Goal: Task Accomplishment & Management: Manage account settings

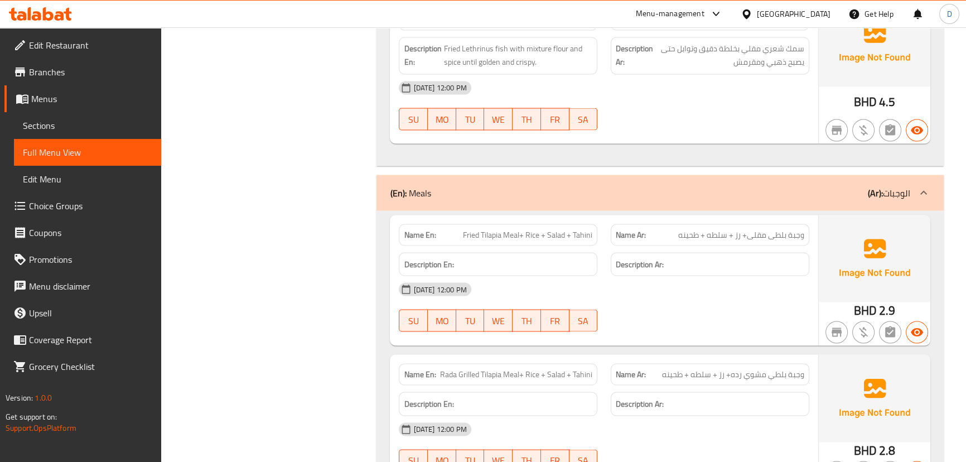
scroll to position [2605, 0]
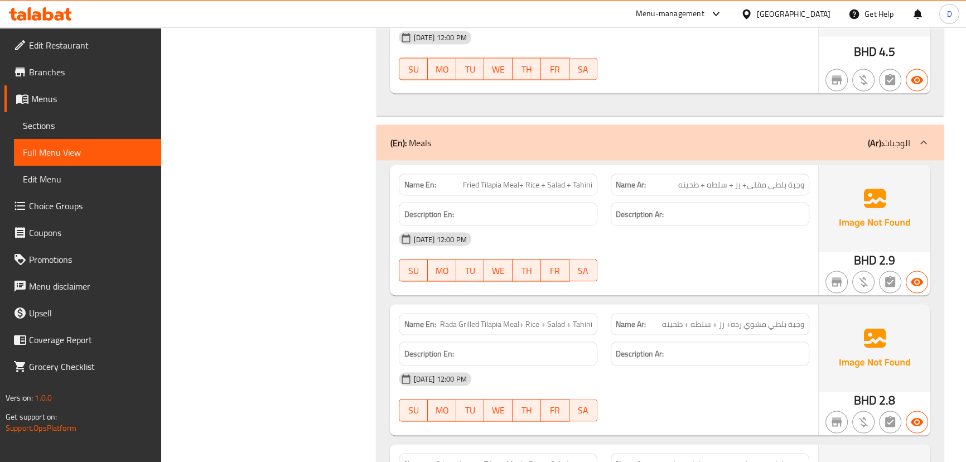
click at [515, 185] on span "Fried Tilapia Meal+ Rice + Salad + Tahini" at bounding box center [527, 185] width 129 height 12
drag, startPoint x: 519, startPoint y: 182, endPoint x: 595, endPoint y: 173, distance: 76.5
click at [595, 173] on div "Name En: Fried Tilapia Meal+ Rice + Salad + Tahini" at bounding box center [498, 184] width 199 height 22
copy span "+ Rice + Salad + Tahini"
click at [690, 202] on div "Description Ar:" at bounding box center [710, 214] width 199 height 24
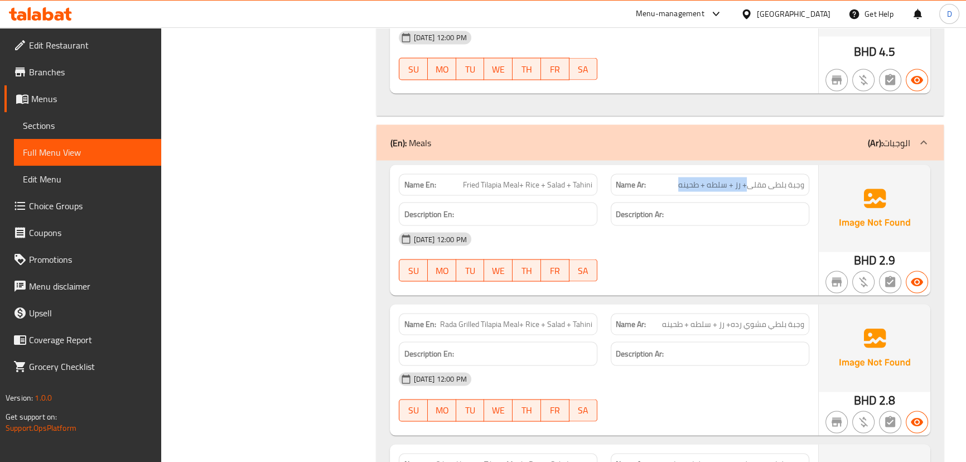
drag, startPoint x: 749, startPoint y: 184, endPoint x: 674, endPoint y: 190, distance: 75.0
click at [674, 190] on div "Name Ar: وجبة بلطى مقلى+ رز + سلطه + طحينه" at bounding box center [710, 184] width 199 height 22
copy span "+ رز + سلطه + طحينه"
click at [552, 182] on span "Fried Tilapia Meal+ Rice + Salad + Tahini" at bounding box center [527, 185] width 129 height 12
click at [522, 180] on span "Fried Tilapia Meal+ Rice + Salad + Tahini" at bounding box center [527, 185] width 129 height 12
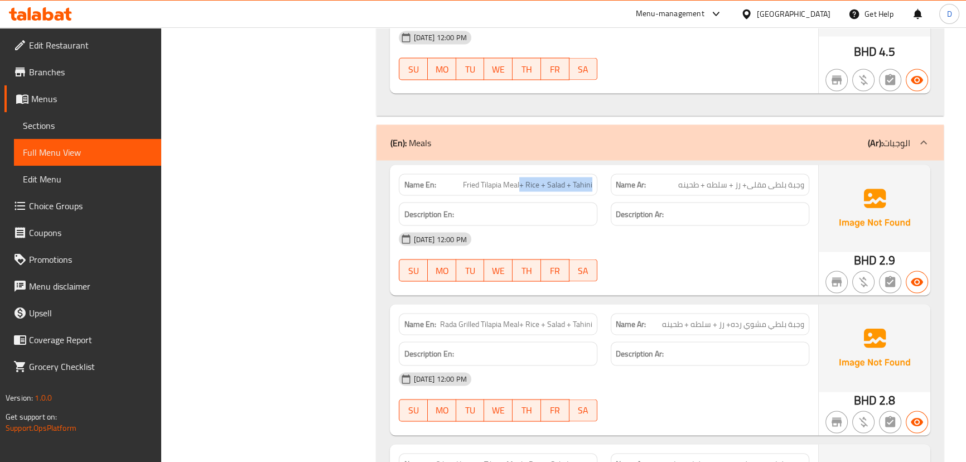
drag, startPoint x: 522, startPoint y: 180, endPoint x: 603, endPoint y: 184, distance: 81.5
click at [603, 184] on div "Name En: Fried Tilapia Meal+ Rice + Salad + Tahini" at bounding box center [498, 184] width 212 height 35
copy span "+ Rice + Salad + Tahini"
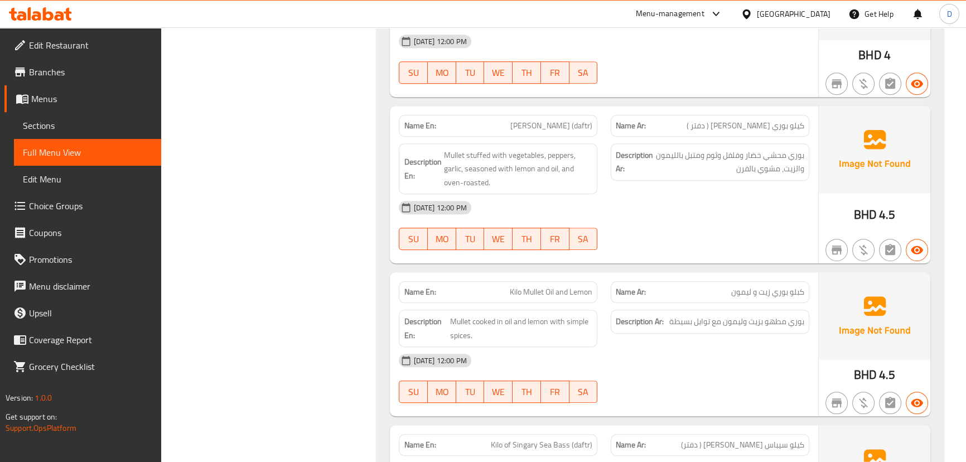
scroll to position [881, 0]
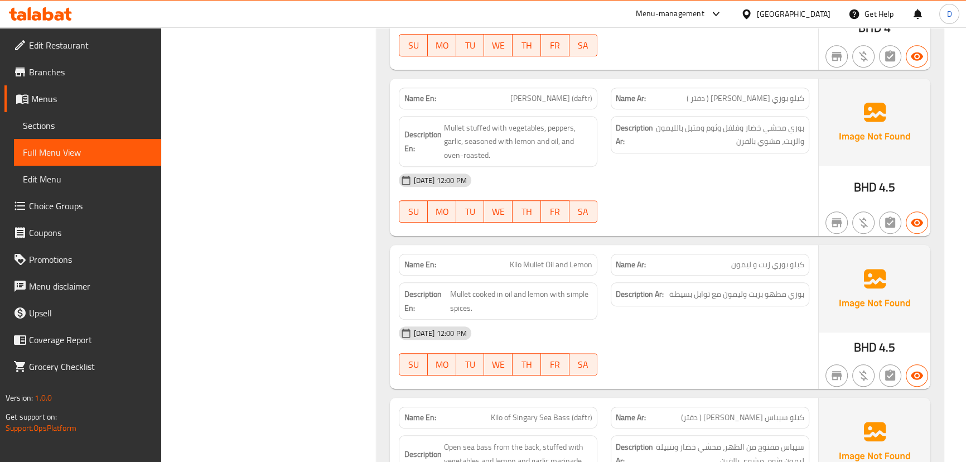
scroll to position [963, 0]
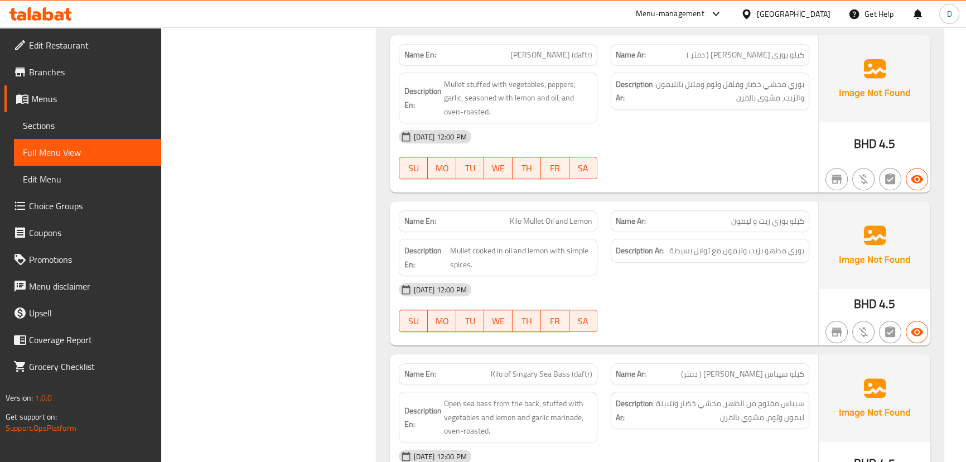
click at [792, 220] on span "كبلو بوري زيت و ليمون" at bounding box center [767, 221] width 73 height 12
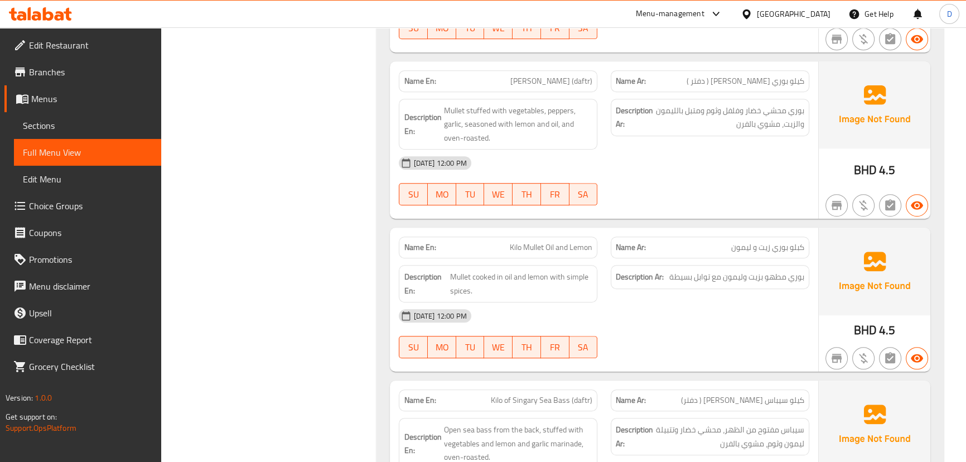
scroll to position [913, 0]
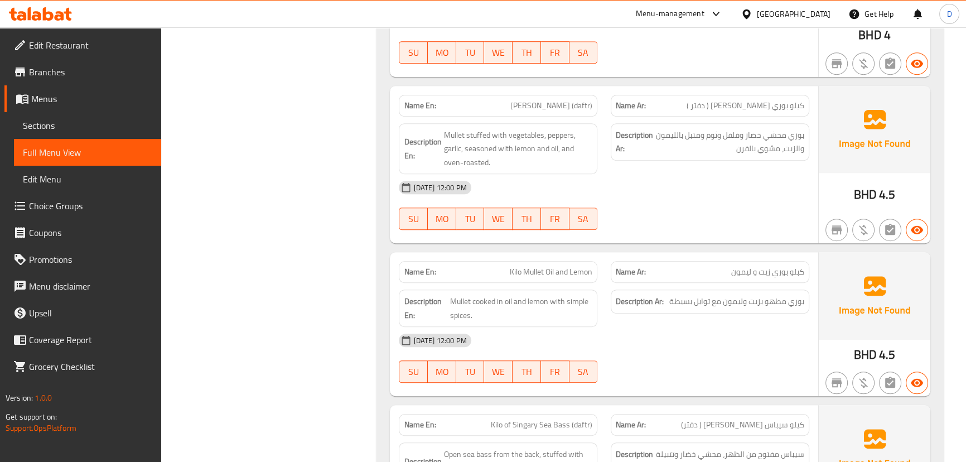
click at [794, 273] on span "كبلو بوري زيت و ليمون" at bounding box center [767, 272] width 73 height 12
copy span "كبلو"
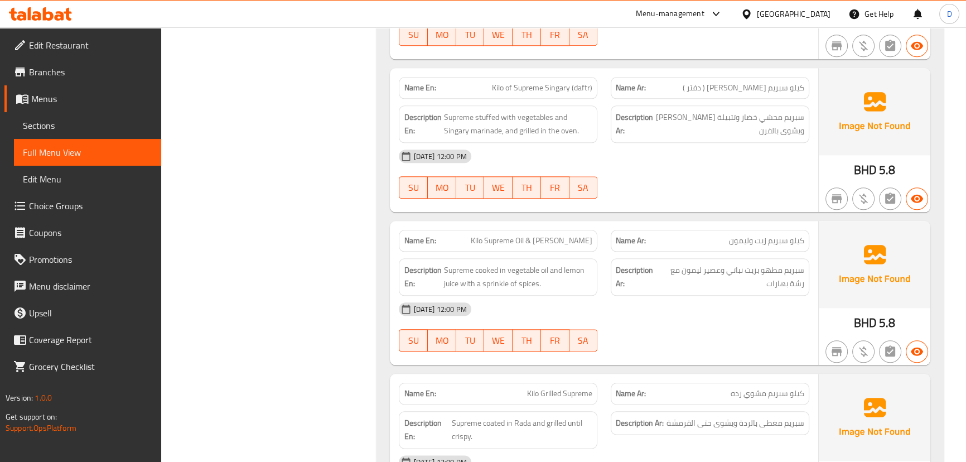
scroll to position [1572, 0]
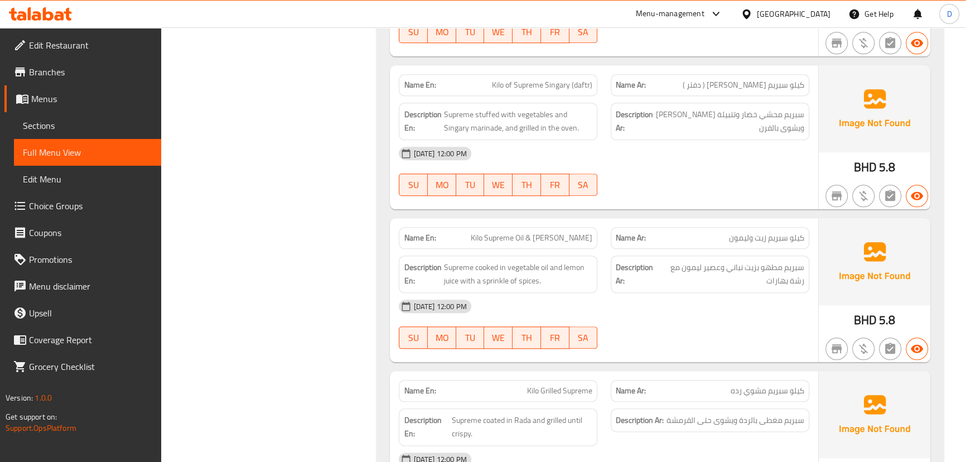
click at [772, 88] on span "كيلو سبریم سنجاري ( دفتر )" at bounding box center [744, 85] width 122 height 12
copy span "سبریم"
click at [534, 237] on span "Kilo Supreme Oil & Lemon" at bounding box center [532, 238] width 122 height 12
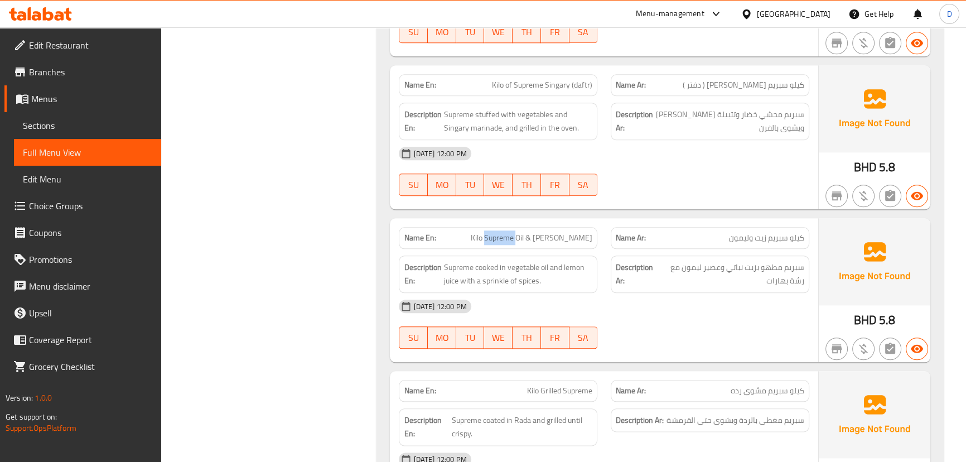
copy span "Supreme"
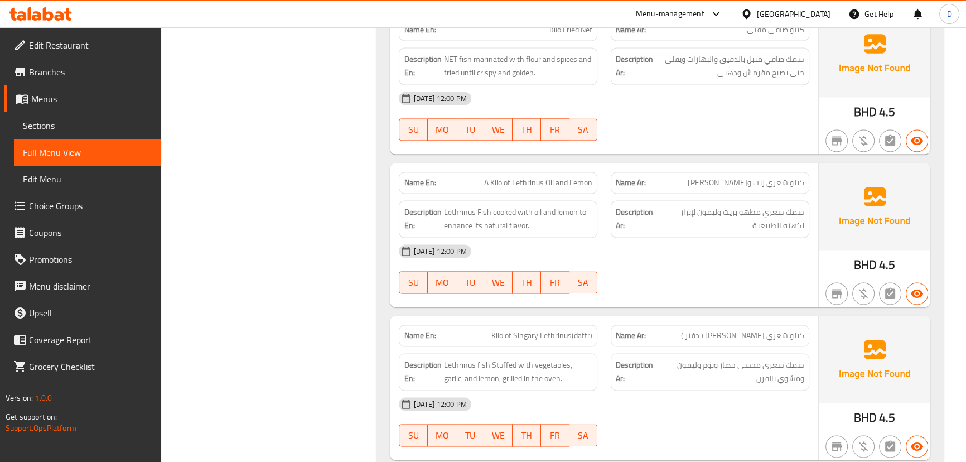
scroll to position [2079, 0]
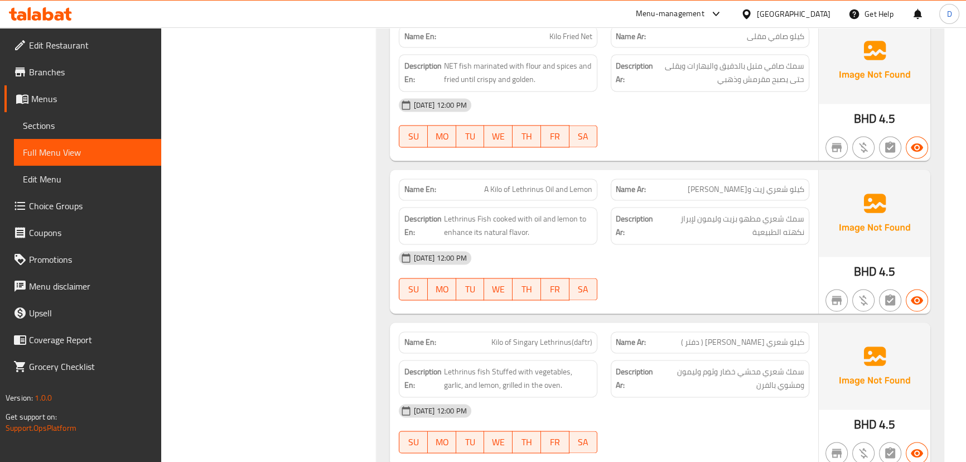
click at [787, 179] on div "Name Ar: كيلو شعري زيت وليمون" at bounding box center [710, 190] width 199 height 22
click at [782, 184] on span "كيلو شعري زيت و[PERSON_NAME]" at bounding box center [746, 190] width 117 height 12
copy span "شعري"
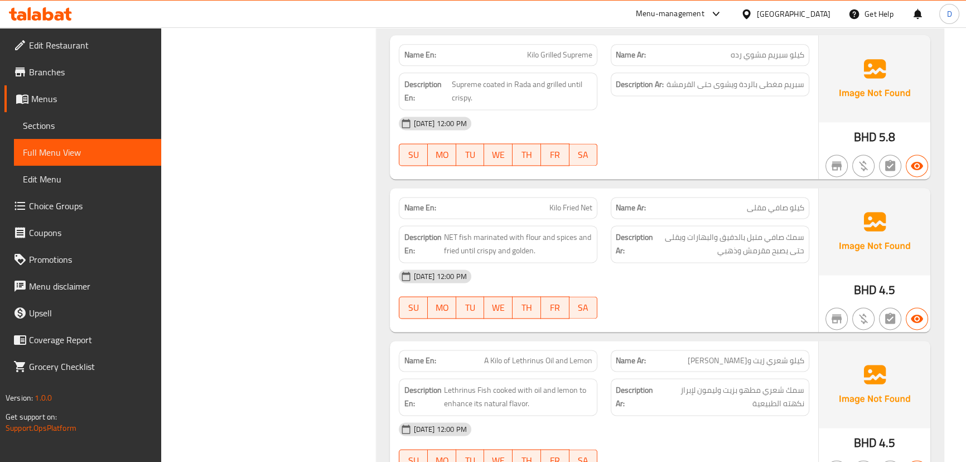
scroll to position [1876, 0]
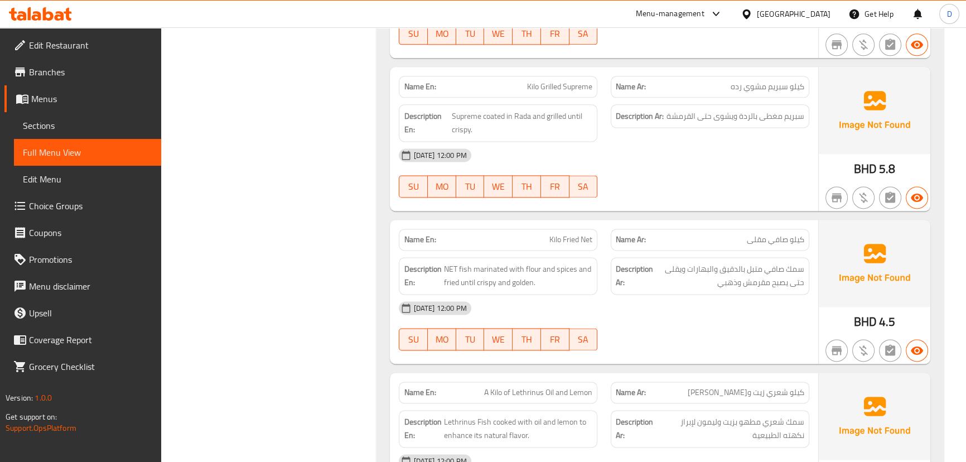
click at [785, 235] on span "كيلو صافي مقلى" at bounding box center [775, 240] width 57 height 12
copy span "صافي"
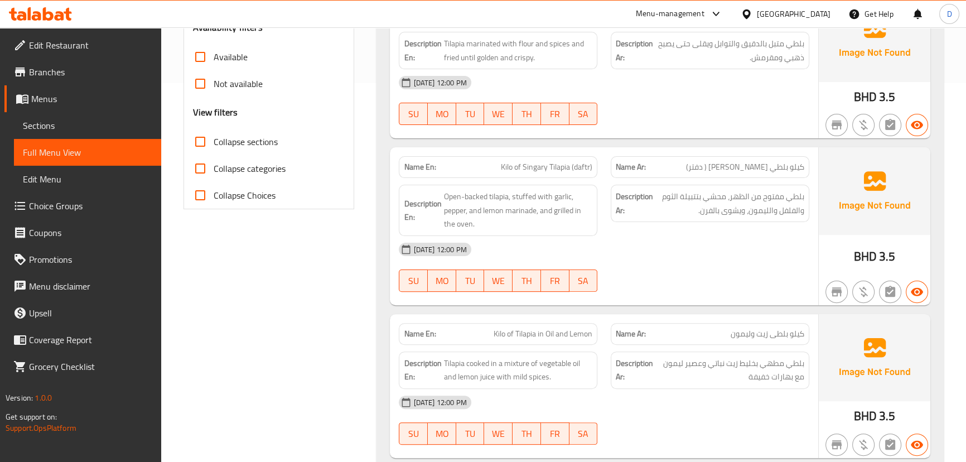
scroll to position [402, 0]
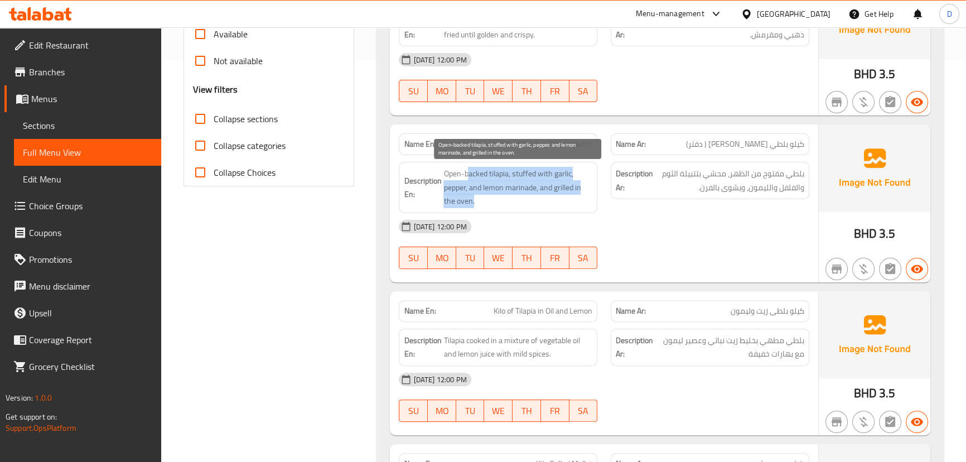
drag, startPoint x: 470, startPoint y: 177, endPoint x: 563, endPoint y: 203, distance: 96.6
click at [563, 203] on span "Open-backed tilapia, stuffed with garlic, pepper, and lemon marinade, and grill…" at bounding box center [517, 187] width 149 height 41
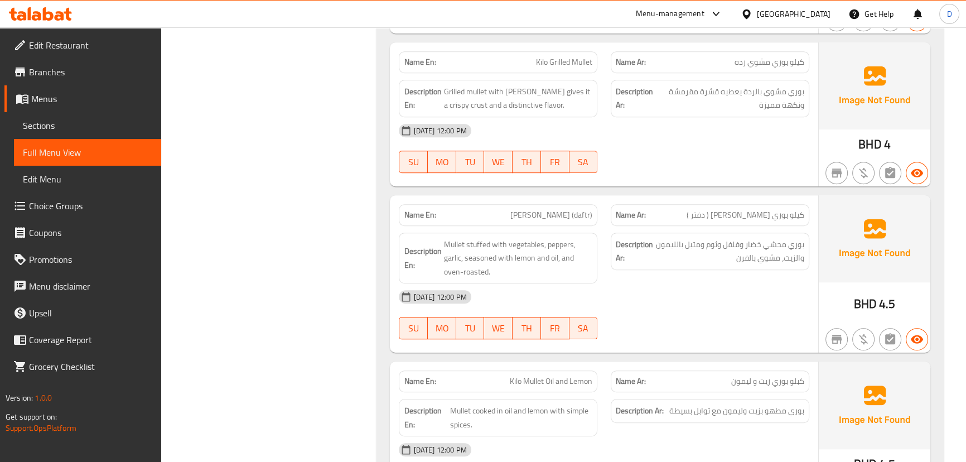
scroll to position [807, 0]
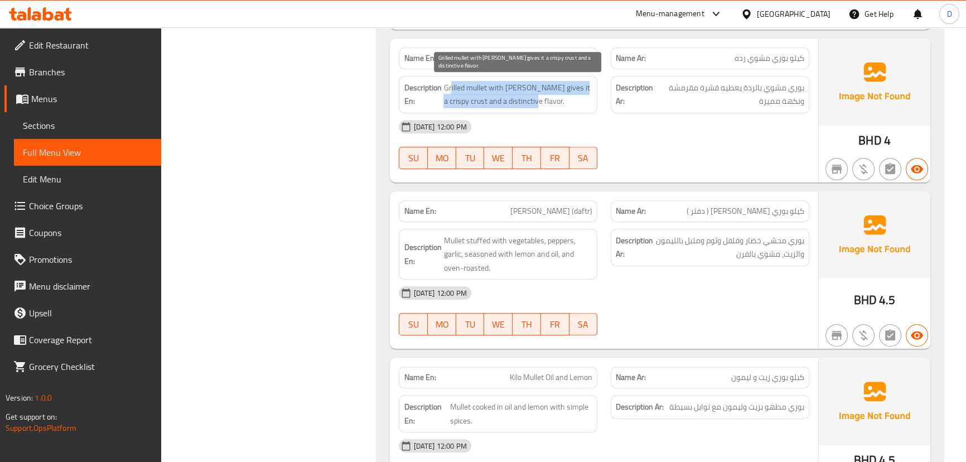
drag, startPoint x: 451, startPoint y: 89, endPoint x: 552, endPoint y: 98, distance: 101.4
click at [552, 98] on span "Grilled mullet with Rada gives it a crispy crust and a distinctive flavor." at bounding box center [517, 94] width 149 height 27
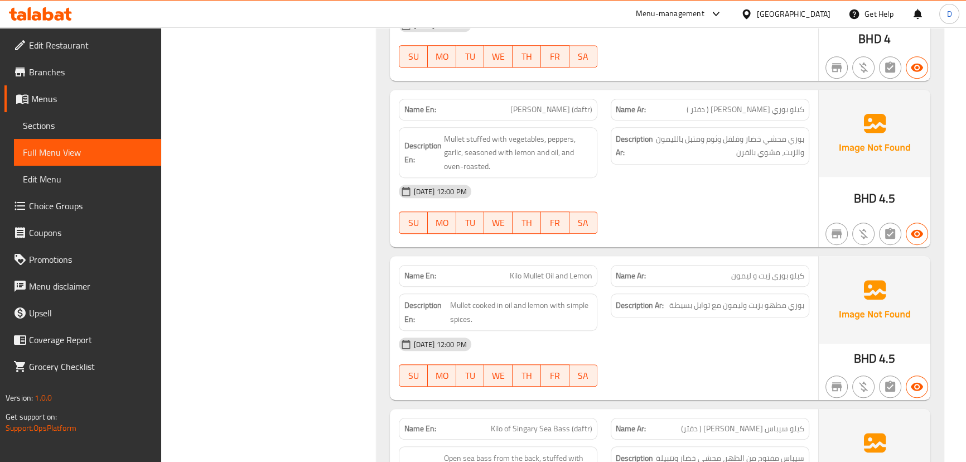
scroll to position [858, 0]
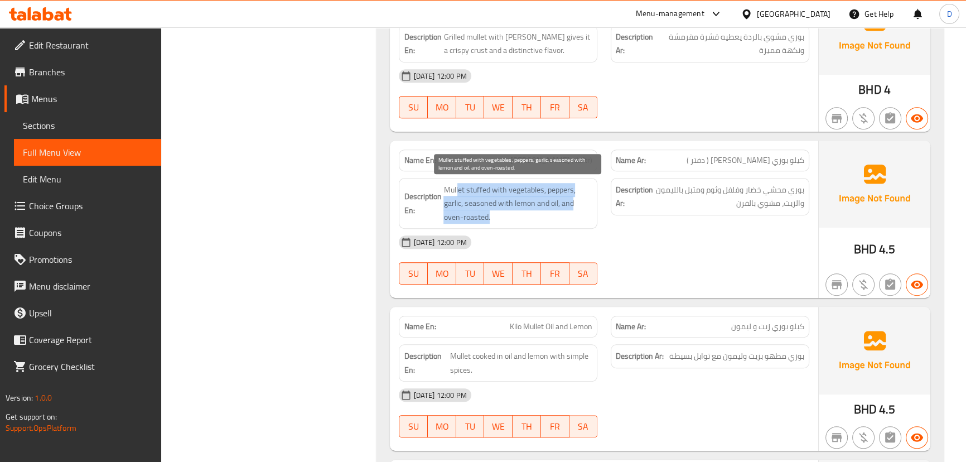
drag, startPoint x: 457, startPoint y: 191, endPoint x: 563, endPoint y: 212, distance: 108.0
click at [563, 212] on span "Mullet stuffed with vegetables, peppers, garlic, seasoned with lemon and oil, a…" at bounding box center [517, 203] width 149 height 41
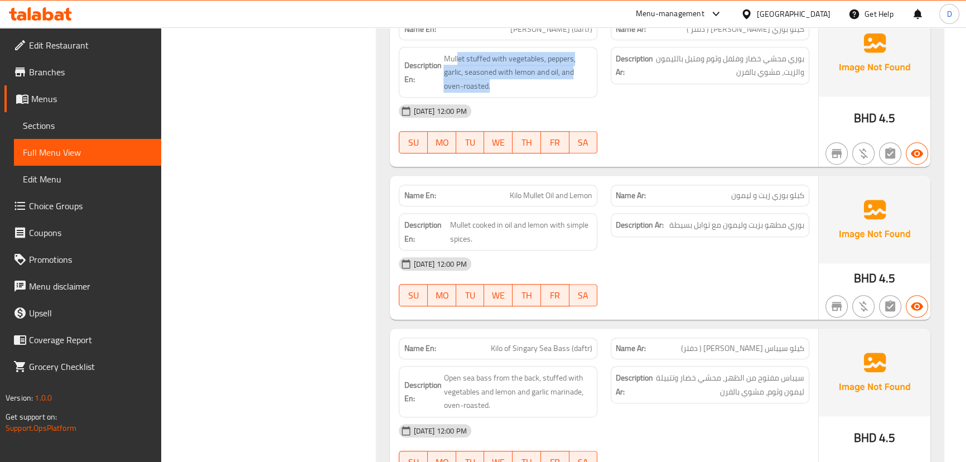
scroll to position [1010, 0]
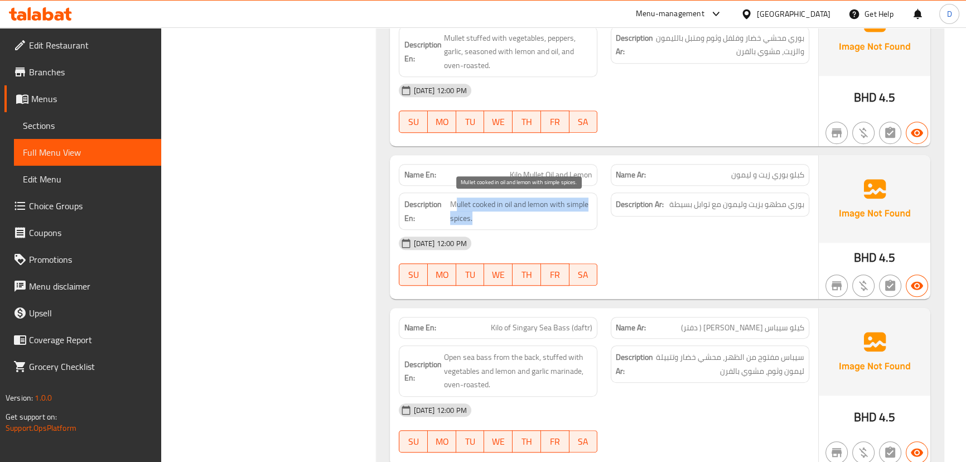
drag, startPoint x: 456, startPoint y: 203, endPoint x: 568, endPoint y: 211, distance: 112.4
click at [568, 211] on span "Mullet cooked in oil and lemon with simple spices." at bounding box center [521, 210] width 143 height 27
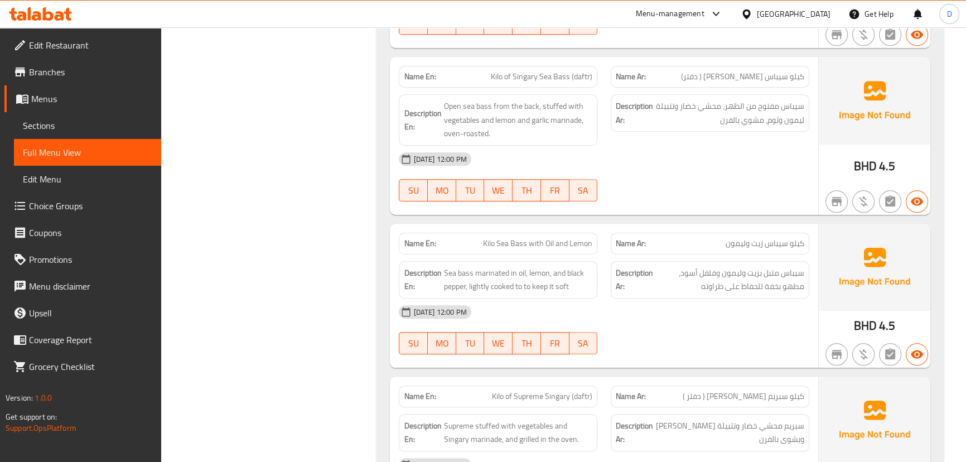
scroll to position [1263, 0]
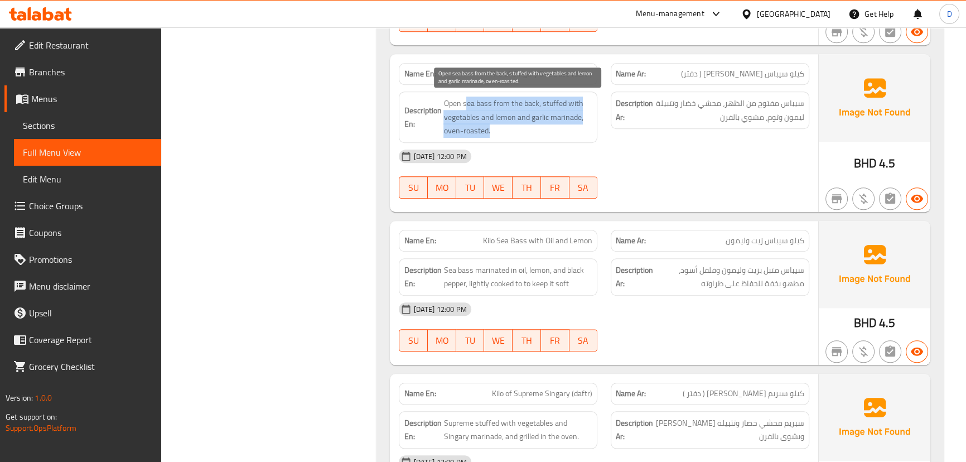
drag, startPoint x: 464, startPoint y: 105, endPoint x: 562, endPoint y: 124, distance: 99.3
click at [562, 124] on span "Open sea bass from the back, stuffed with vegetables and lemon and garlic marin…" at bounding box center [517, 117] width 149 height 41
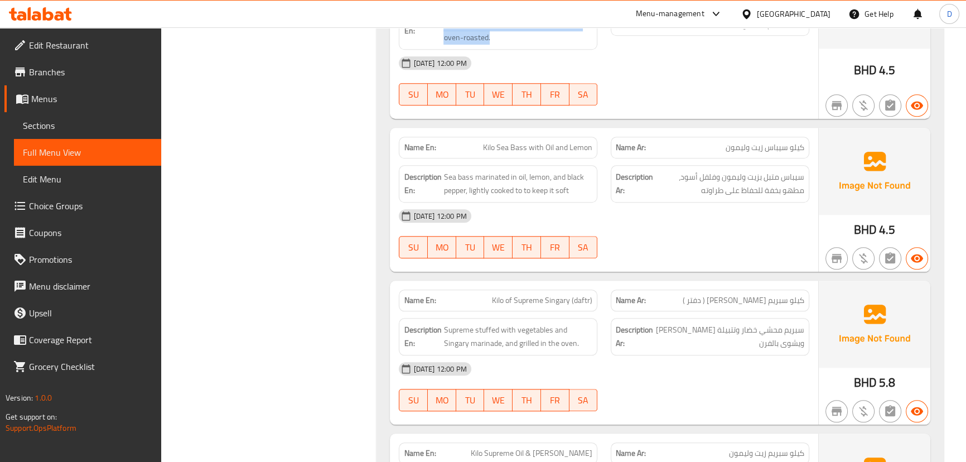
scroll to position [1365, 0]
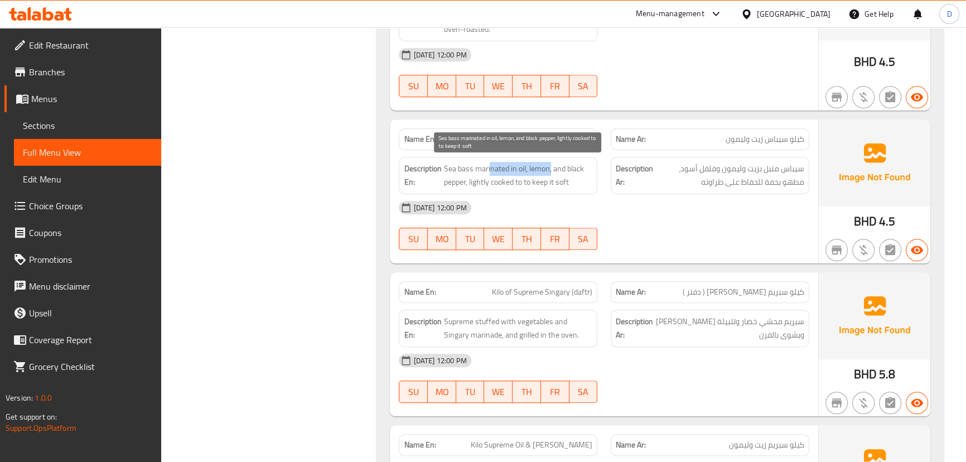
drag, startPoint x: 490, startPoint y: 167, endPoint x: 551, endPoint y: 162, distance: 60.5
click at [551, 162] on span "Sea bass marinated in oil, lemon, and black pepper, lightly cooked to to keep i…" at bounding box center [517, 175] width 149 height 27
drag, startPoint x: 472, startPoint y: 167, endPoint x: 443, endPoint y: 166, distance: 29.6
click at [443, 166] on span "Sea bass marinated in oil, lemon, and black pepper, lightly cooked to to keep i…" at bounding box center [517, 175] width 149 height 27
copy span "Sea bass"
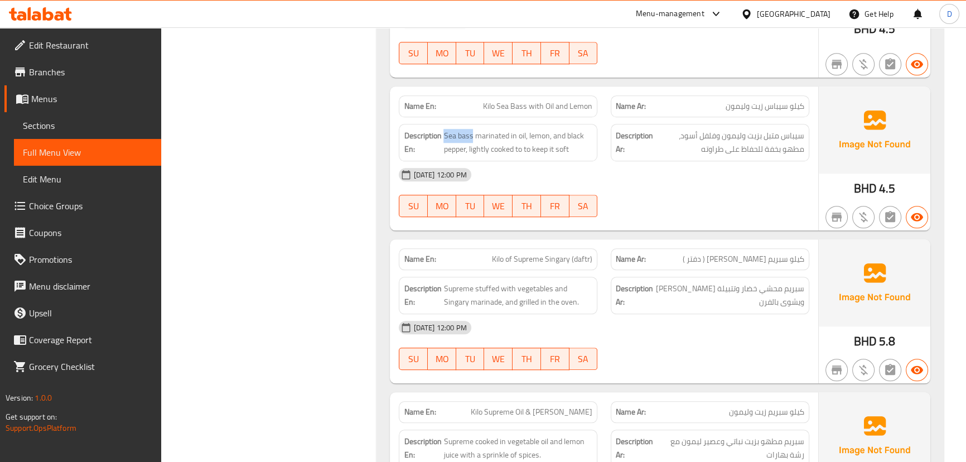
scroll to position [1416, 0]
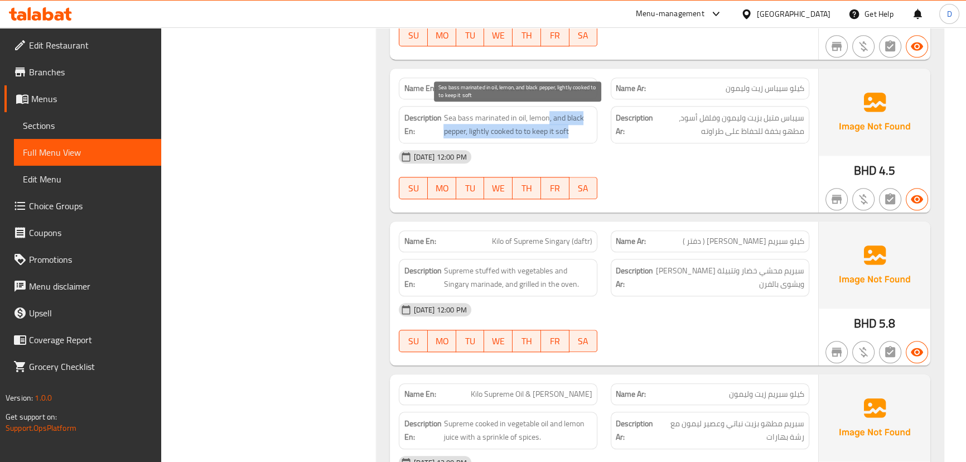
drag, startPoint x: 548, startPoint y: 115, endPoint x: 573, endPoint y: 131, distance: 29.3
click at [573, 131] on span "Sea bass marinated in oil, lemon, and black pepper, lightly cooked to to keep i…" at bounding box center [517, 124] width 149 height 27
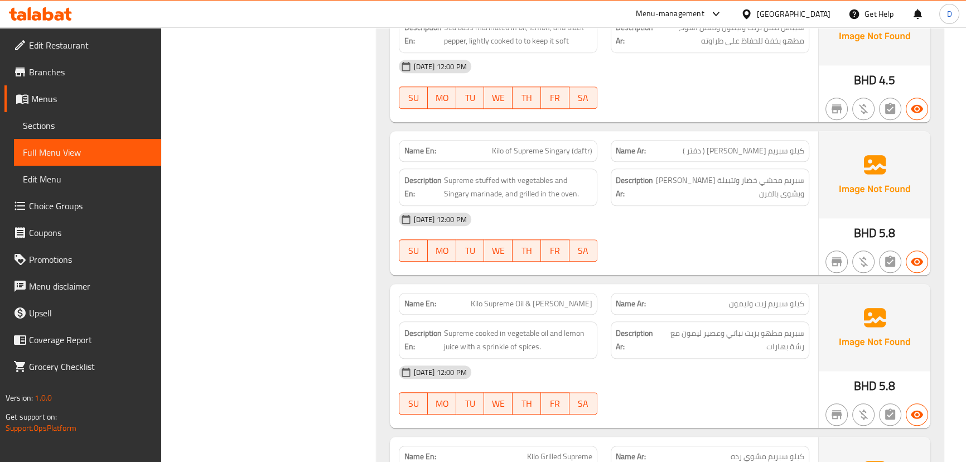
scroll to position [1567, 0]
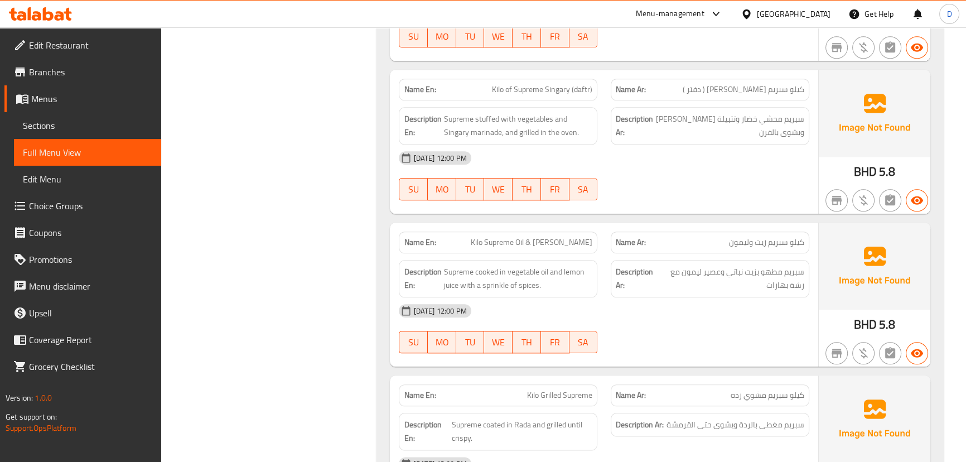
drag, startPoint x: 473, startPoint y: 116, endPoint x: 541, endPoint y: 147, distance: 74.4
click at [541, 147] on div "Name En: Kilo of Supreme Singary (daftr) Name Ar: كيلو سبریم سنجاري ( دفتر ) De…" at bounding box center [604, 142] width 428 height 144
click at [541, 147] on div "07-09-2025 12:00 PM" at bounding box center [603, 157] width 423 height 27
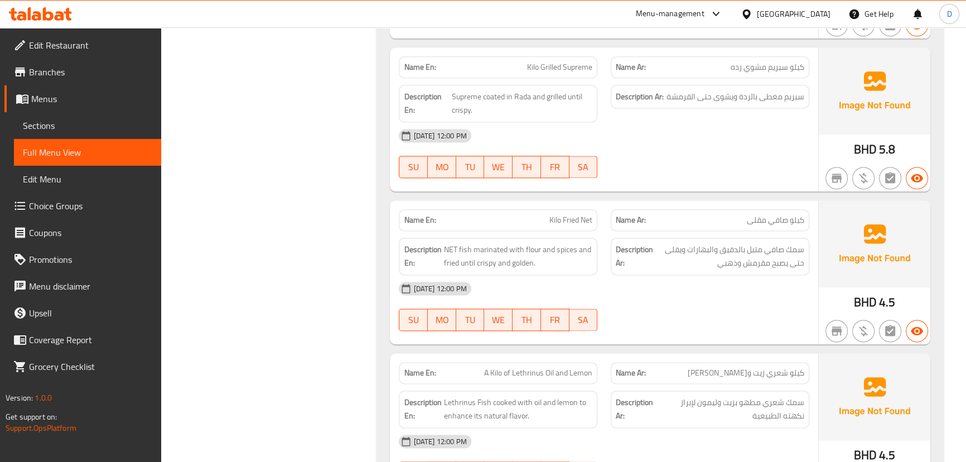
scroll to position [1923, 0]
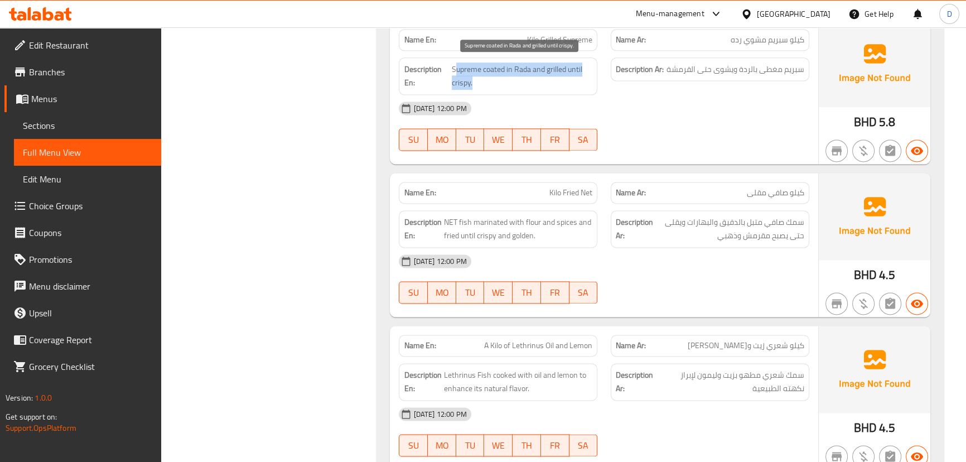
drag, startPoint x: 456, startPoint y: 65, endPoint x: 562, endPoint y: 76, distance: 106.6
click at [562, 76] on span "Supreme coated in Rada and grilled until crispy." at bounding box center [522, 75] width 141 height 27
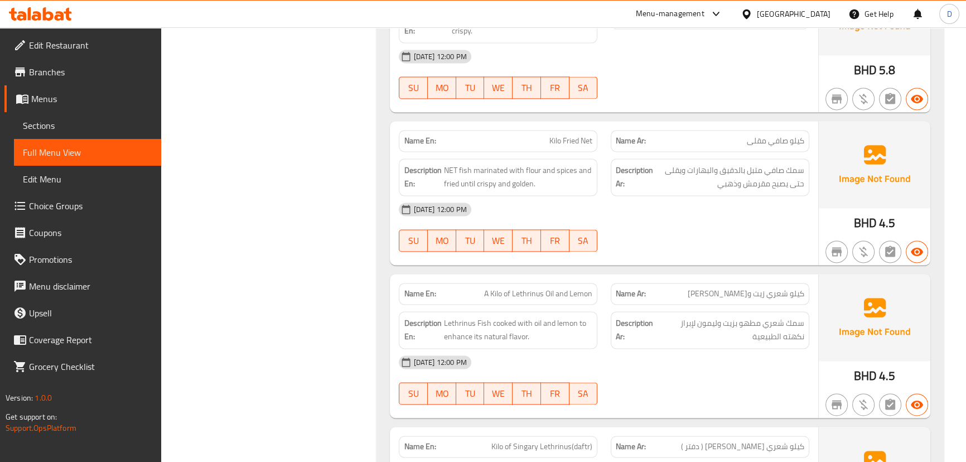
scroll to position [2024, 0]
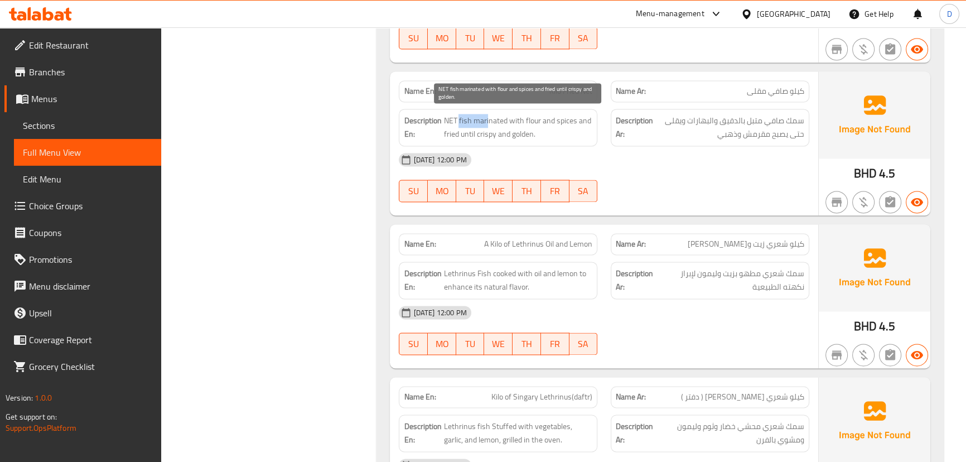
drag, startPoint x: 460, startPoint y: 123, endPoint x: 487, endPoint y: 124, distance: 27.3
click at [487, 124] on span "NET fish marinated with flour and spices and fried until crispy and golden." at bounding box center [517, 127] width 149 height 27
drag, startPoint x: 509, startPoint y: 119, endPoint x: 535, endPoint y: 129, distance: 27.6
click at [535, 129] on span "NET fish marinated with flour and spices and fried until crispy and golden." at bounding box center [517, 127] width 149 height 27
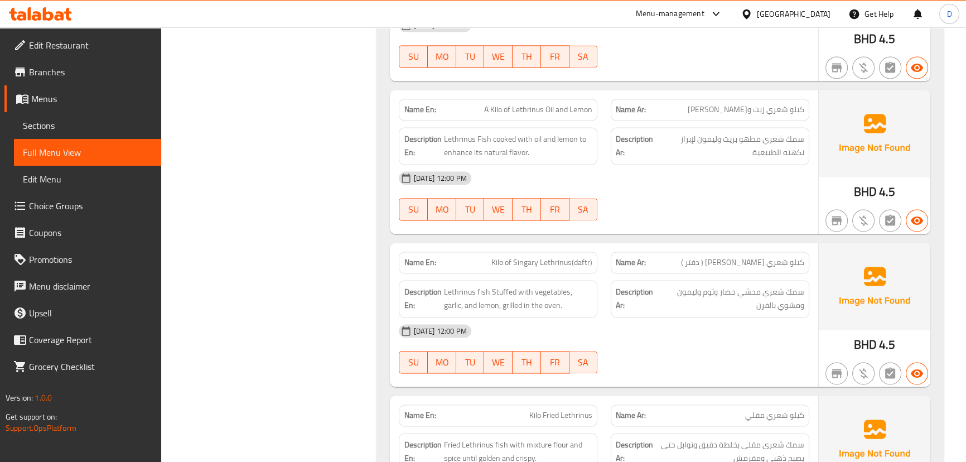
scroll to position [2176, 0]
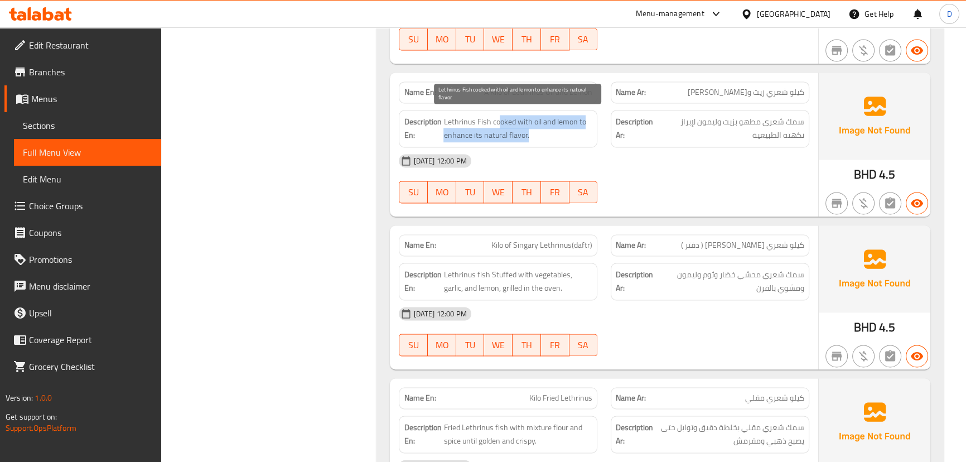
drag, startPoint x: 501, startPoint y: 124, endPoint x: 535, endPoint y: 134, distance: 35.3
click at [535, 134] on span "Lethrinus Fish cooked with oil and lemon to enhance its natural flavor." at bounding box center [517, 128] width 149 height 27
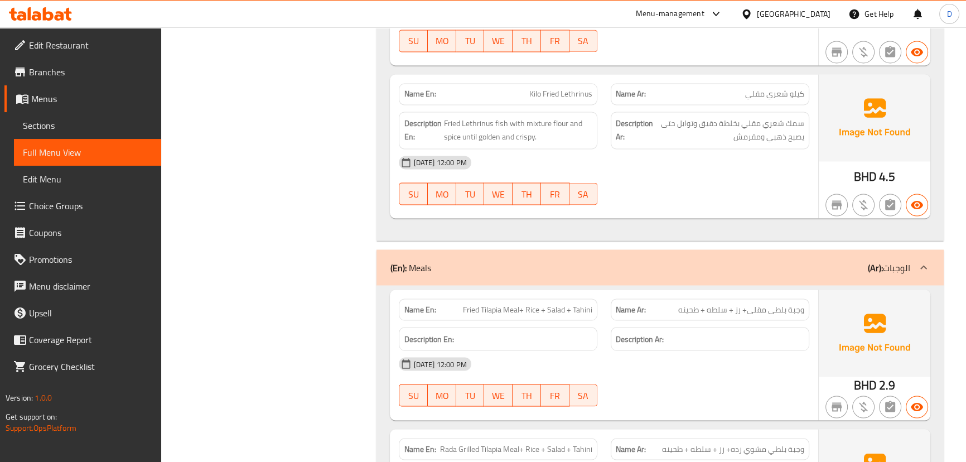
scroll to position [2481, 0]
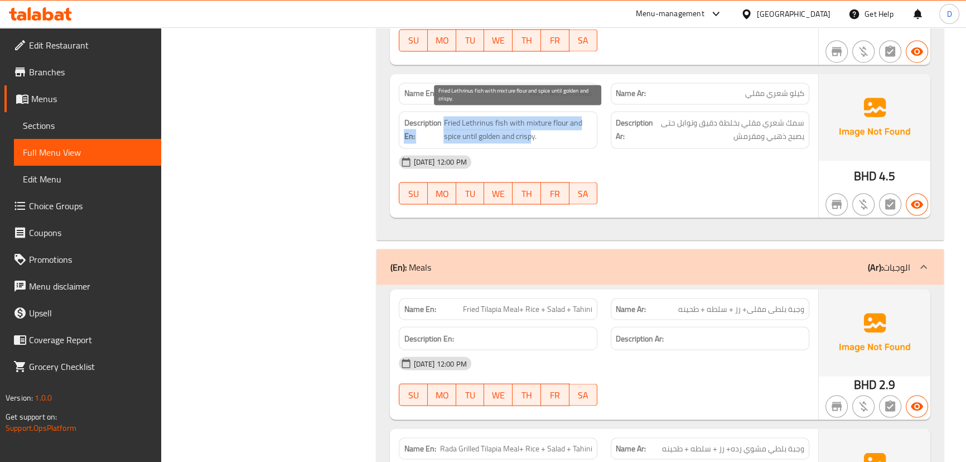
drag, startPoint x: 441, startPoint y: 119, endPoint x: 532, endPoint y: 128, distance: 90.8
click at [532, 128] on h6 "Description En: Fried Lethrinus fish with mixture flour and spice until golden …" at bounding box center [498, 129] width 189 height 27
click at [532, 128] on span "Fried Lethrinus fish with mixture flour and spice until golden and crispy." at bounding box center [517, 129] width 149 height 27
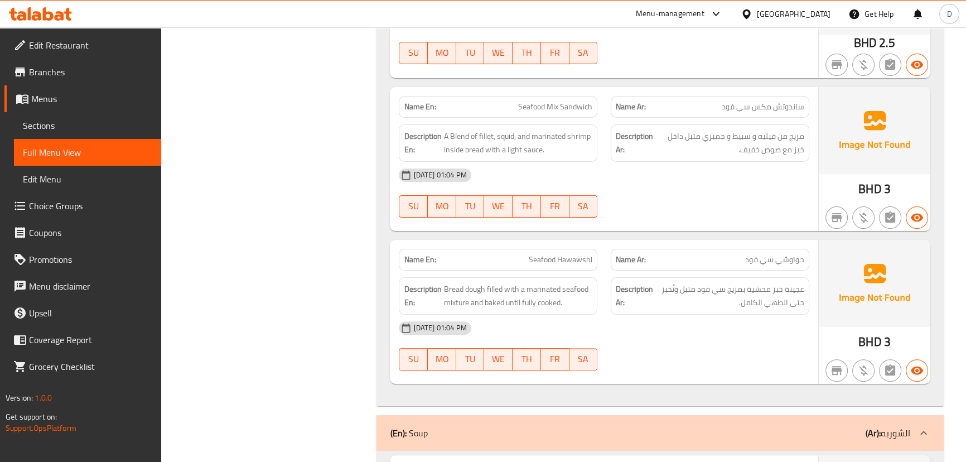
scroll to position [5695, 0]
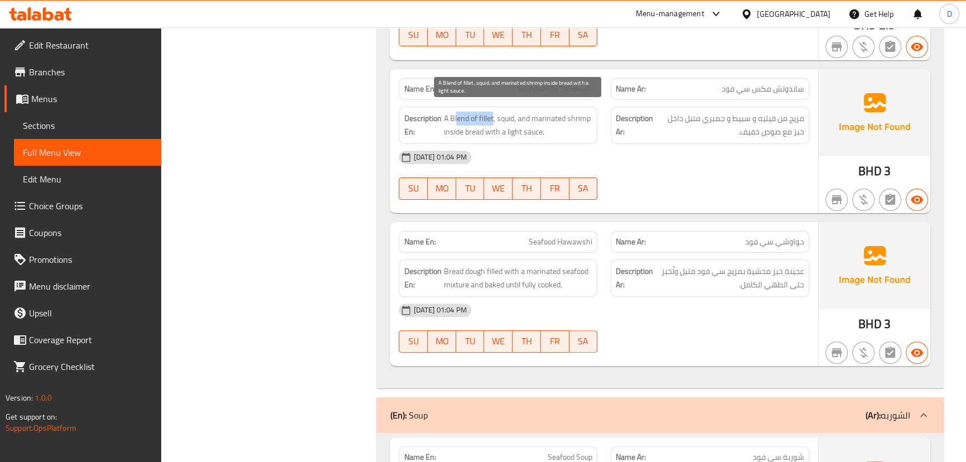
drag, startPoint x: 456, startPoint y: 116, endPoint x: 493, endPoint y: 110, distance: 37.2
click at [493, 112] on span "A Blend of fillet, squid, and marinated shrimp inside bread with a light sauce." at bounding box center [517, 125] width 149 height 27
drag, startPoint x: 523, startPoint y: 110, endPoint x: 538, endPoint y: 112, distance: 15.1
click at [531, 112] on span "A Blend of fillet, squid, and marinated shrimp inside bread with a light sauce." at bounding box center [517, 125] width 149 height 27
drag, startPoint x: 571, startPoint y: 112, endPoint x: 564, endPoint y: 123, distance: 13.0
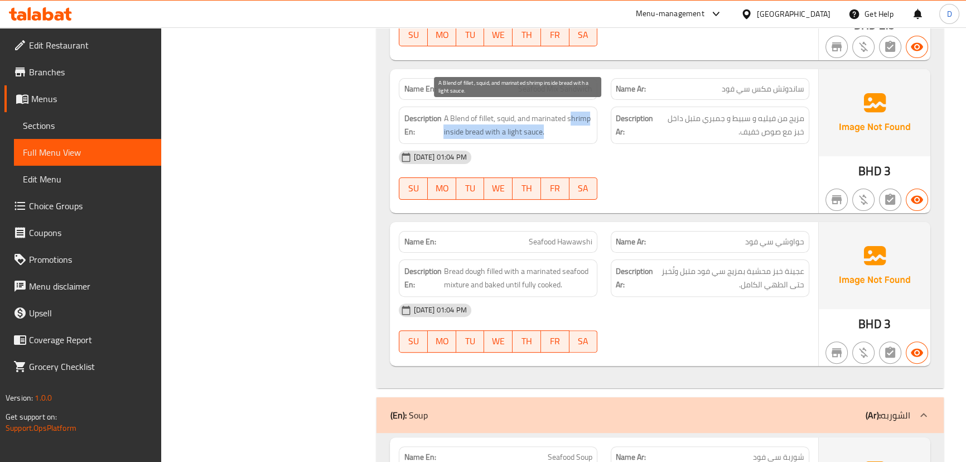
click at [564, 123] on span "A Blend of fillet, squid, and marinated shrimp inside bread with a light sauce." at bounding box center [517, 125] width 149 height 27
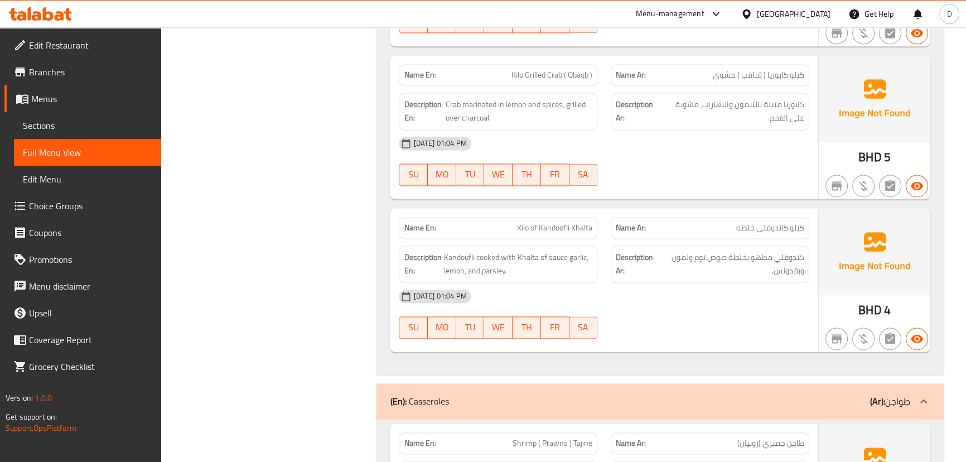
scroll to position [7520, 0]
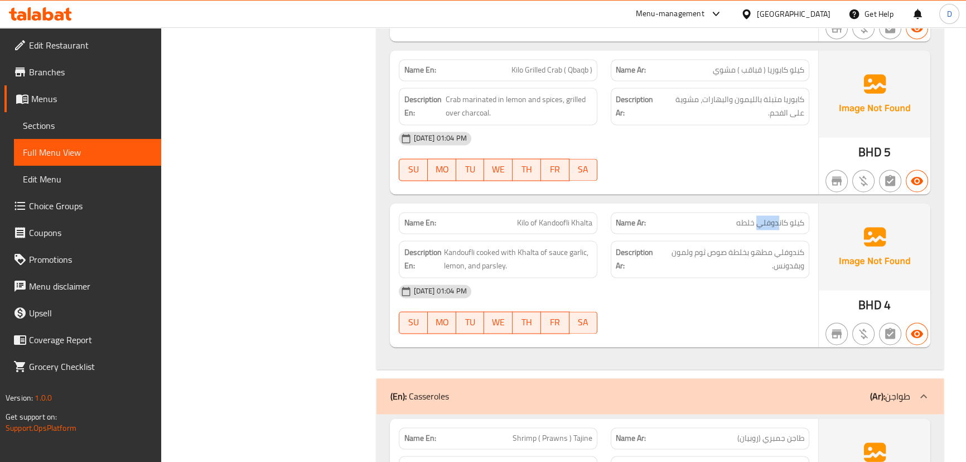
drag, startPoint x: 777, startPoint y: 218, endPoint x: 759, endPoint y: 216, distance: 17.9
click at [759, 217] on span "کیلو کاندوفلي خلطه" at bounding box center [770, 223] width 68 height 12
copy span "دوفلي"
click at [666, 300] on div "07-09-2025 01:04 PM SU MO TU WE TH FR SA" at bounding box center [603, 309] width 423 height 62
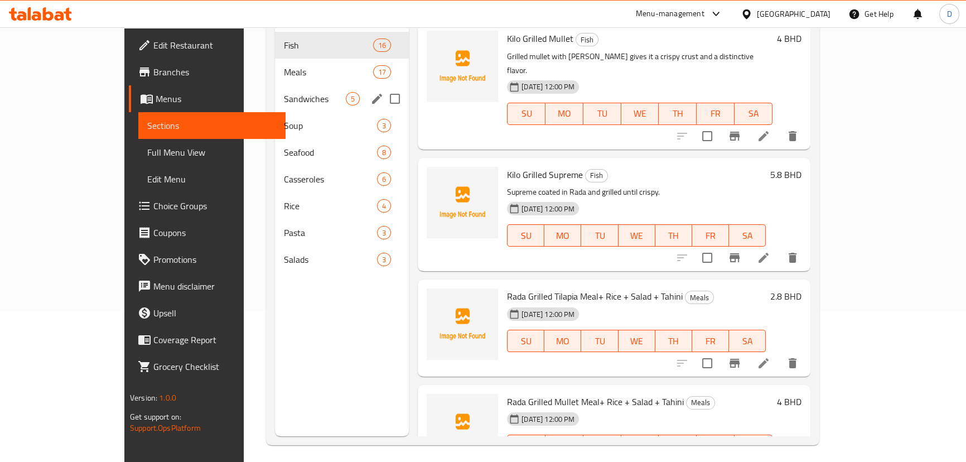
scroll to position [156, 0]
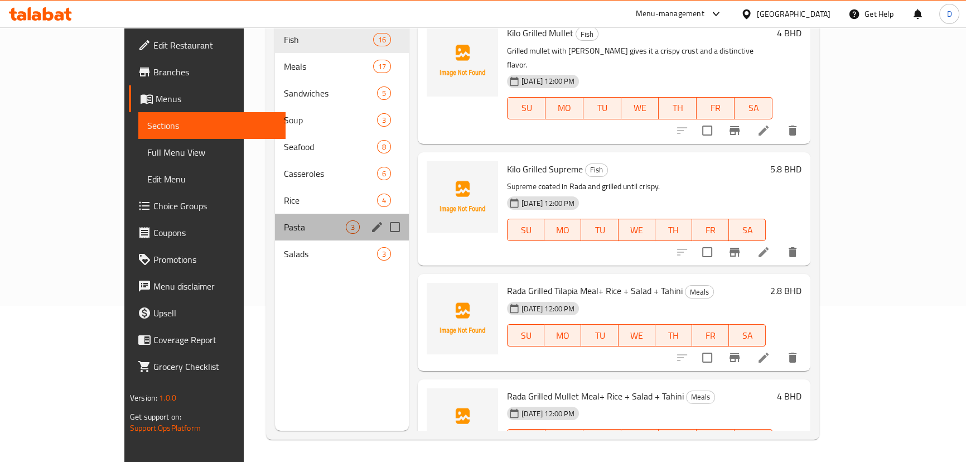
click at [275, 214] on div "Pasta 3" at bounding box center [342, 227] width 134 height 27
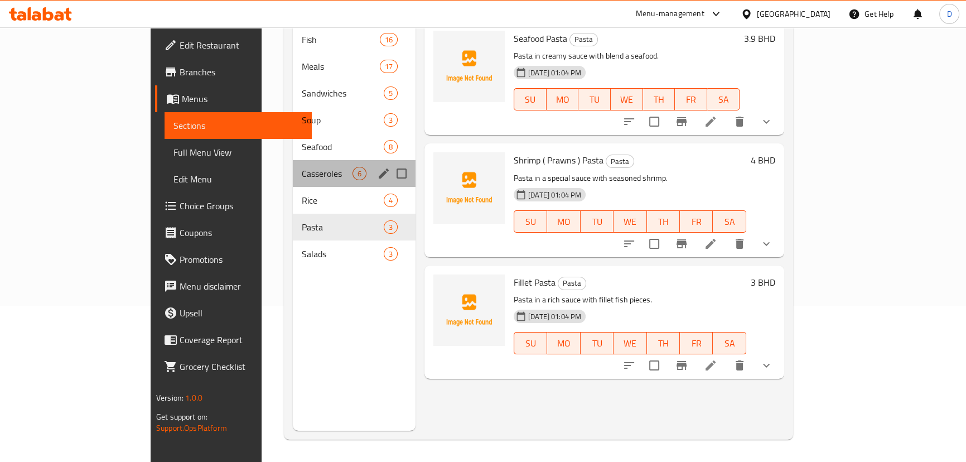
click at [293, 160] on div "Casseroles 6" at bounding box center [354, 173] width 123 height 27
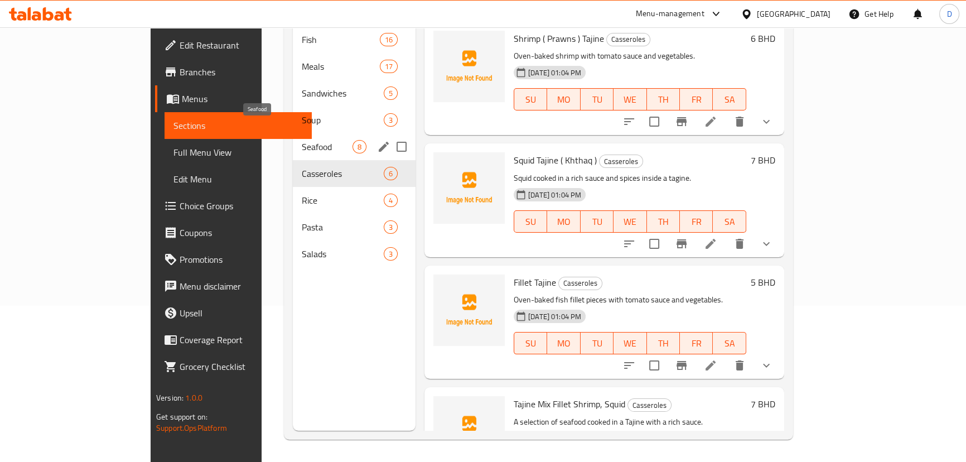
click at [302, 140] on span "Seafood" at bounding box center [327, 146] width 51 height 13
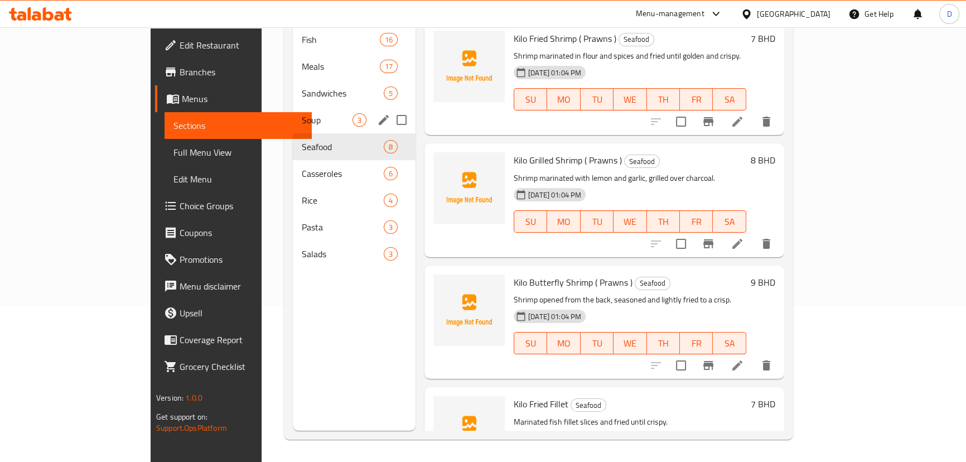
click at [293, 111] on div "Soup 3" at bounding box center [354, 120] width 123 height 27
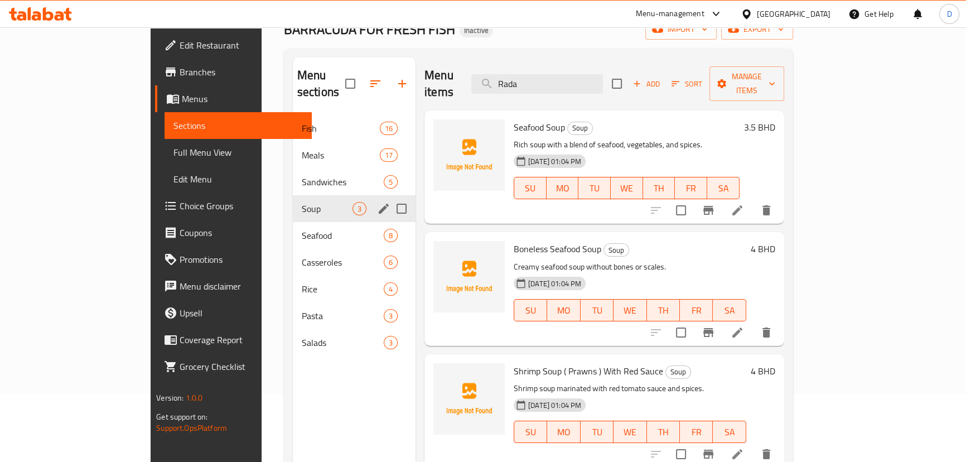
scroll to position [55, 0]
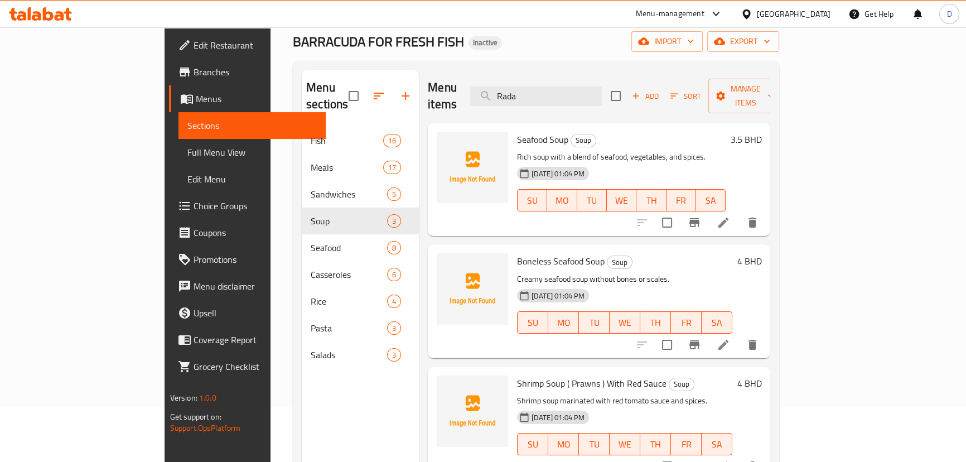
drag, startPoint x: 80, startPoint y: 78, endPoint x: 91, endPoint y: 74, distance: 11.8
click at [194, 78] on span "Branches" at bounding box center [255, 71] width 123 height 13
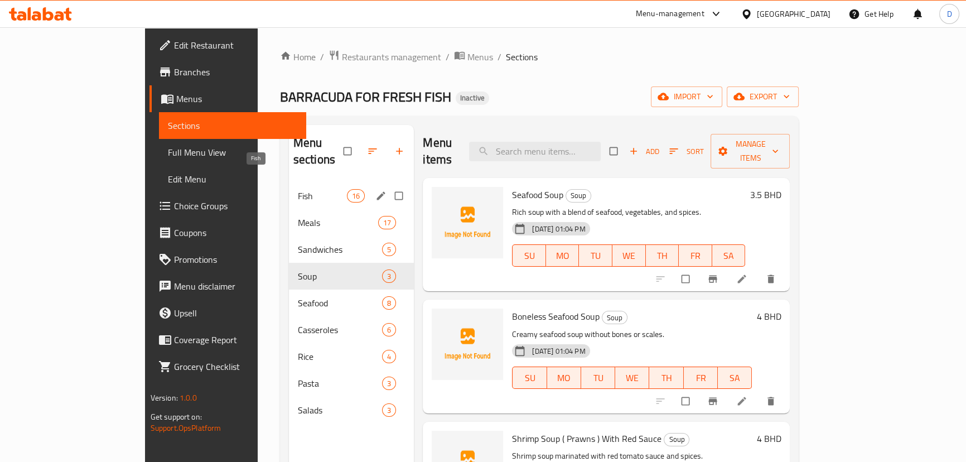
drag, startPoint x: 0, startPoint y: 0, endPoint x: 256, endPoint y: 212, distance: 332.4
click at [298, 189] on span "Fish" at bounding box center [322, 195] width 49 height 13
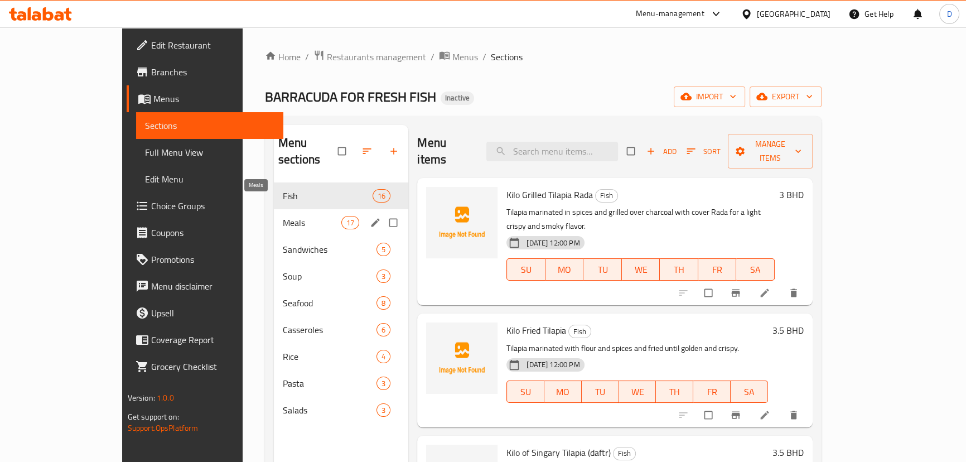
click at [283, 216] on span "Meals" at bounding box center [312, 222] width 59 height 13
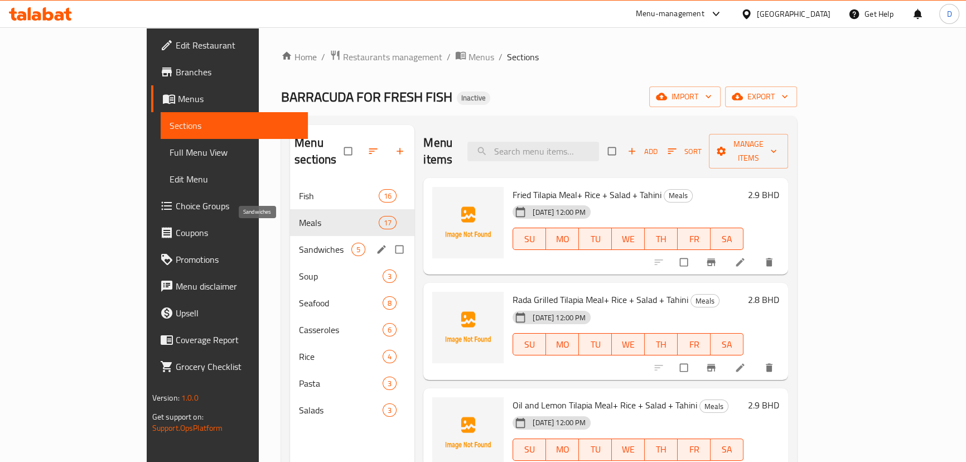
click at [299, 243] on span "Sandwiches" at bounding box center [325, 249] width 52 height 13
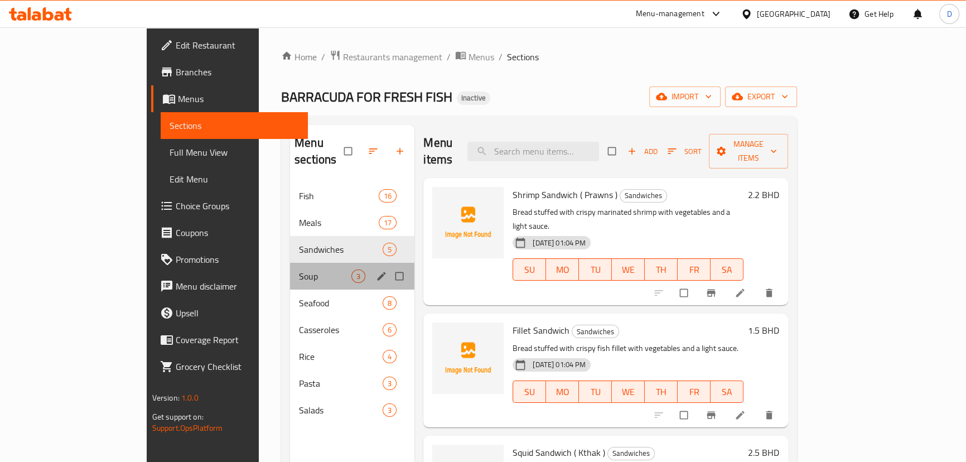
click at [290, 269] on div "Soup 3" at bounding box center [352, 276] width 124 height 27
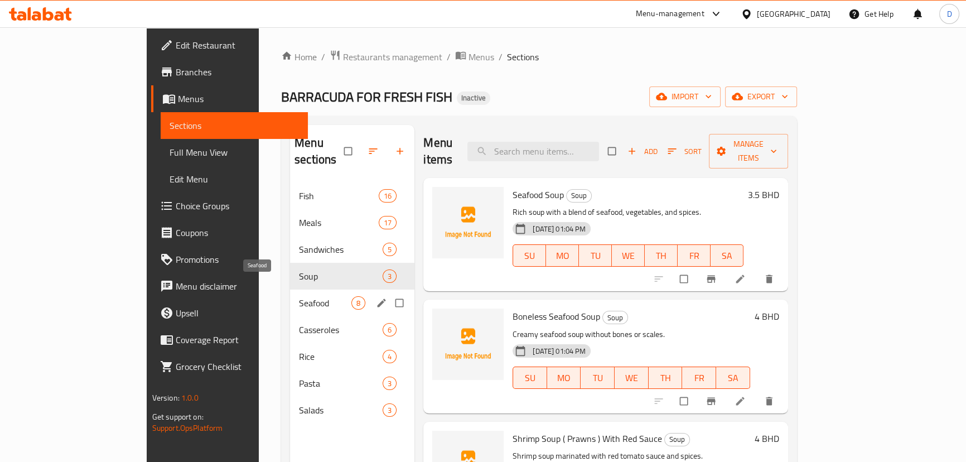
click at [299, 296] on span "Seafood" at bounding box center [325, 302] width 52 height 13
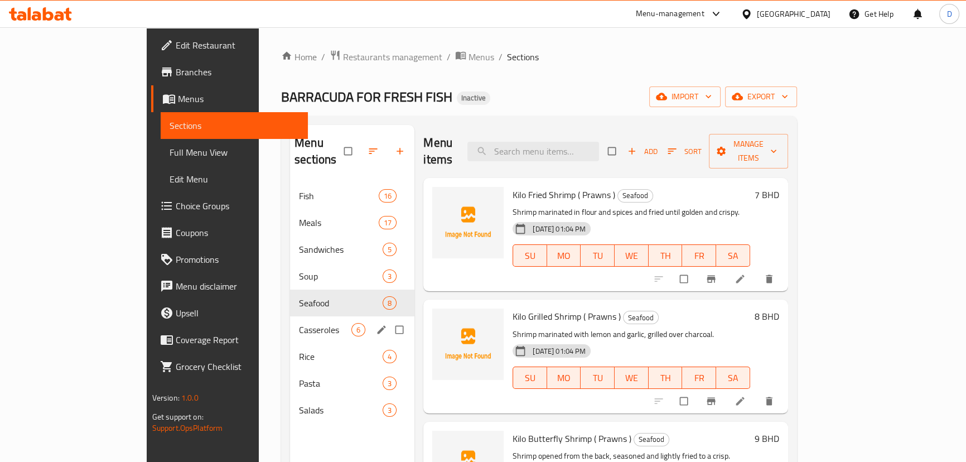
click at [290, 321] on div "Casseroles 6" at bounding box center [352, 329] width 124 height 27
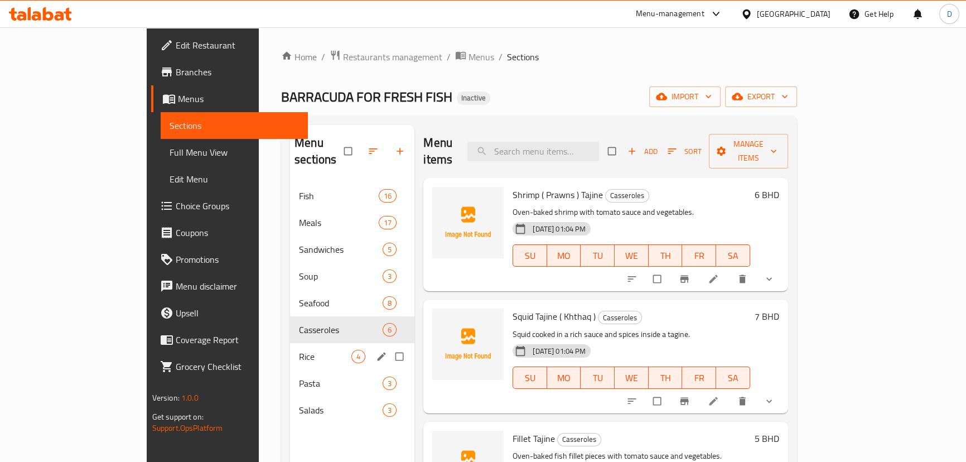
click at [299, 350] on span "Rice" at bounding box center [325, 356] width 52 height 13
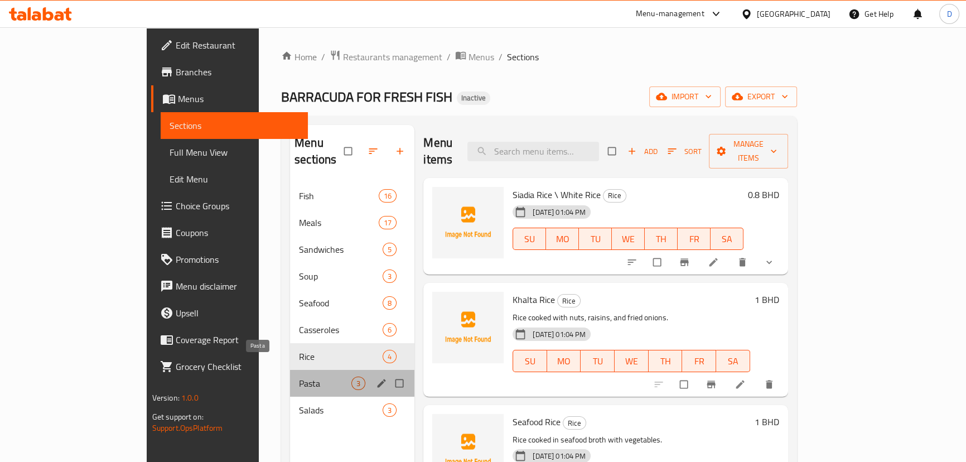
click at [299, 377] on span "Pasta" at bounding box center [325, 383] width 52 height 13
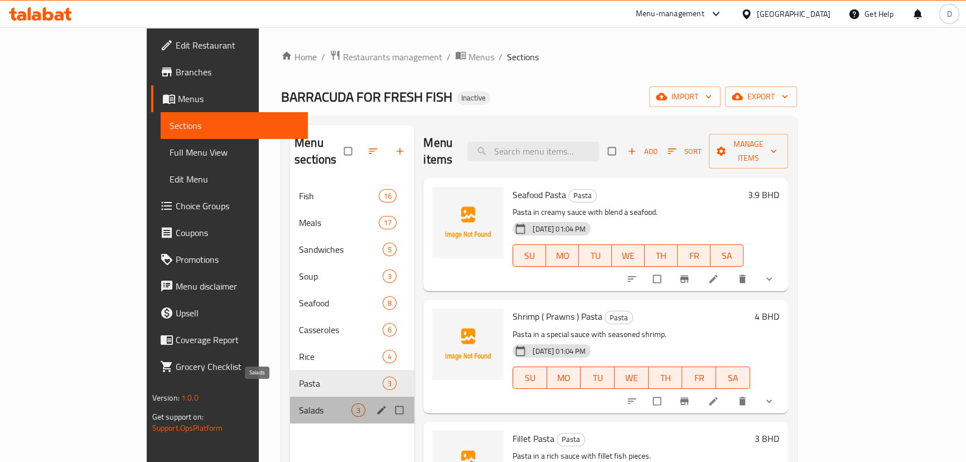
click at [299, 403] on span "Salads" at bounding box center [325, 409] width 52 height 13
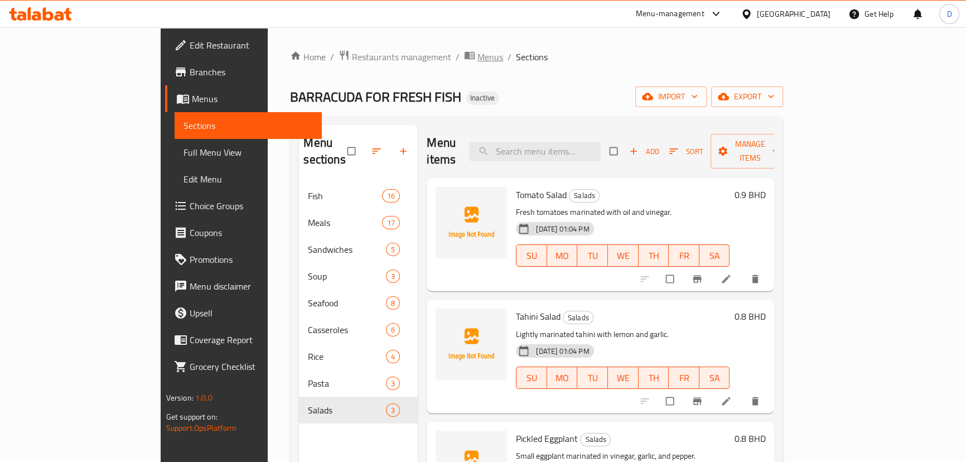
click at [477, 58] on span "Menus" at bounding box center [490, 56] width 26 height 13
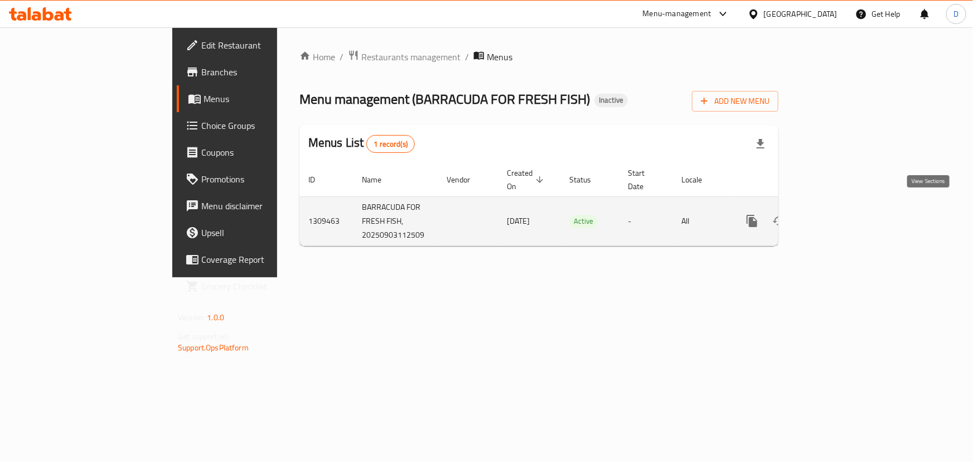
click at [838, 216] on icon "enhanced table" at bounding box center [833, 221] width 10 height 10
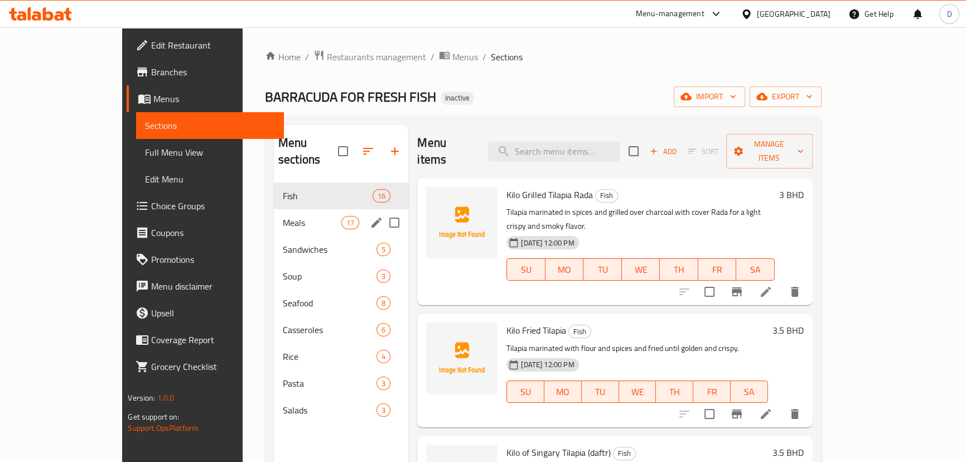
click at [288, 216] on div "Meals 17" at bounding box center [341, 222] width 134 height 27
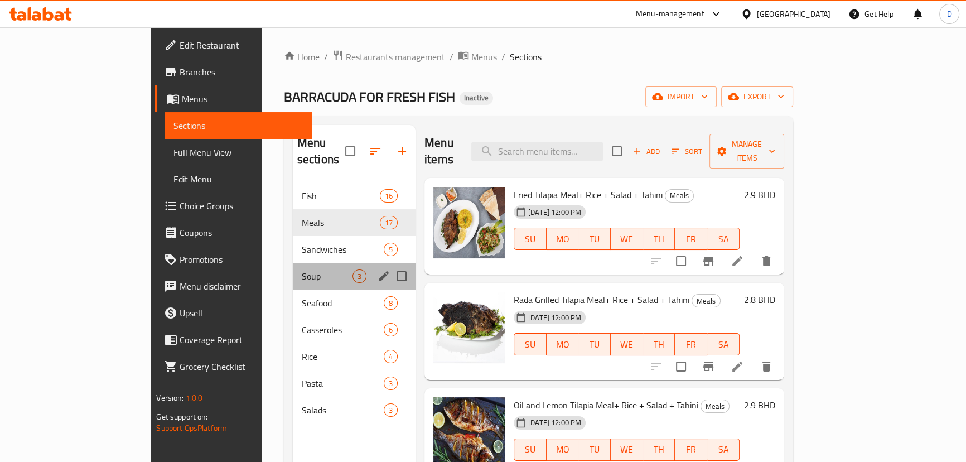
click at [293, 263] on div "Soup 3" at bounding box center [354, 276] width 123 height 27
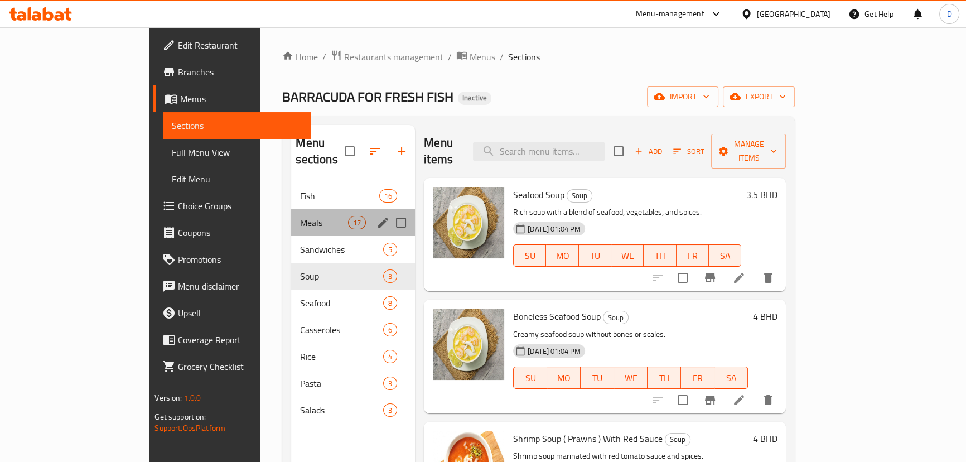
click at [291, 217] on div "Meals 17" at bounding box center [353, 222] width 124 height 27
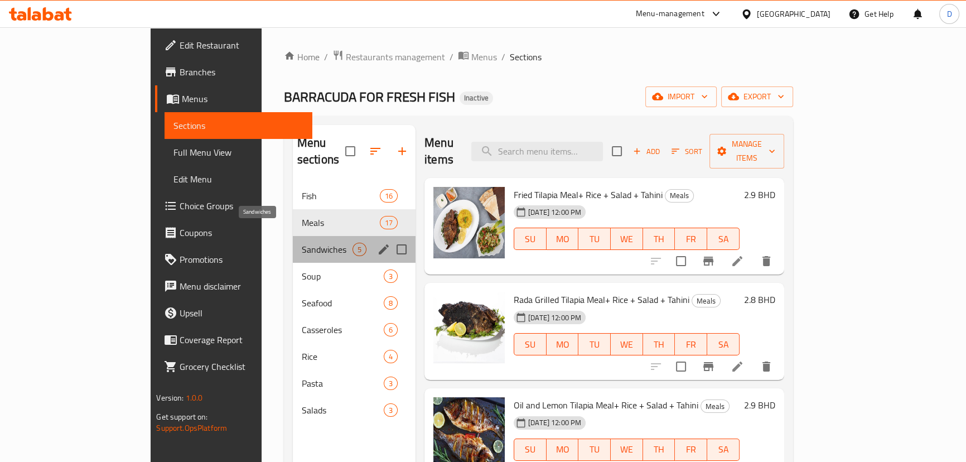
click at [302, 243] on span "Sandwiches" at bounding box center [327, 249] width 51 height 13
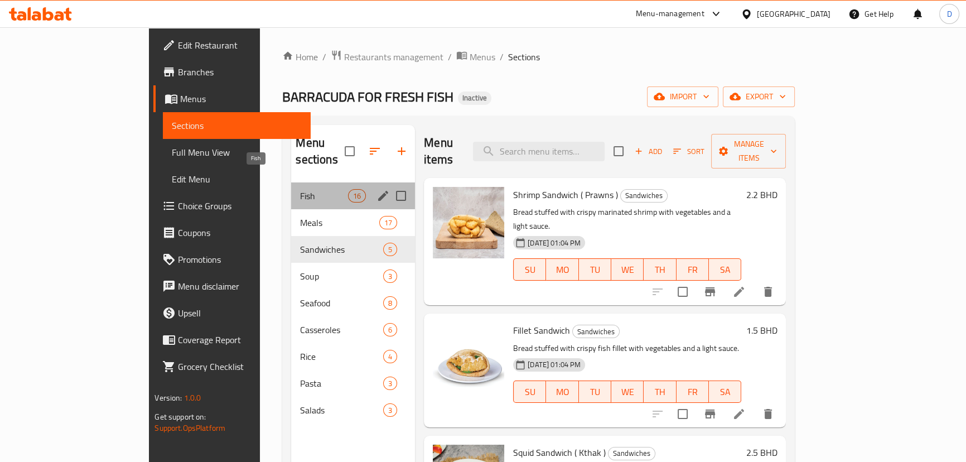
click at [300, 189] on span "Fish" at bounding box center [323, 195] width 47 height 13
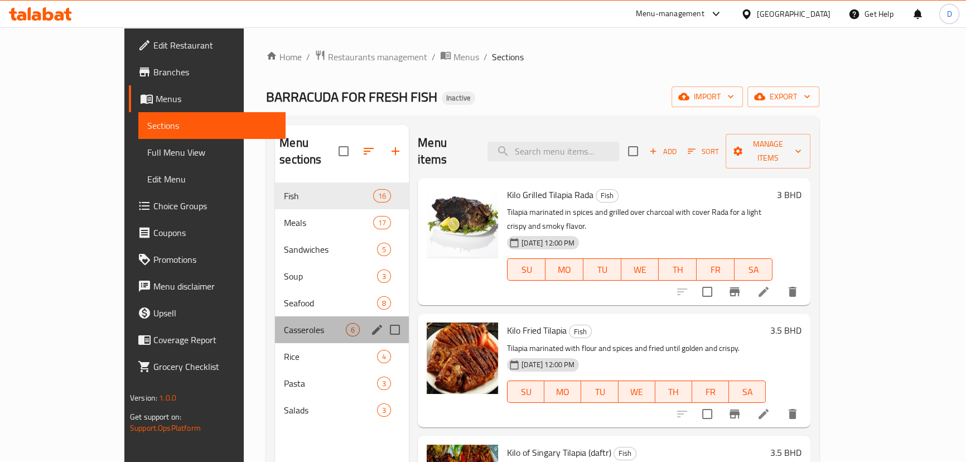
click at [275, 316] on div "Casseroles 6" at bounding box center [342, 329] width 134 height 27
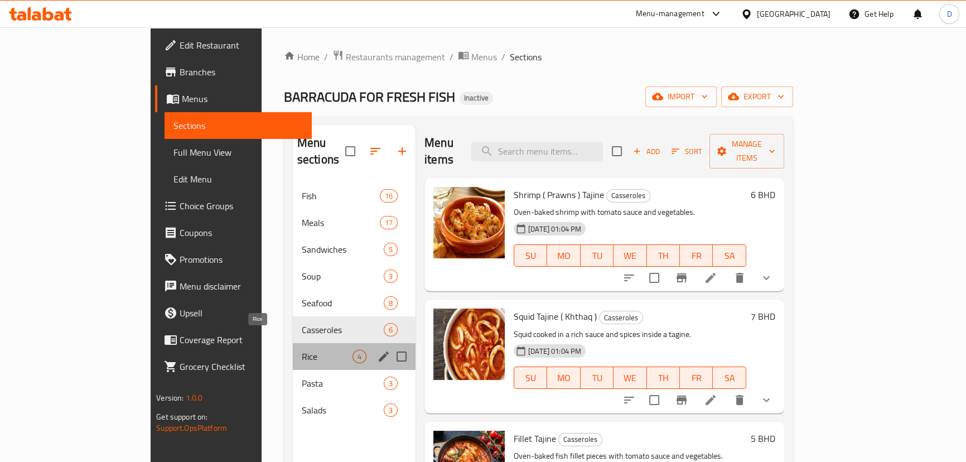
drag, startPoint x: 257, startPoint y: 343, endPoint x: 264, endPoint y: 357, distance: 16.2
click at [302, 350] on span "Rice" at bounding box center [327, 356] width 51 height 13
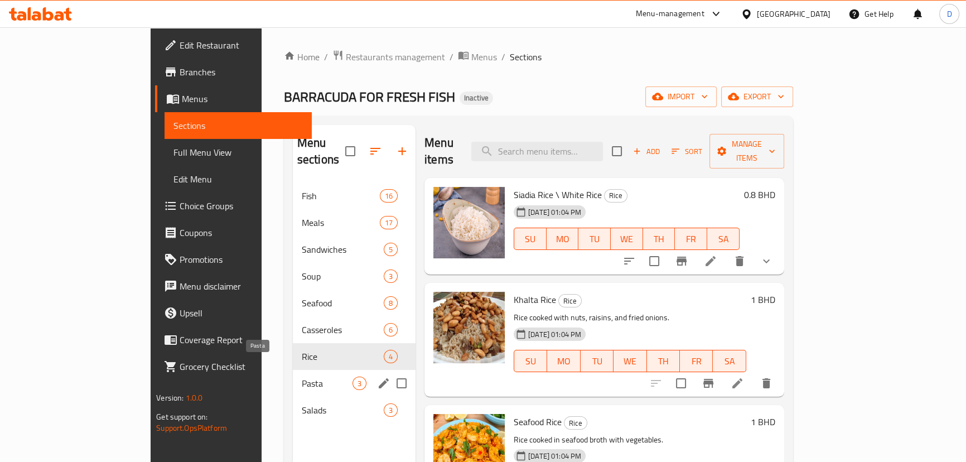
click at [302, 377] on span "Pasta" at bounding box center [327, 383] width 51 height 13
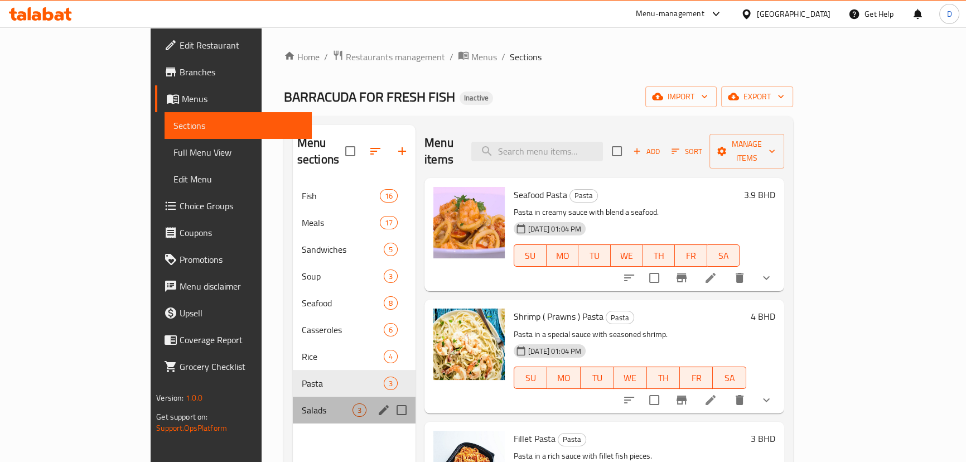
click at [293, 400] on div "Salads 3" at bounding box center [354, 410] width 123 height 27
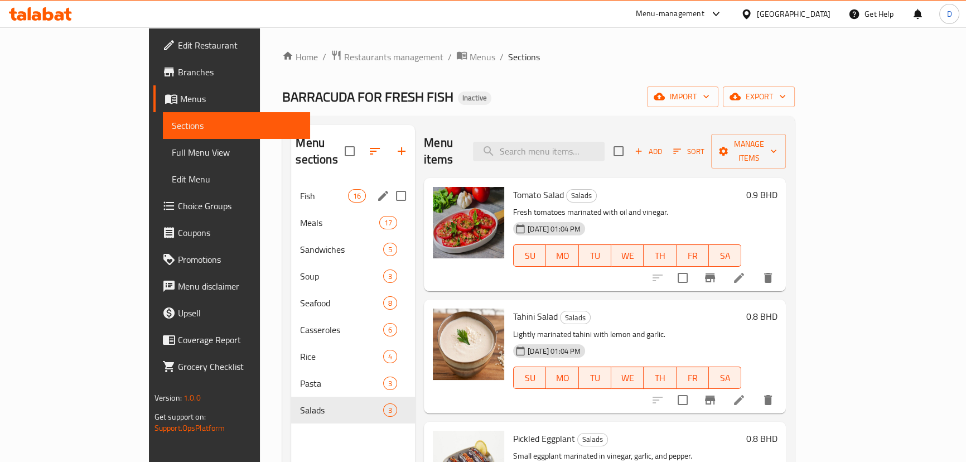
click at [291, 186] on div "Fish 16" at bounding box center [353, 195] width 124 height 27
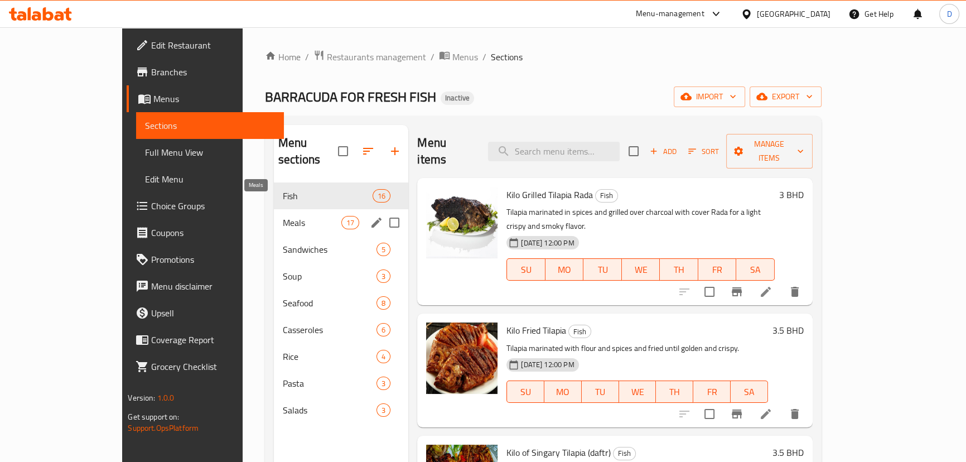
click at [283, 216] on span "Meals" at bounding box center [312, 222] width 59 height 13
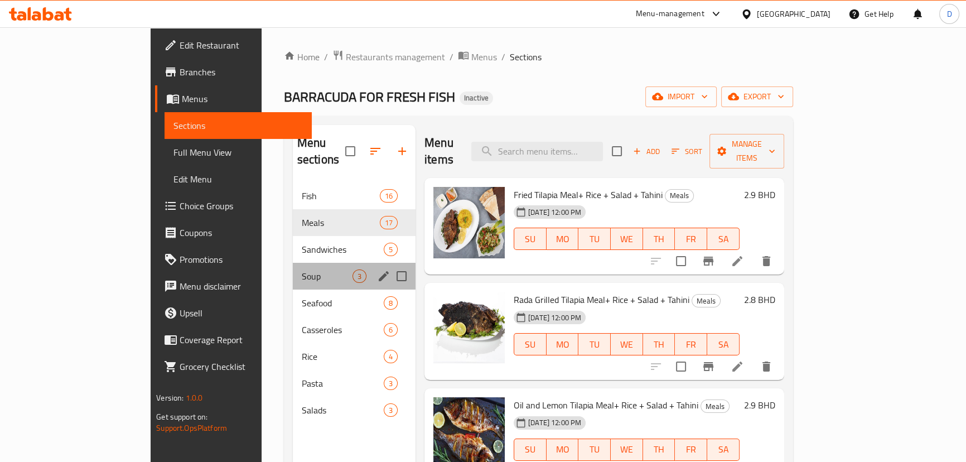
click at [293, 263] on div "Soup 3" at bounding box center [354, 276] width 123 height 27
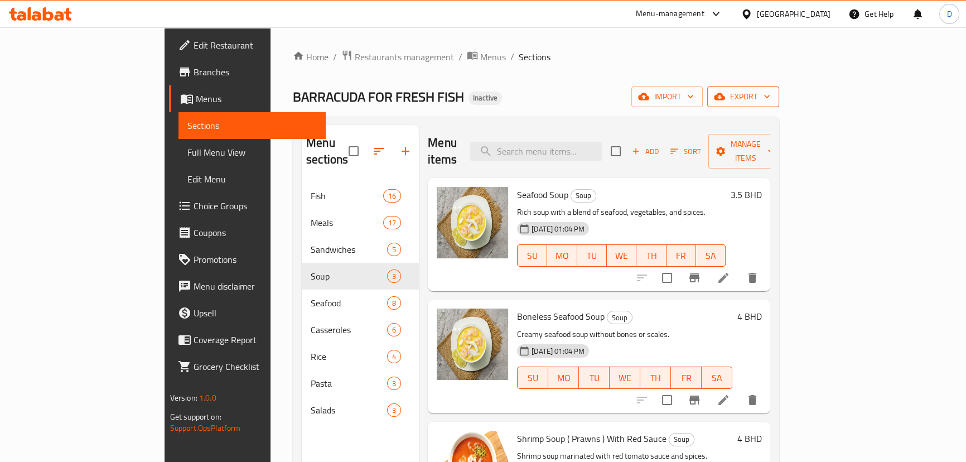
click at [770, 94] on span "export" at bounding box center [743, 97] width 54 height 14
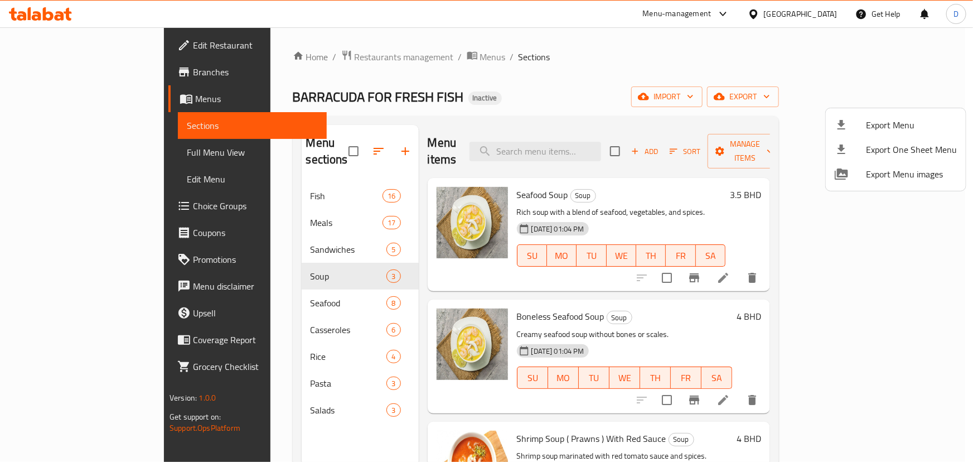
click at [424, 83] on div at bounding box center [486, 231] width 973 height 462
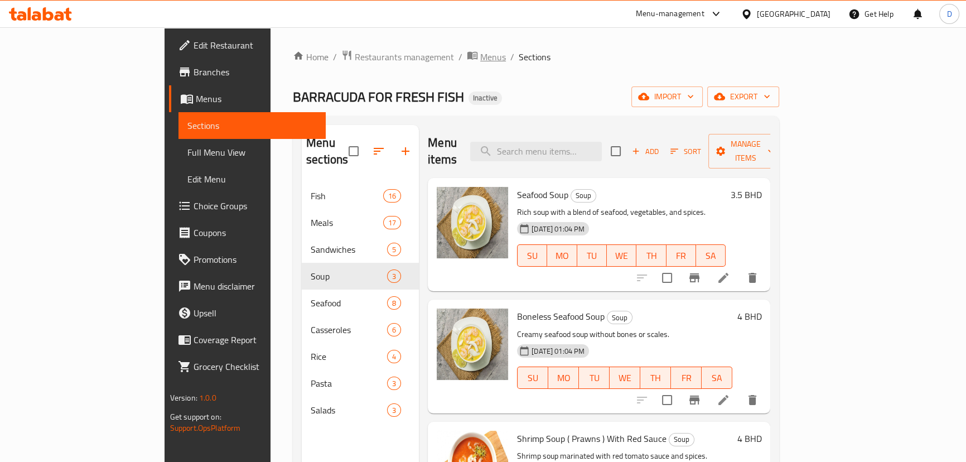
click at [480, 59] on span "Menus" at bounding box center [493, 56] width 26 height 13
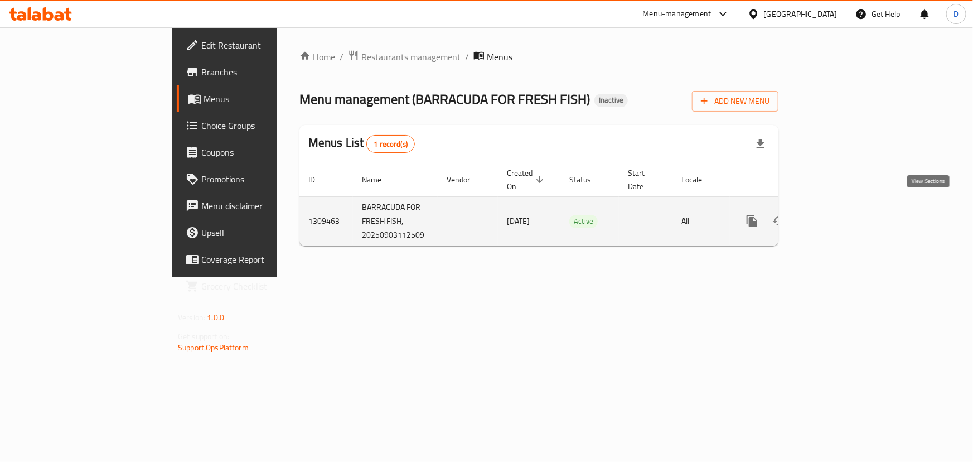
click at [840, 214] on icon "enhanced table" at bounding box center [832, 220] width 13 height 13
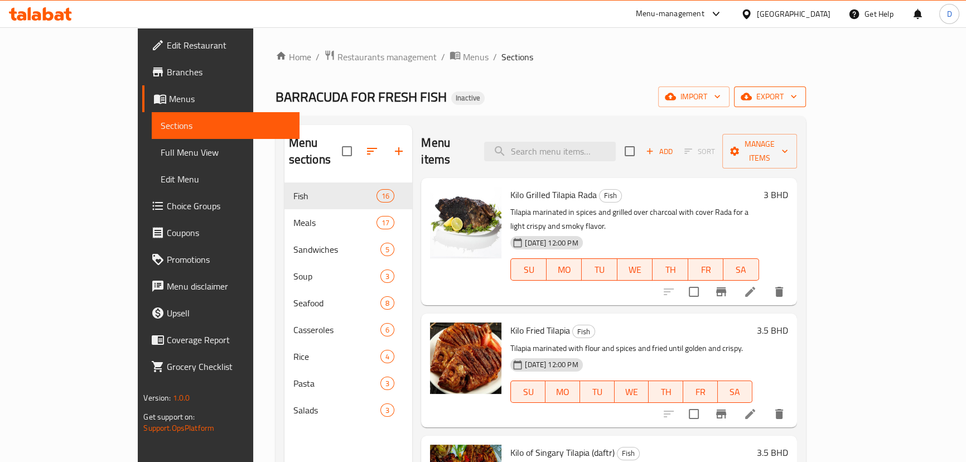
click at [797, 99] on span "export" at bounding box center [770, 97] width 54 height 14
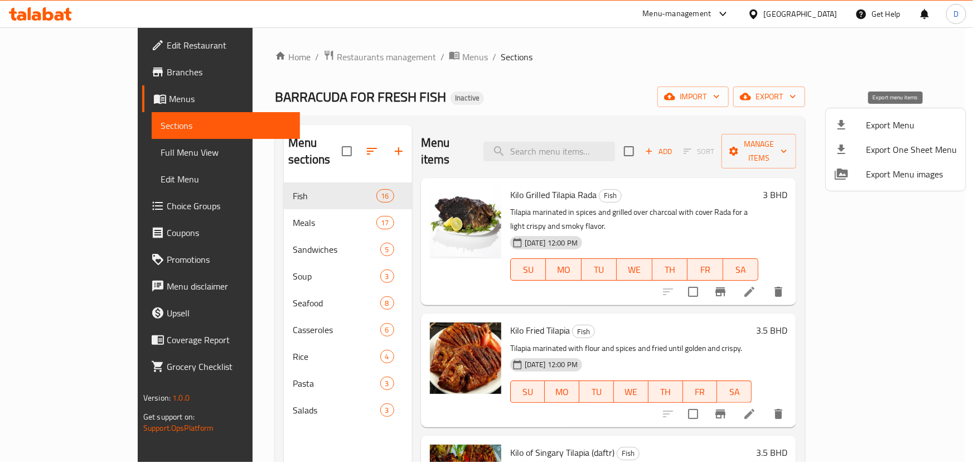
click at [893, 130] on span "Export Menu" at bounding box center [911, 124] width 91 height 13
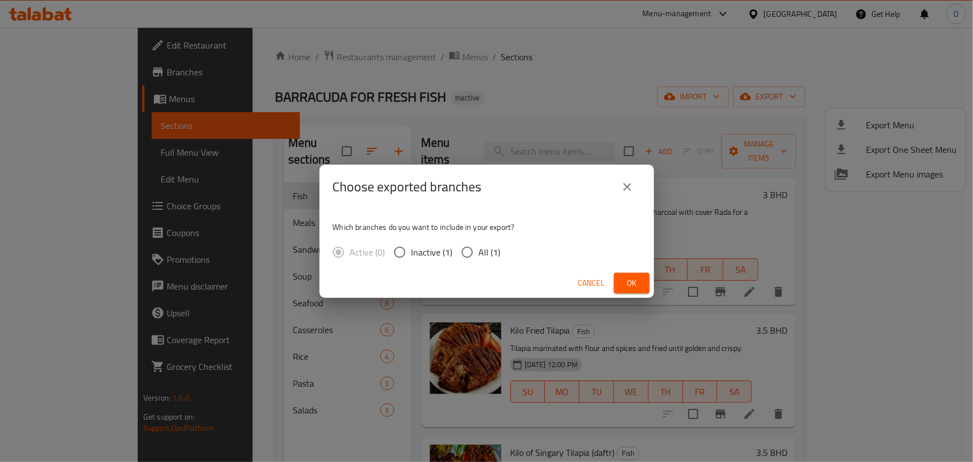
click at [494, 249] on span "All (1)" at bounding box center [490, 251] width 22 height 13
click at [479, 249] on input "All (1)" at bounding box center [467, 251] width 23 height 23
radio input "true"
click at [641, 283] on button "Ok" at bounding box center [632, 283] width 36 height 21
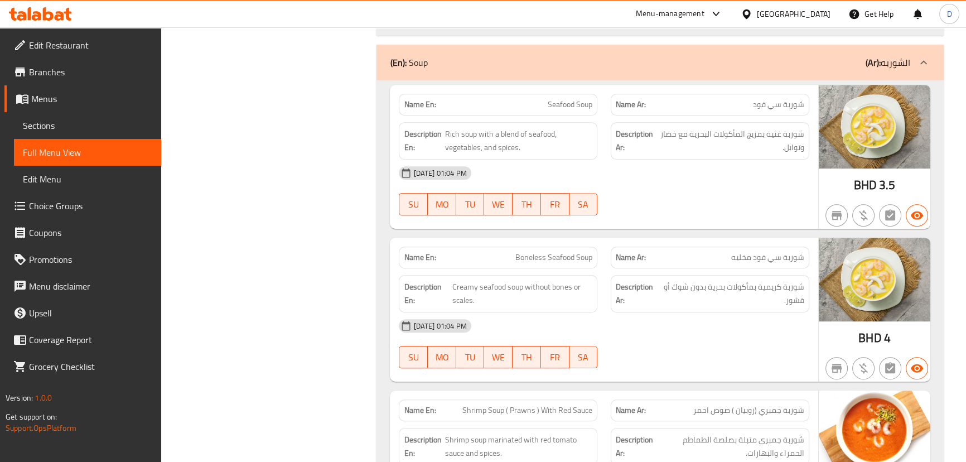
scroll to position [6046, 0]
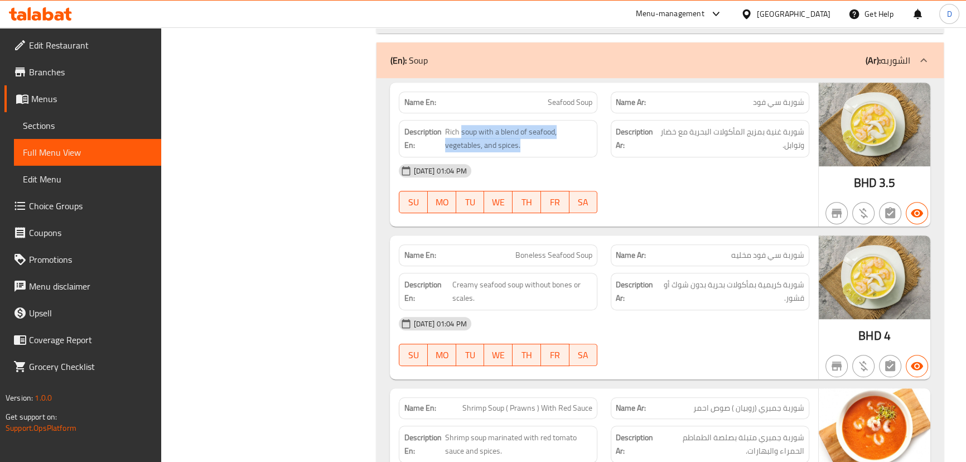
drag, startPoint x: 461, startPoint y: 118, endPoint x: 525, endPoint y: 144, distance: 70.0
click at [525, 144] on div "Description En: Rich soup with a blend of seafood, vegetables, and spices." at bounding box center [498, 138] width 199 height 37
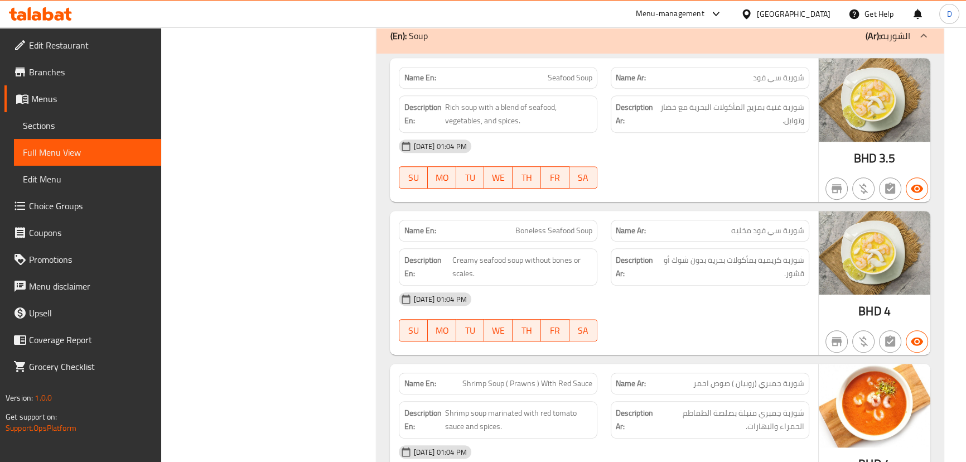
scroll to position [6197, 0]
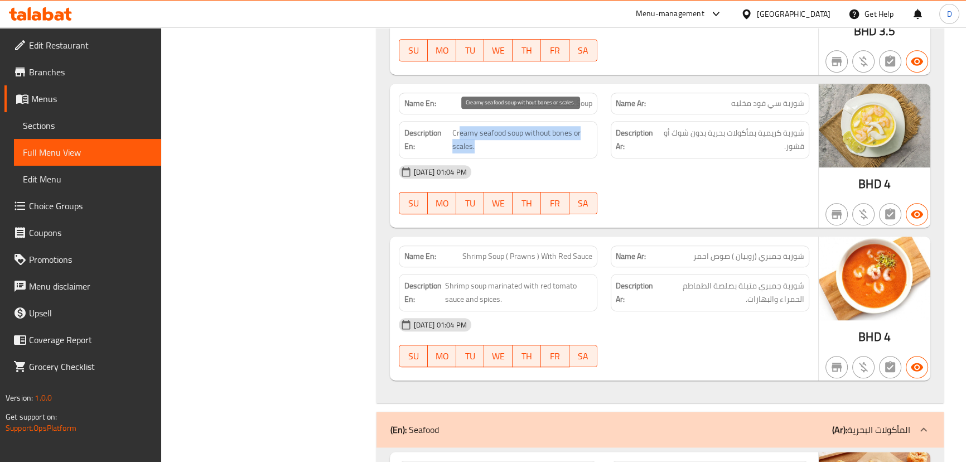
drag, startPoint x: 459, startPoint y: 122, endPoint x: 553, endPoint y: 134, distance: 94.5
click at [553, 134] on span "Creamy seafood soup without bones or scales." at bounding box center [522, 139] width 141 height 27
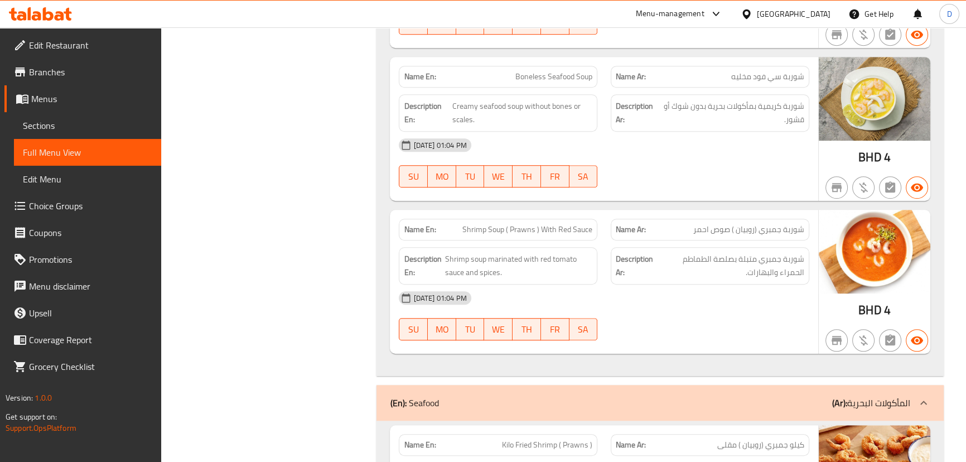
scroll to position [6248, 0]
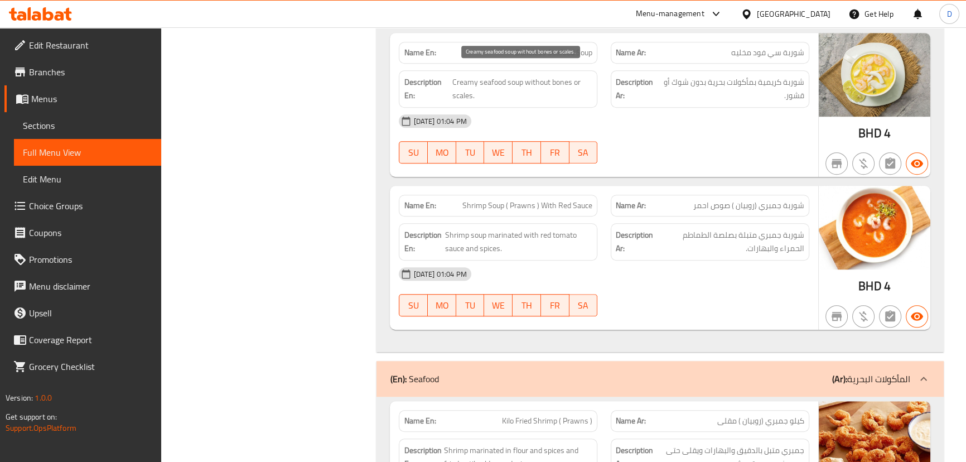
click at [553, 75] on span "Creamy seafood soup without bones or scales." at bounding box center [522, 88] width 141 height 27
drag, startPoint x: 551, startPoint y: 71, endPoint x: 554, endPoint y: 84, distance: 13.3
click at [554, 84] on span "Creamy seafood soup without bones or scales." at bounding box center [522, 88] width 141 height 27
copy span "bones or scales."
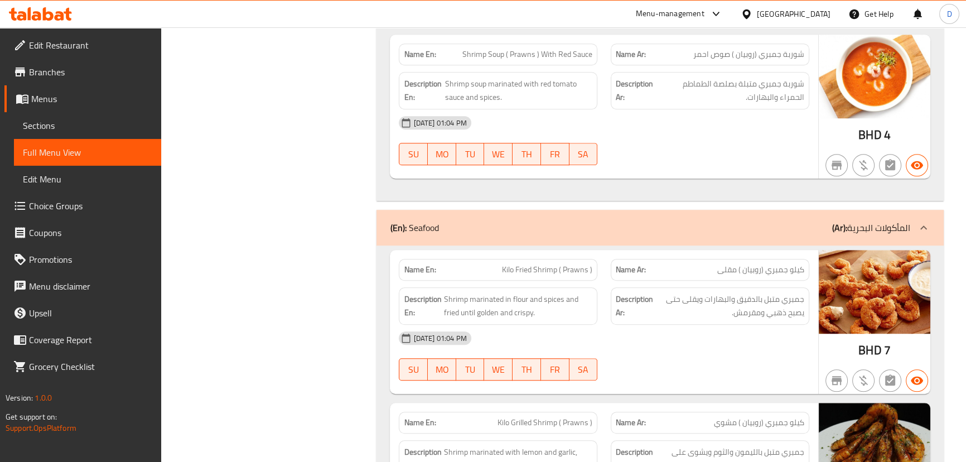
scroll to position [6401, 0]
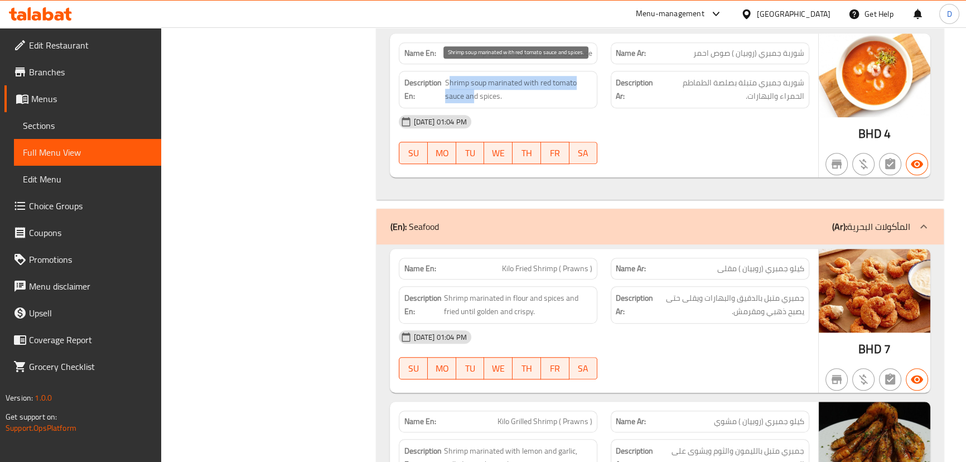
drag, startPoint x: 448, startPoint y: 76, endPoint x: 472, endPoint y: 84, distance: 25.4
click at [472, 84] on span "Shrimp soup marinated with red tomato sauce and spices." at bounding box center [519, 89] width 148 height 27
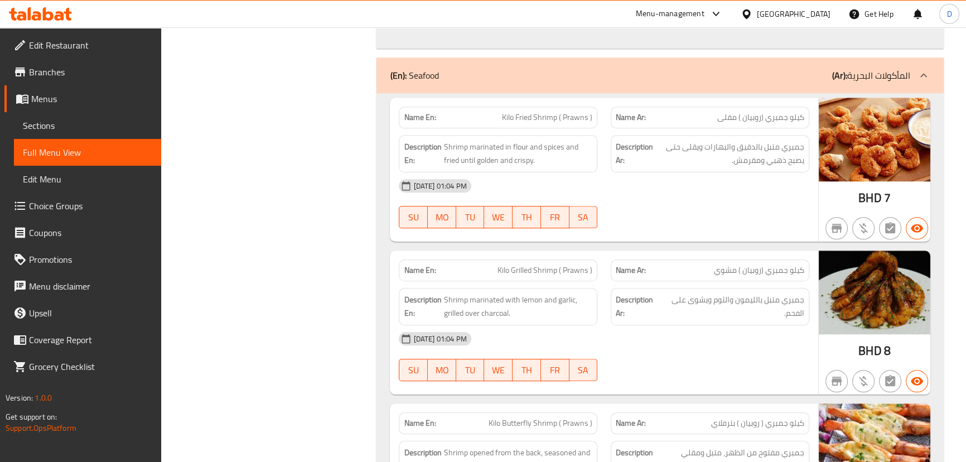
scroll to position [6553, 0]
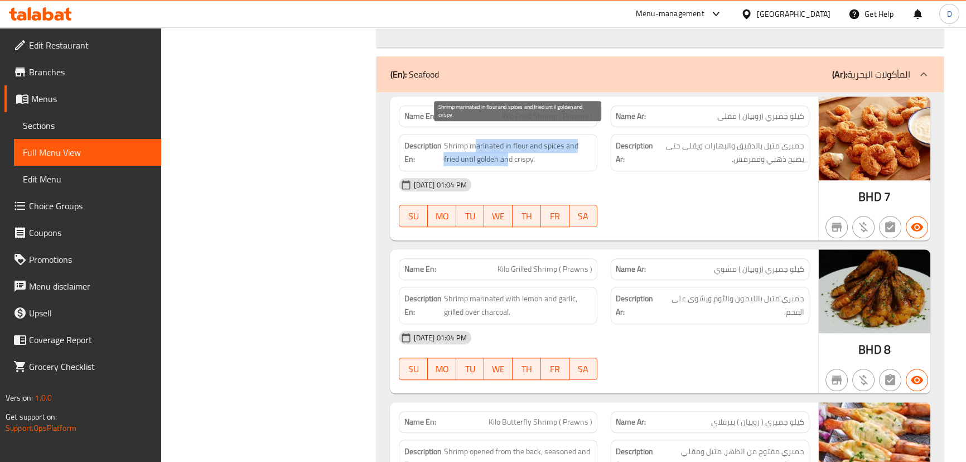
drag, startPoint x: 476, startPoint y: 134, endPoint x: 508, endPoint y: 147, distance: 34.3
click at [508, 147] on span "Shrimp marinated in flour and spices and fried until golden and crispy." at bounding box center [517, 152] width 149 height 27
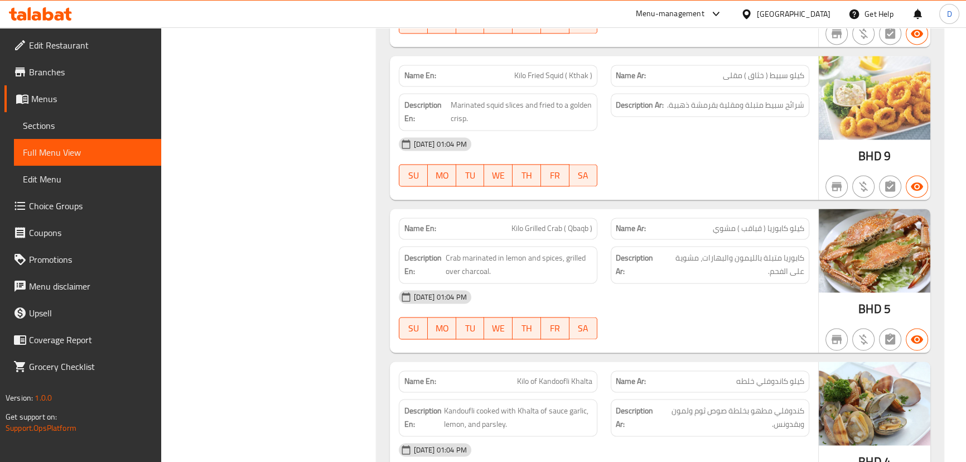
scroll to position [7364, 0]
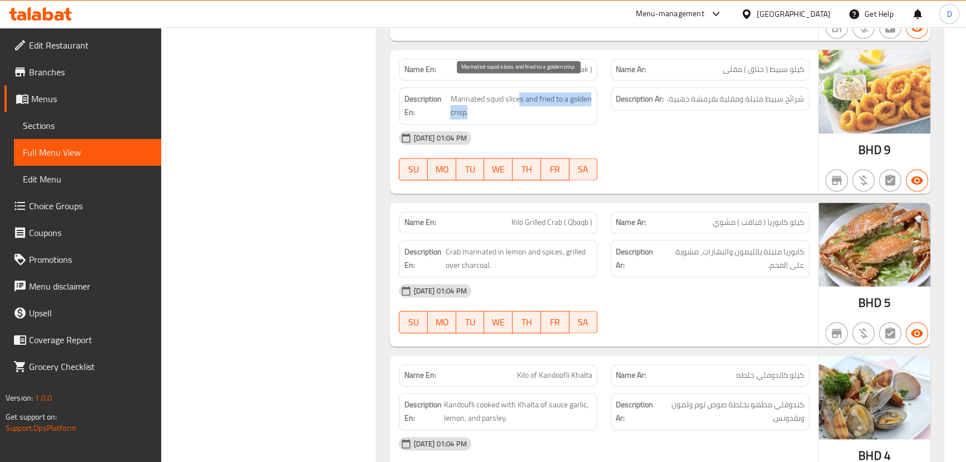
drag, startPoint x: 518, startPoint y: 91, endPoint x: 476, endPoint y: 100, distance: 42.9
click at [476, 100] on span "Marinated squid slices and fried to a golden crisp." at bounding box center [521, 105] width 142 height 27
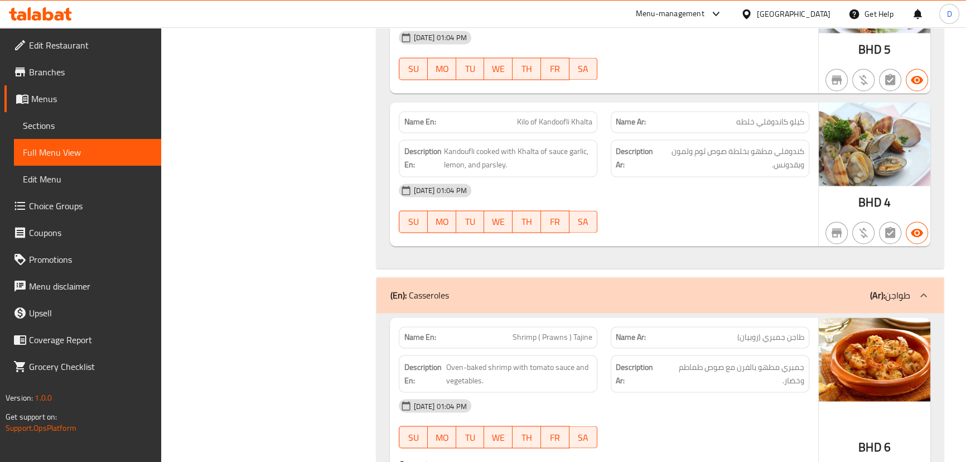
scroll to position [7618, 0]
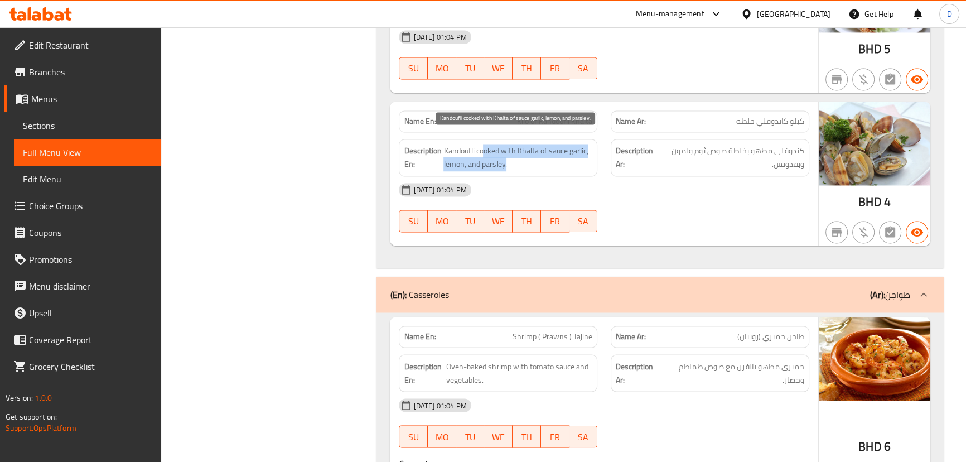
drag, startPoint x: 483, startPoint y: 138, endPoint x: 508, endPoint y: 157, distance: 31.4
click at [508, 157] on span "Kandoufli cooked with Khalta of sauce garlic, lemon, and parsley." at bounding box center [517, 157] width 149 height 27
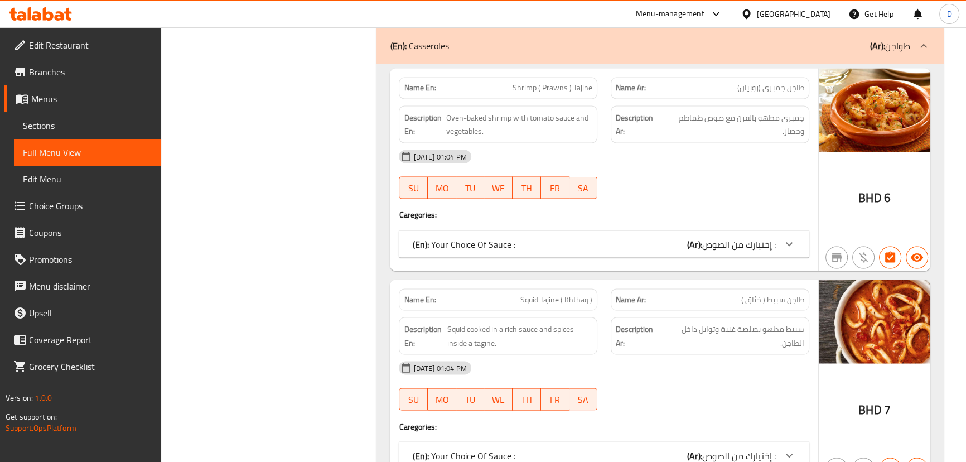
scroll to position [7871, 0]
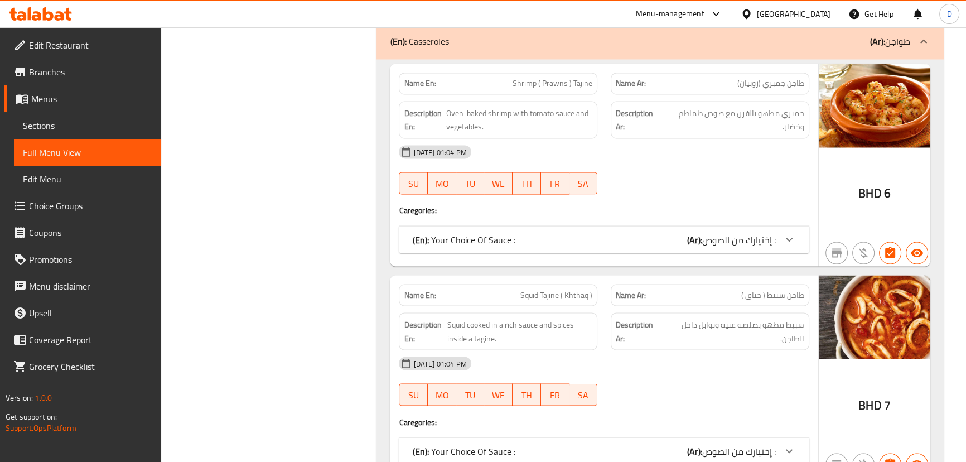
click at [522, 233] on div "(En): Your Choice Of Sauce : (Ar): إختيارك من الصوص :" at bounding box center [593, 239] width 363 height 13
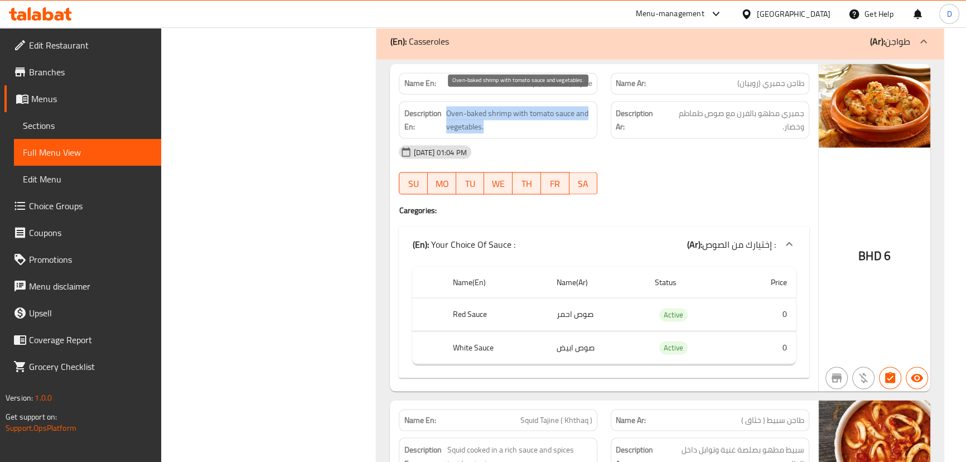
drag, startPoint x: 448, startPoint y: 99, endPoint x: 557, endPoint y: 110, distance: 110.0
click at [557, 110] on span "Oven-baked shrimp with tomato sauce and vegetables." at bounding box center [519, 119] width 146 height 27
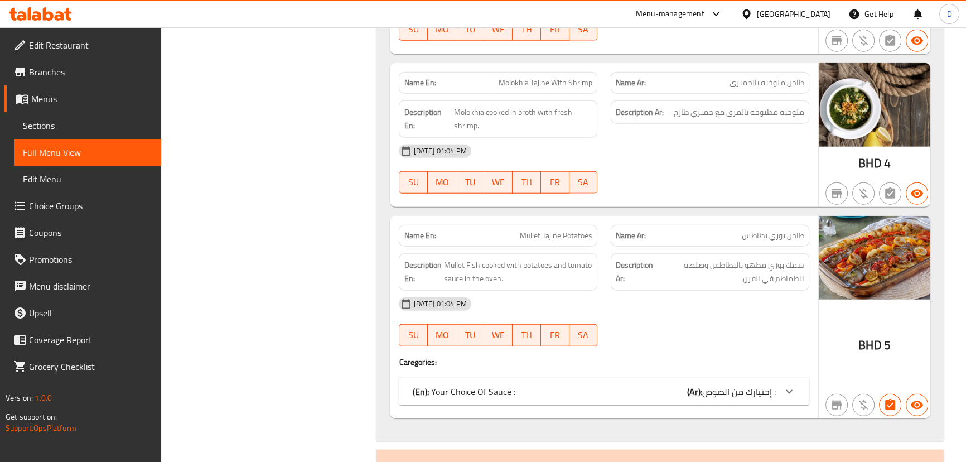
scroll to position [8835, 0]
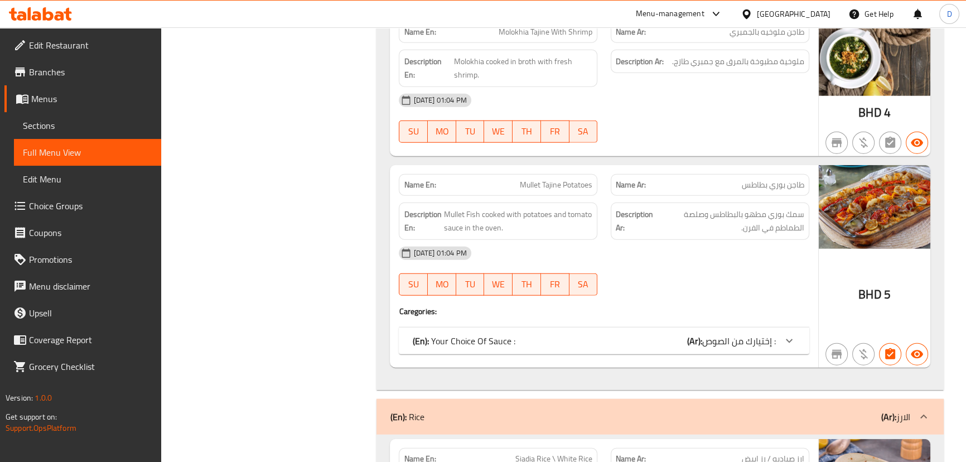
click at [612, 334] on div "(En): Your Choice Of Sauce : (Ar): إختيارك من الصوص :" at bounding box center [593, 340] width 363 height 13
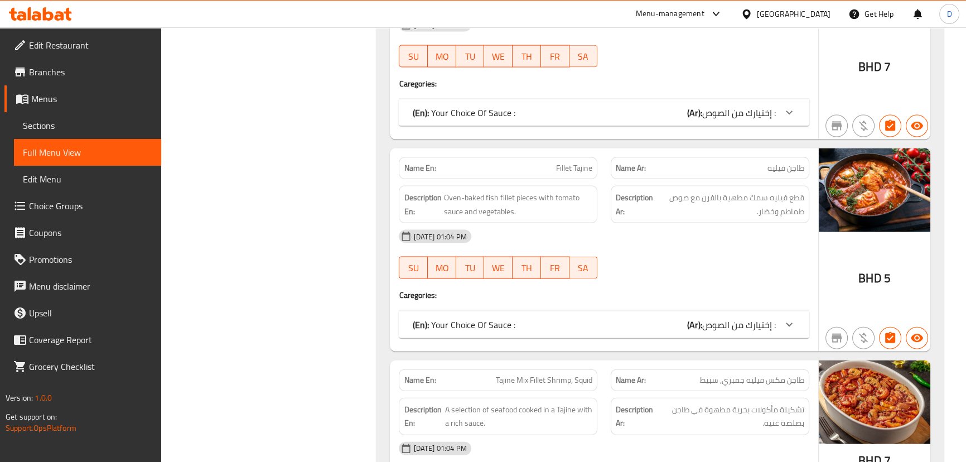
scroll to position [8277, 0]
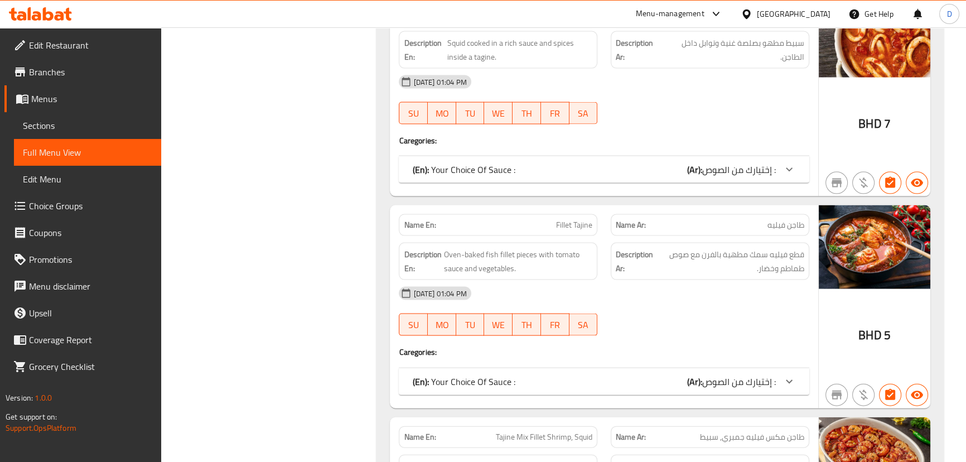
click at [561, 375] on div "(En): Your Choice Of Sauce : (Ar): إختيارك من الصوص :" at bounding box center [593, 381] width 363 height 13
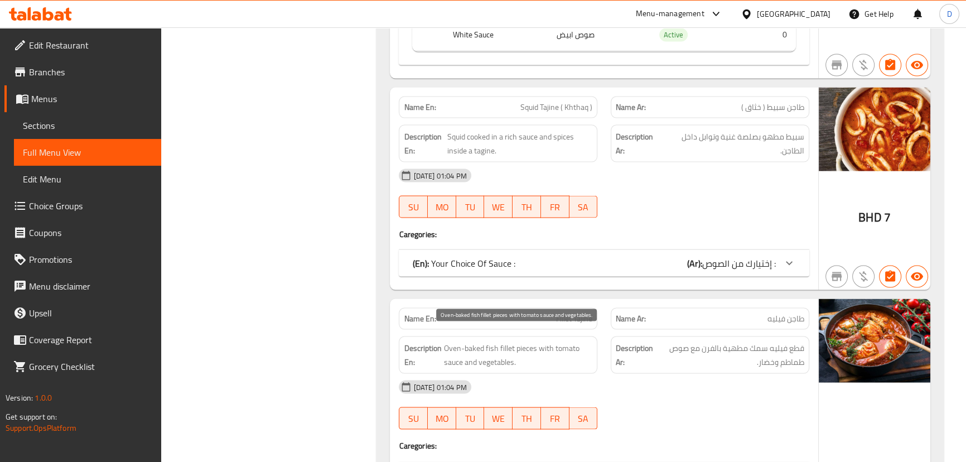
scroll to position [8176, 0]
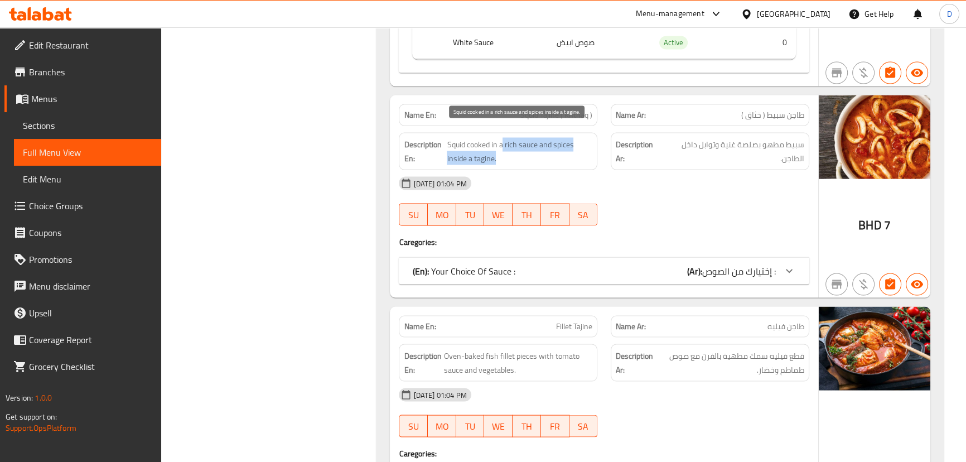
drag, startPoint x: 501, startPoint y: 128, endPoint x: 573, endPoint y: 151, distance: 74.8
click at [573, 151] on span "Squid cooked in a rich sauce and spices inside a tagine." at bounding box center [520, 151] width 146 height 27
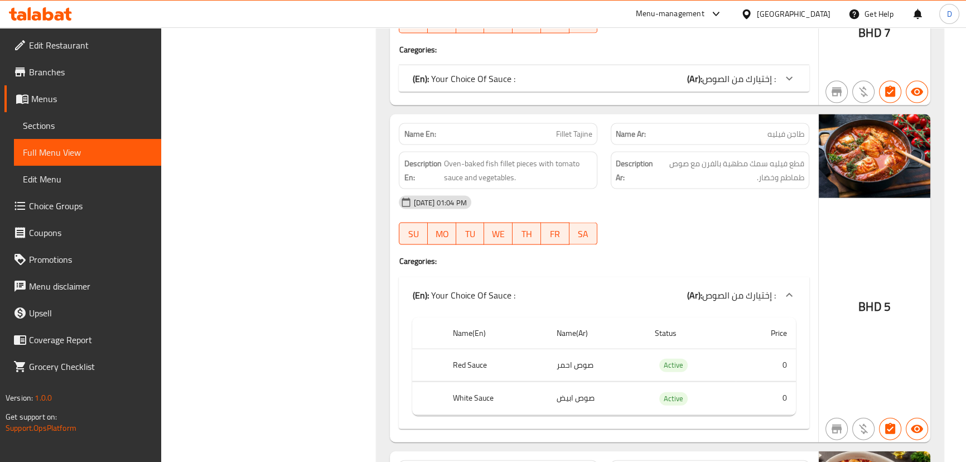
scroll to position [8379, 0]
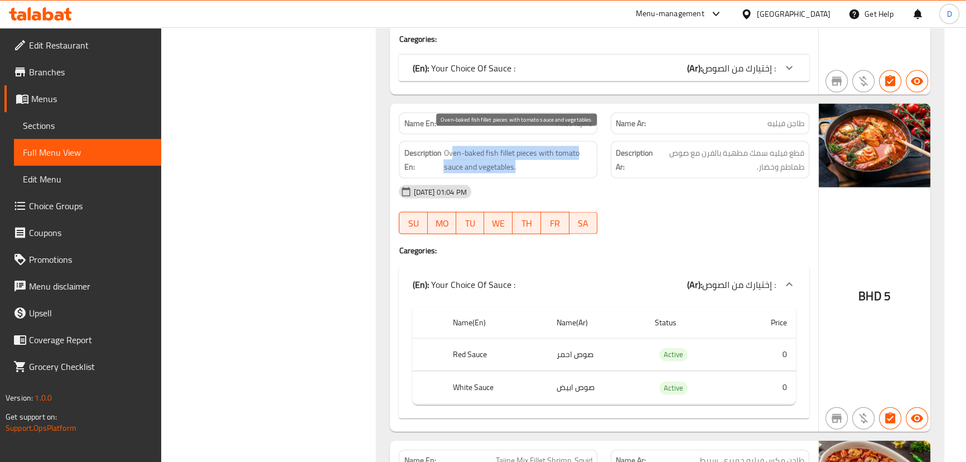
drag, startPoint x: 452, startPoint y: 144, endPoint x: 514, endPoint y: 155, distance: 63.4
click at [514, 155] on span "Oven-baked fish fillet pieces with tomato sauce and vegetables." at bounding box center [517, 159] width 149 height 27
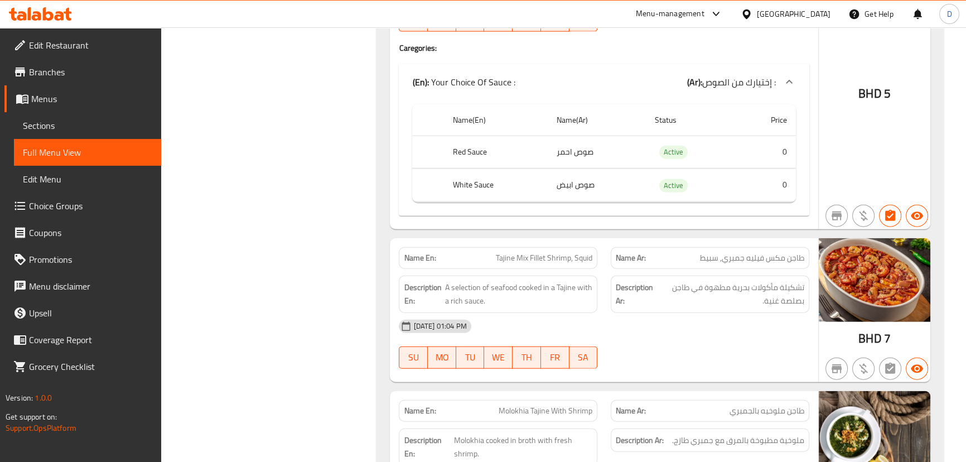
scroll to position [8632, 0]
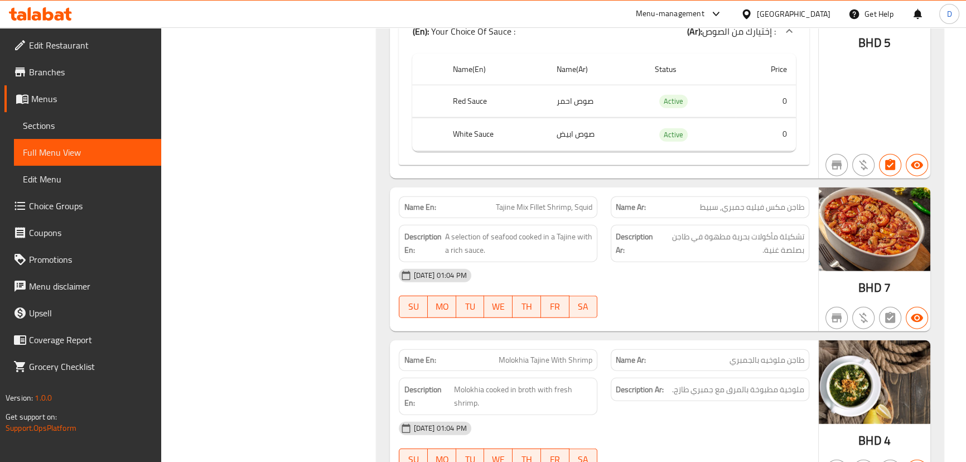
click at [555, 201] on span "Tajine Mix Fillet Shrimp, Squid" at bounding box center [544, 207] width 97 height 12
copy span "Tajine Mix Fillet Shrimp, Squid"
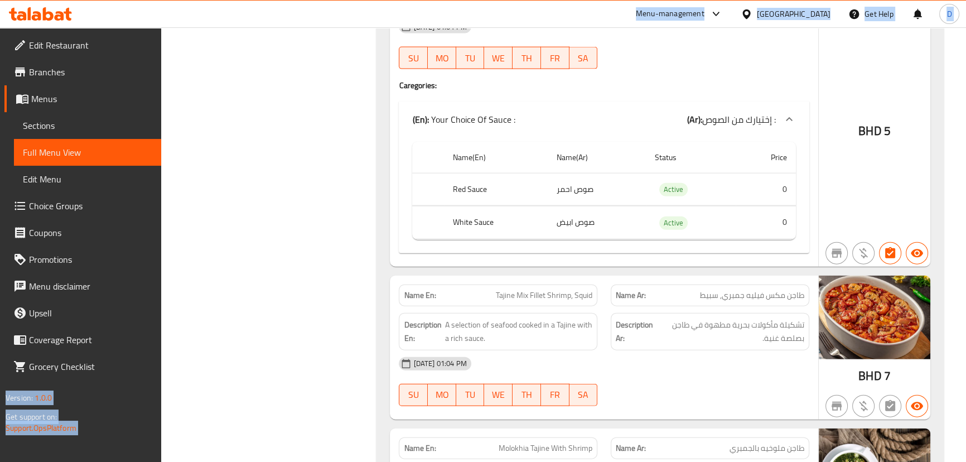
drag, startPoint x: 338, startPoint y: -3, endPoint x: 350, endPoint y: 16, distance: 22.3
click at [350, 15] on div "Menu-management Bahrain Get Help D" at bounding box center [483, 14] width 966 height 27
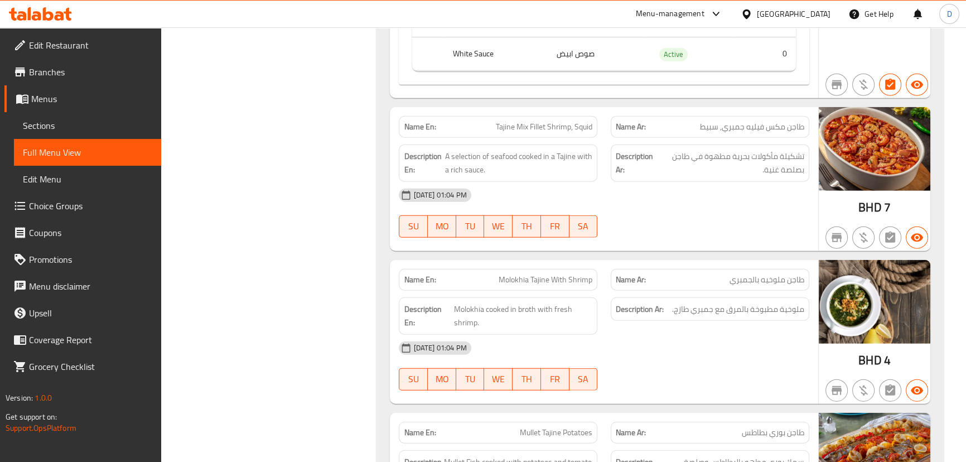
scroll to position [8730, 0]
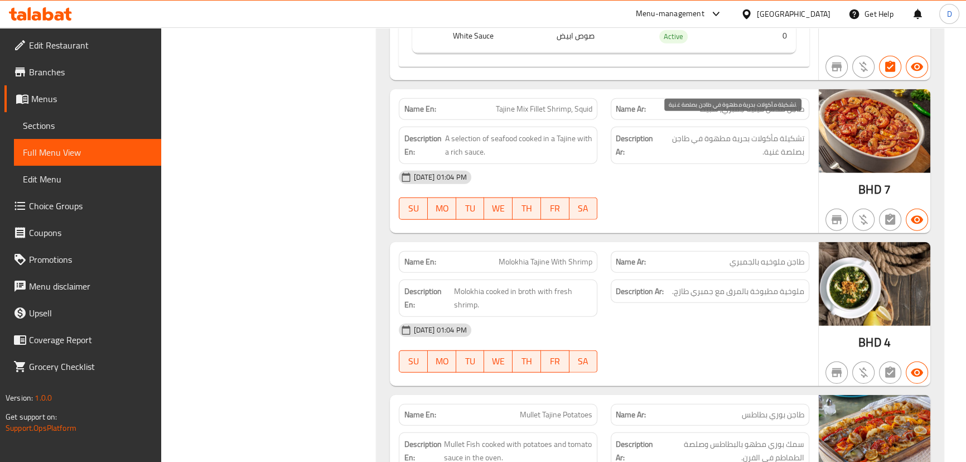
click at [792, 132] on span "تشكيلة مأكولات بحرية مطهوة في طاجن بصلصة غنية." at bounding box center [731, 145] width 146 height 27
copy span "تشكيلة"
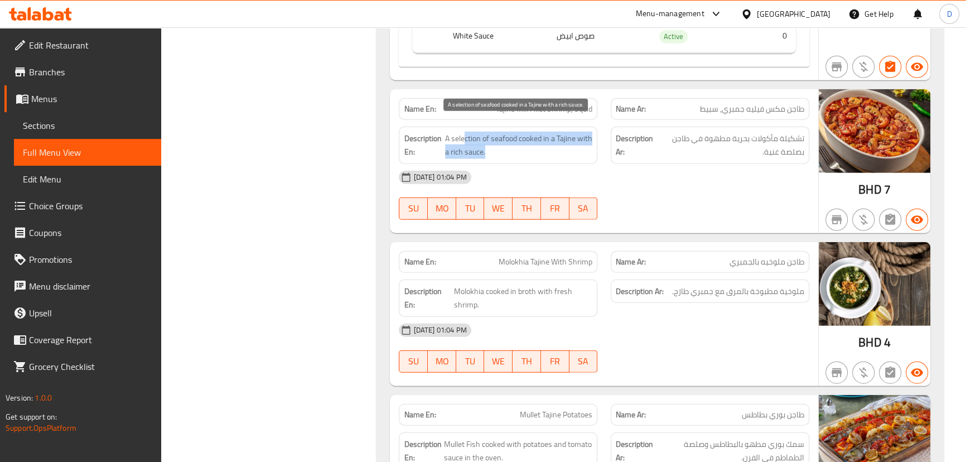
drag, startPoint x: 463, startPoint y: 126, endPoint x: 568, endPoint y: 137, distance: 106.1
click at [566, 135] on span "A selection of seafood cooked in a Tajine with a rich sauce." at bounding box center [518, 145] width 147 height 27
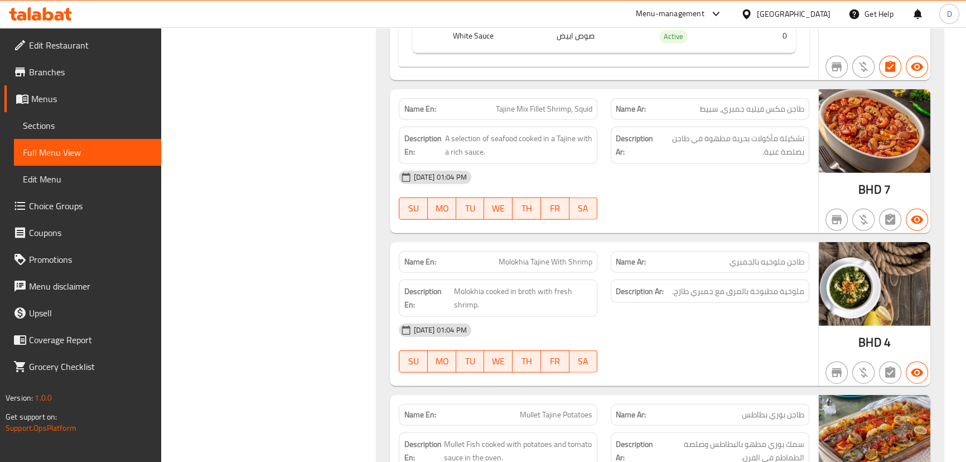
click at [625, 171] on div "07-09-2025 01:04 PM" at bounding box center [603, 177] width 423 height 27
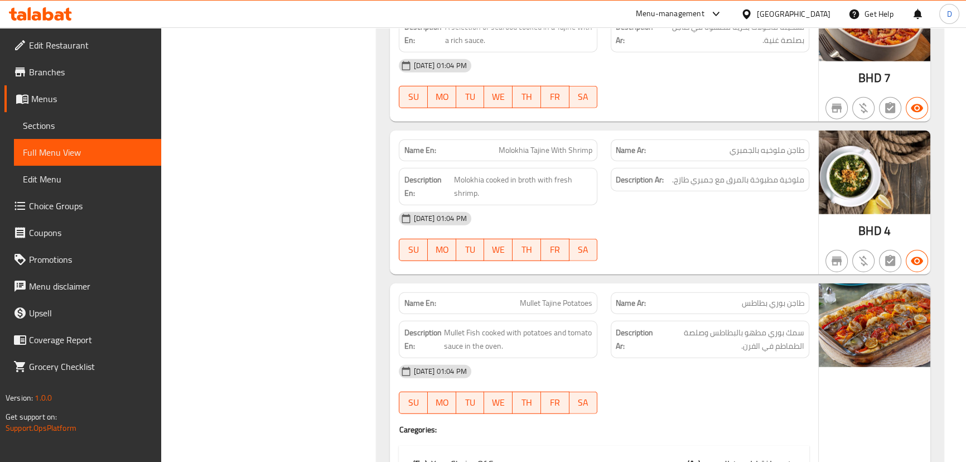
scroll to position [8781, 0]
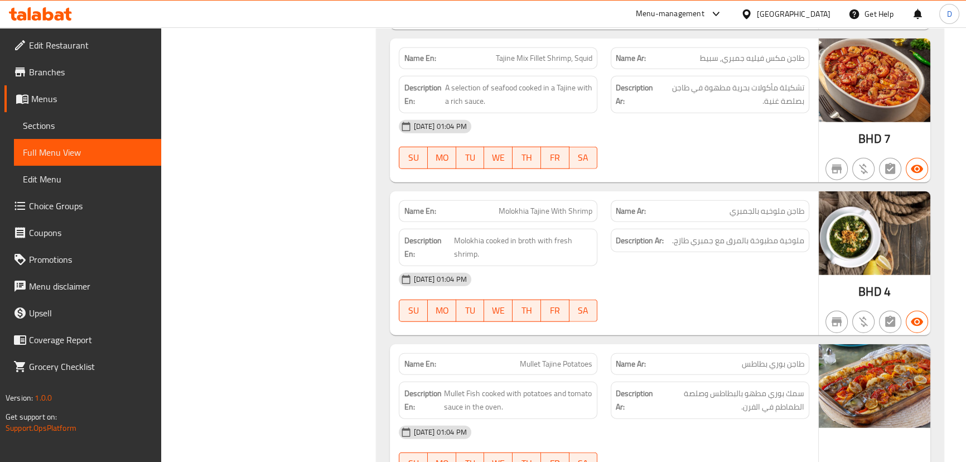
click at [590, 52] on span "Tajine Mix Fillet Shrimp, Squid" at bounding box center [544, 58] width 97 height 12
click at [716, 52] on span "طاجن مكس فيليه جمبري, سبيط" at bounding box center [752, 58] width 104 height 12
click at [717, 52] on span "طاجن مكس فيليه جمبري, سبيط" at bounding box center [752, 58] width 104 height 12
copy span "سبيط"
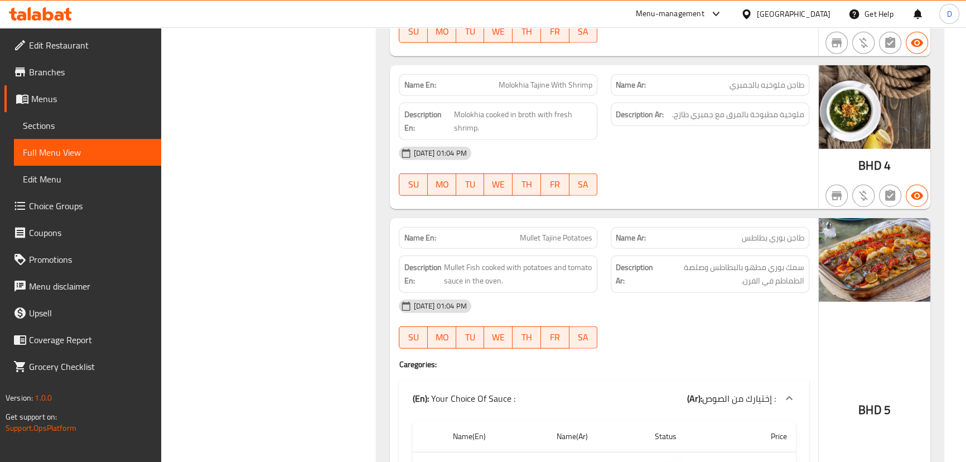
scroll to position [8882, 0]
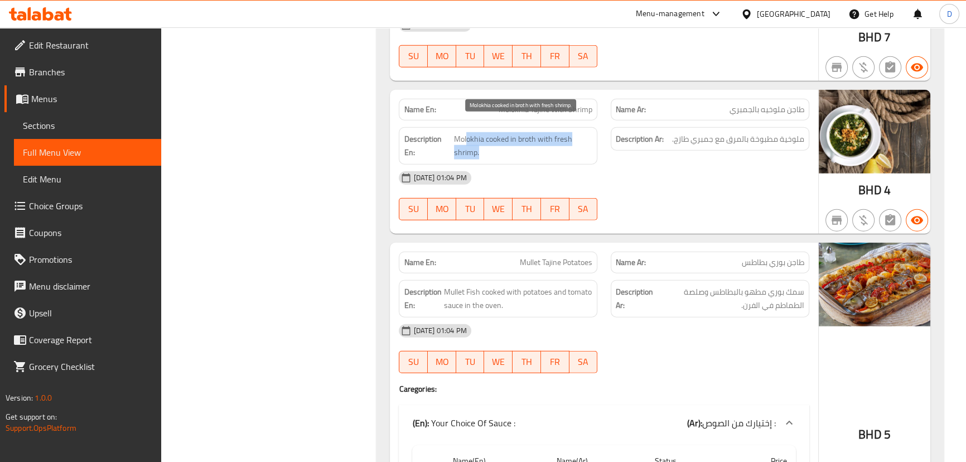
drag, startPoint x: 467, startPoint y: 128, endPoint x: 529, endPoint y: 133, distance: 62.2
click at [529, 133] on span "Molokhia cooked in broth with fresh shrimp." at bounding box center [523, 145] width 139 height 27
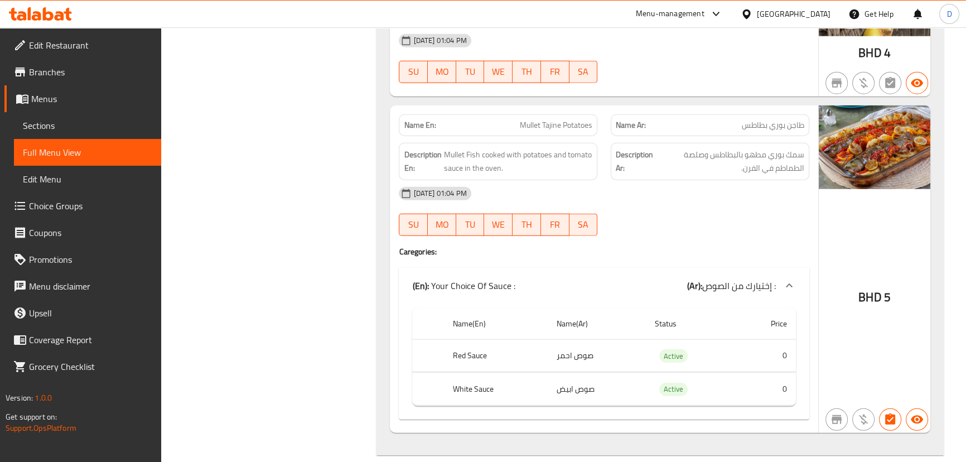
scroll to position [9085, 0]
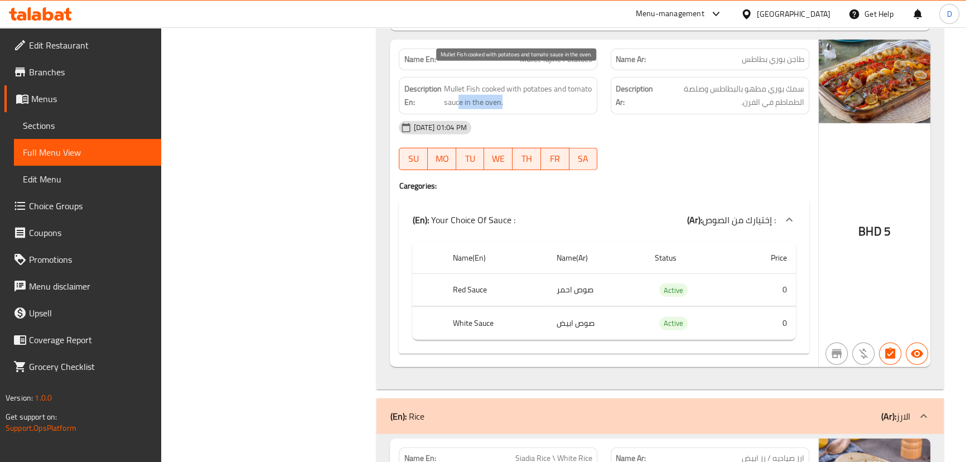
drag, startPoint x: 477, startPoint y: 81, endPoint x: 557, endPoint y: 84, distance: 79.8
click at [557, 84] on span "Mullet Fish cooked with potatoes and tomato sauce in the oven." at bounding box center [517, 95] width 149 height 27
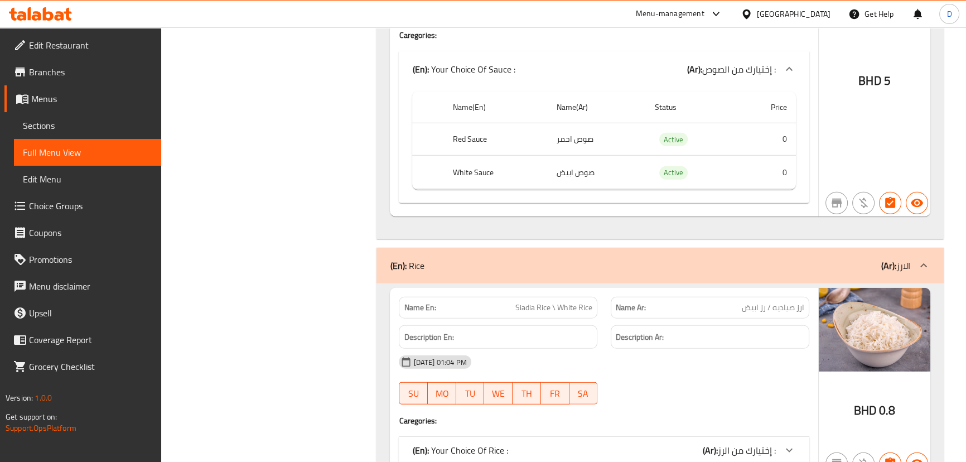
scroll to position [9288, 0]
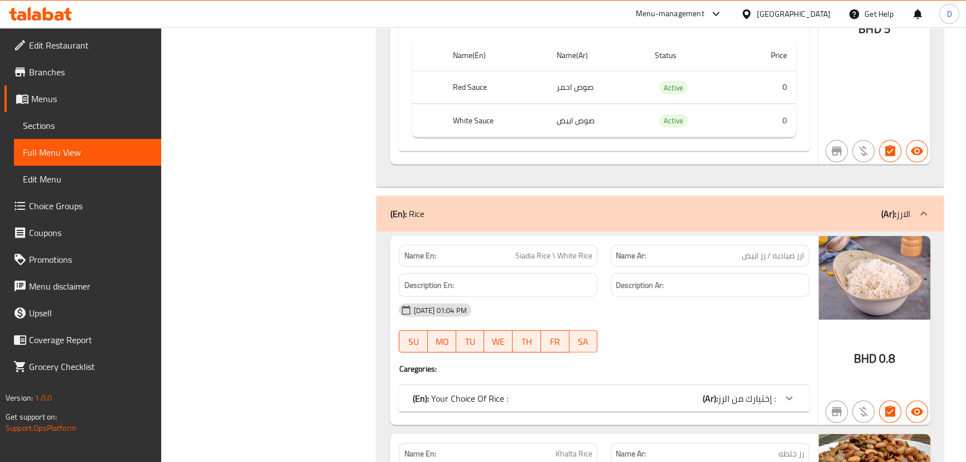
click at [655, 392] on div "(En): Your Choice Of Rice : (Ar): إختيارك من الرز :" at bounding box center [593, 398] width 363 height 13
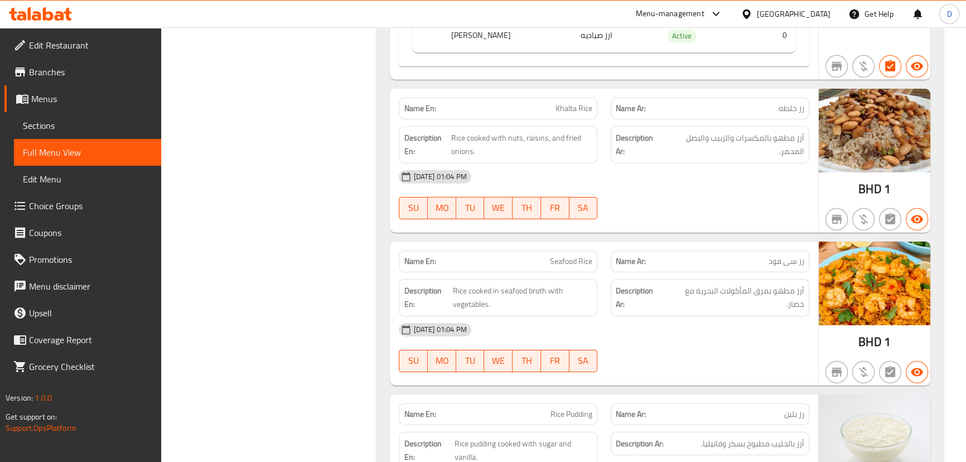
scroll to position [9759, 0]
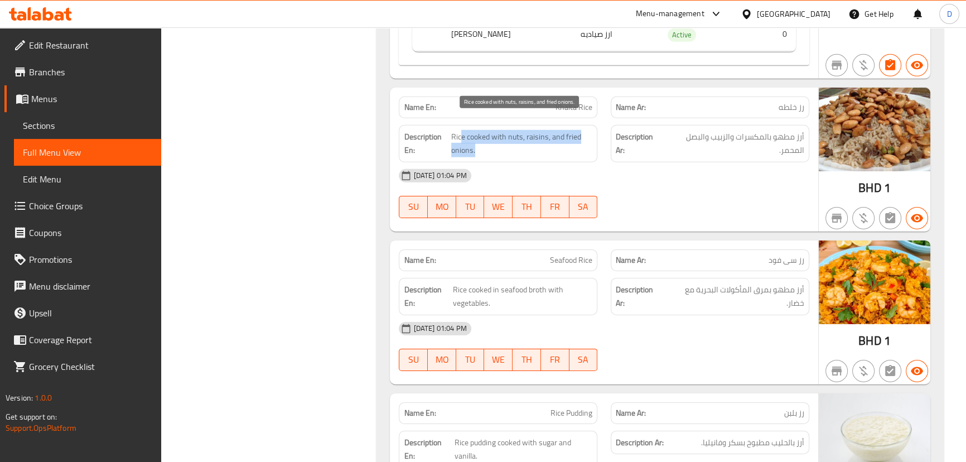
drag, startPoint x: 460, startPoint y: 123, endPoint x: 529, endPoint y: 132, distance: 70.2
click at [529, 132] on span "Rice cooked with nuts, raisins, and fried onions." at bounding box center [521, 143] width 141 height 27
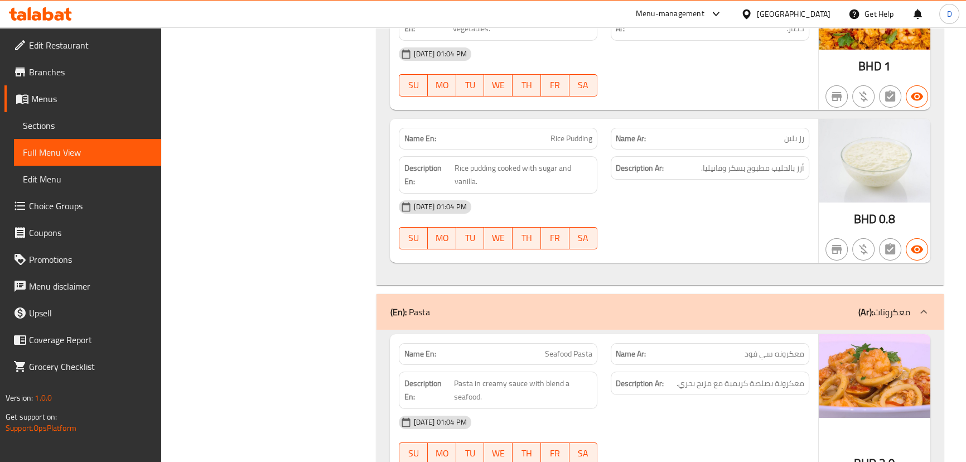
scroll to position [10063, 0]
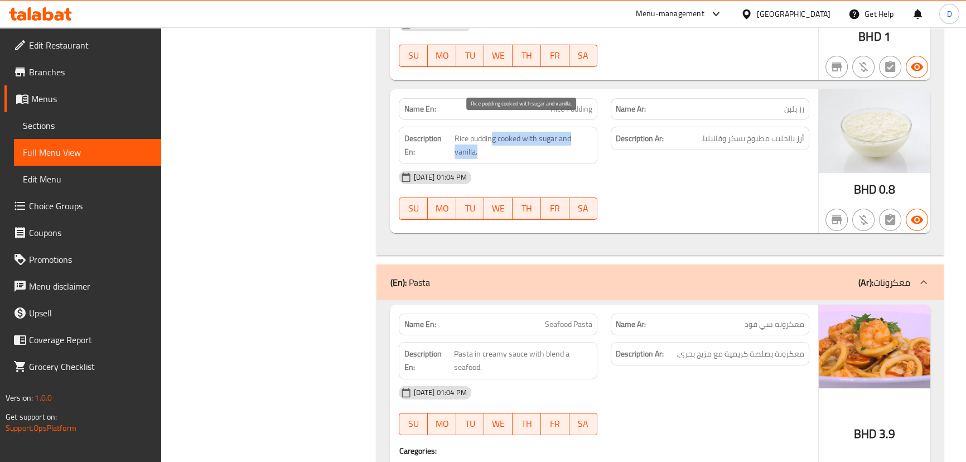
drag, startPoint x: 492, startPoint y: 130, endPoint x: 493, endPoint y: 136, distance: 6.2
click at [493, 136] on span "Rice pudding cooked with sugar and vanilla." at bounding box center [524, 145] width 138 height 27
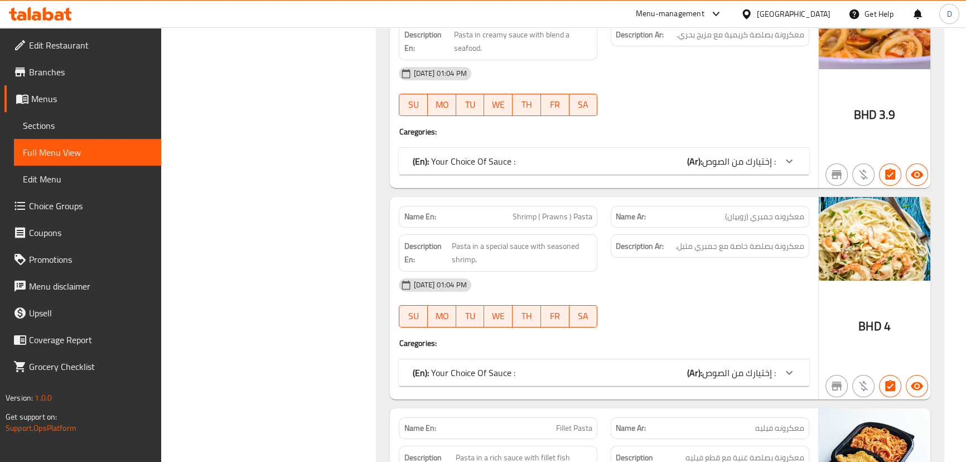
scroll to position [10484, 0]
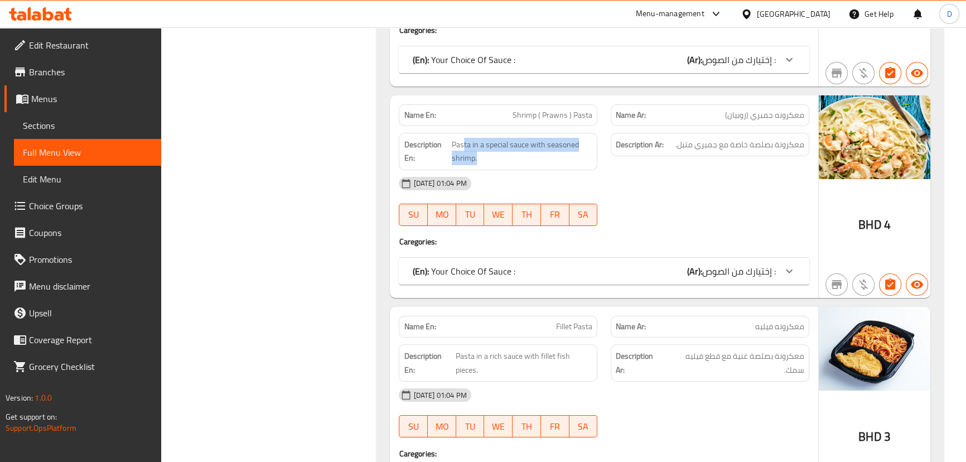
drag, startPoint x: 463, startPoint y: 129, endPoint x: 517, endPoint y: 152, distance: 58.2
click at [517, 152] on div "Description En: Pasta in a special sauce with seasoned shrimp." at bounding box center [498, 151] width 199 height 37
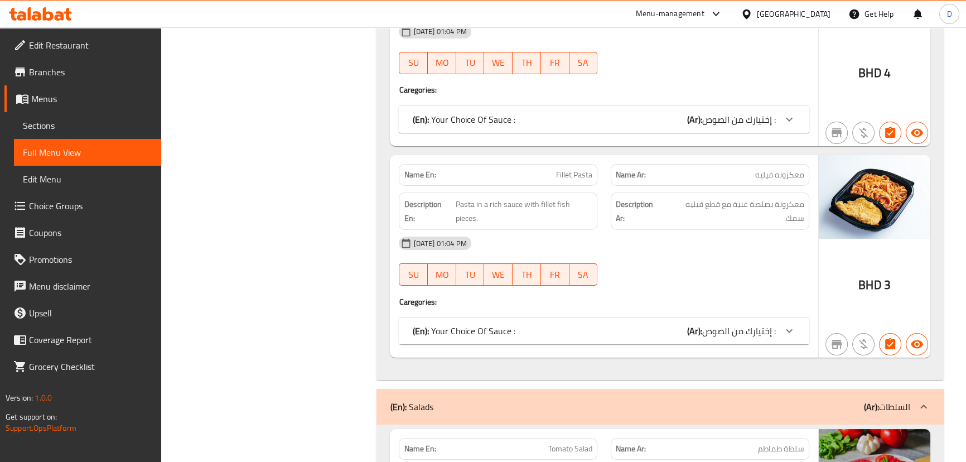
scroll to position [10636, 0]
drag, startPoint x: 499, startPoint y: 190, endPoint x: 567, endPoint y: 183, distance: 68.9
click at [567, 197] on span "Pasta in a rich sauce with fillet fish pieces." at bounding box center [524, 210] width 137 height 27
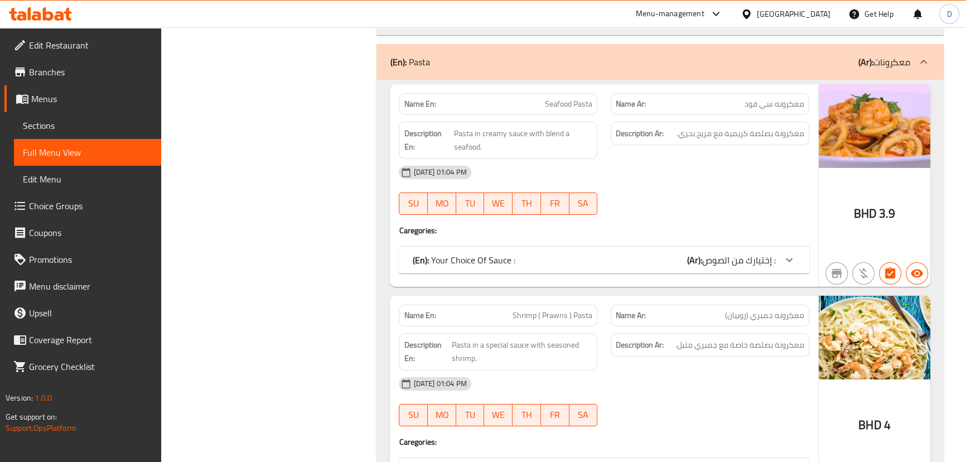
scroll to position [10281, 0]
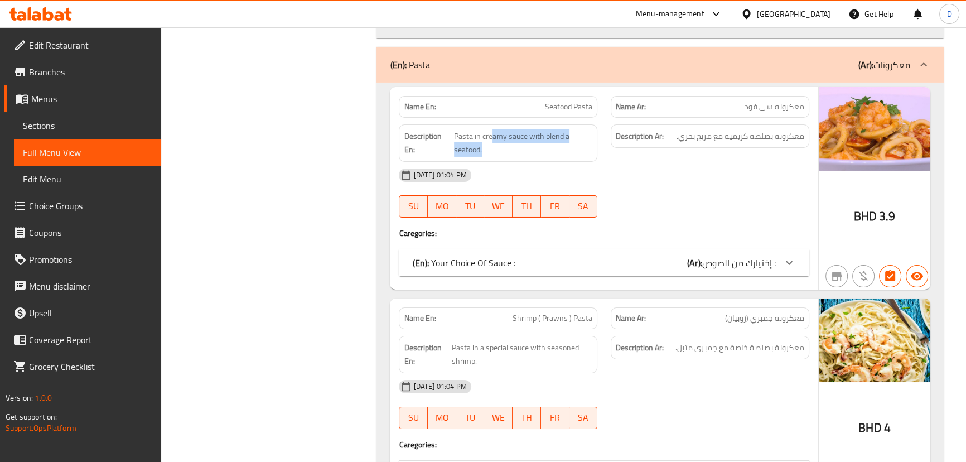
drag, startPoint x: 492, startPoint y: 120, endPoint x: 552, endPoint y: 144, distance: 64.5
click at [552, 144] on div "Description En: Pasta in creamy sauce with blend a seafood." at bounding box center [498, 142] width 199 height 37
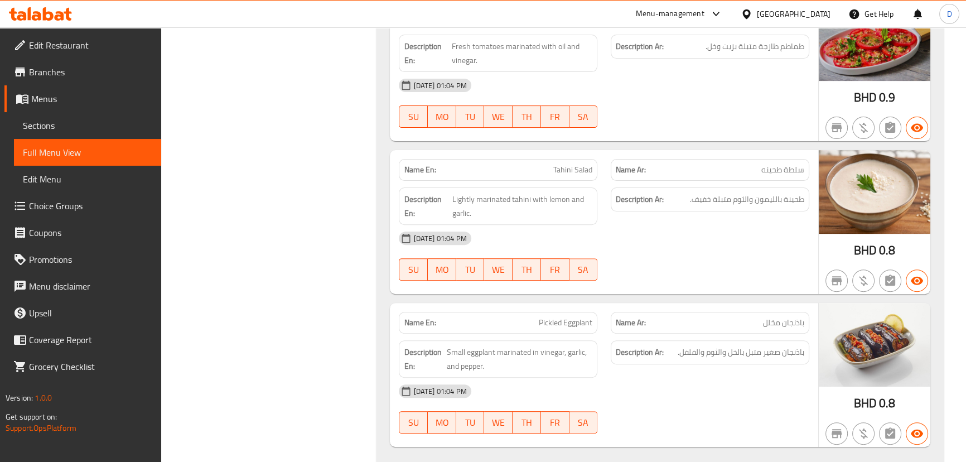
scroll to position [11081, 0]
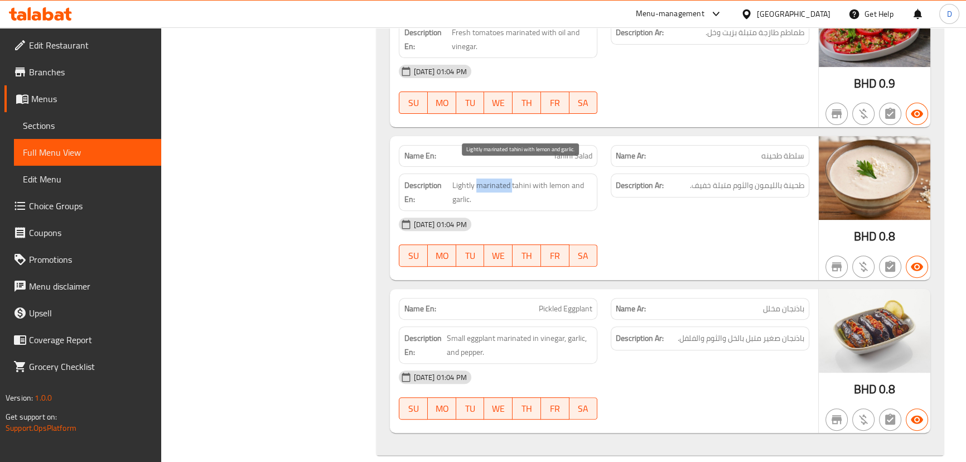
drag, startPoint x: 478, startPoint y: 176, endPoint x: 512, endPoint y: 172, distance: 34.3
click at [512, 179] on span "Lightly marinated tahini with lemon and garlic." at bounding box center [522, 192] width 141 height 27
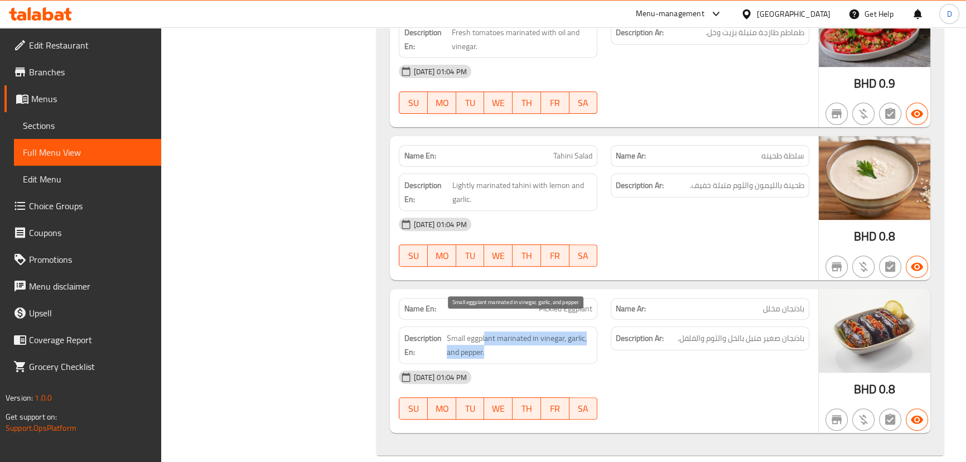
drag, startPoint x: 485, startPoint y: 325, endPoint x: 503, endPoint y: 337, distance: 21.7
click at [503, 337] on span "Small eggplant marinated in vinegar, garlic, and pepper." at bounding box center [520, 344] width 146 height 27
click at [504, 338] on span "Small eggplant marinated in vinegar, garlic, and pepper." at bounding box center [520, 344] width 146 height 27
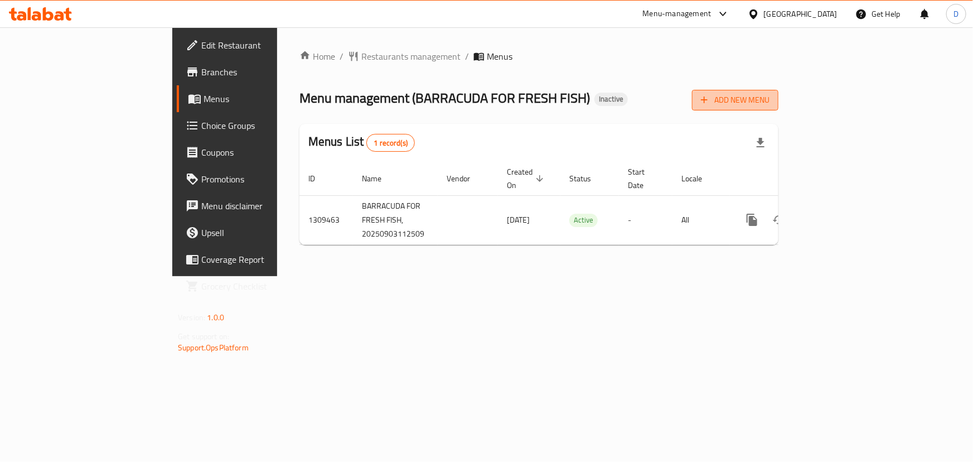
click at [770, 102] on span "Add New Menu" at bounding box center [735, 100] width 69 height 14
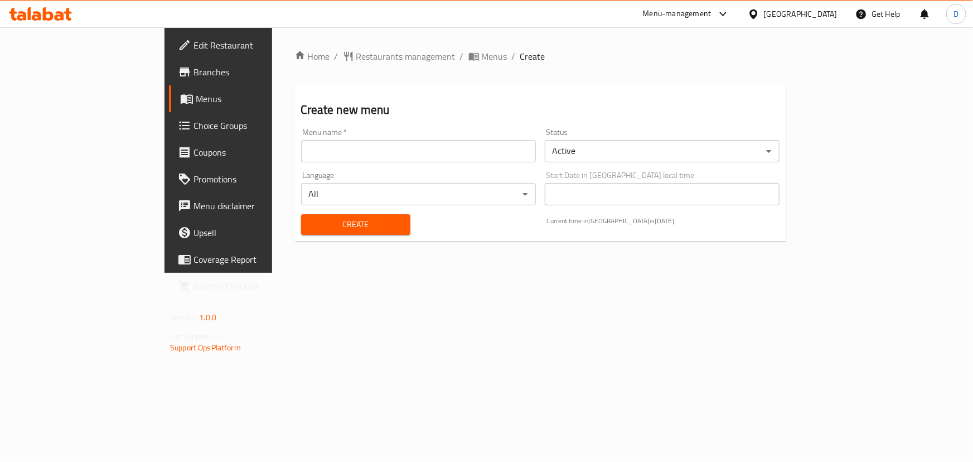
click at [473, 156] on input "text" at bounding box center [418, 151] width 235 height 22
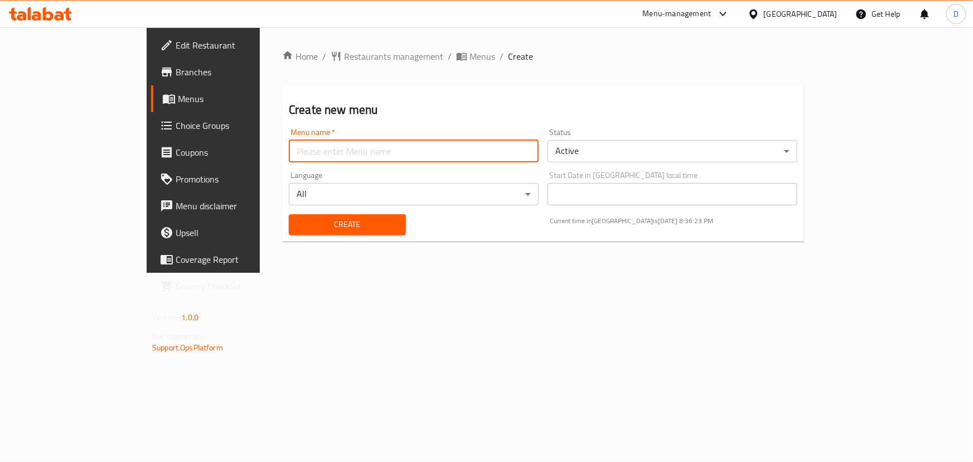
type input "New menu"
click at [298, 225] on span "Create" at bounding box center [347, 225] width 99 height 14
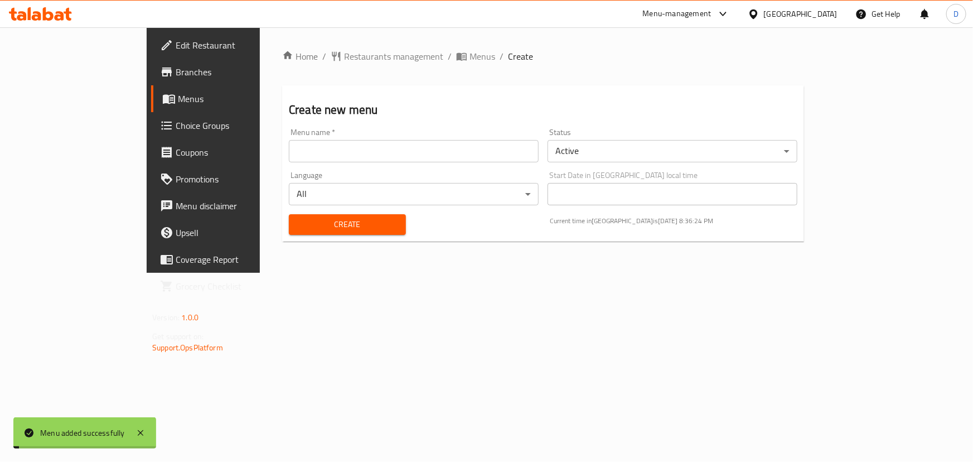
click at [470, 56] on span "Menus" at bounding box center [483, 56] width 26 height 13
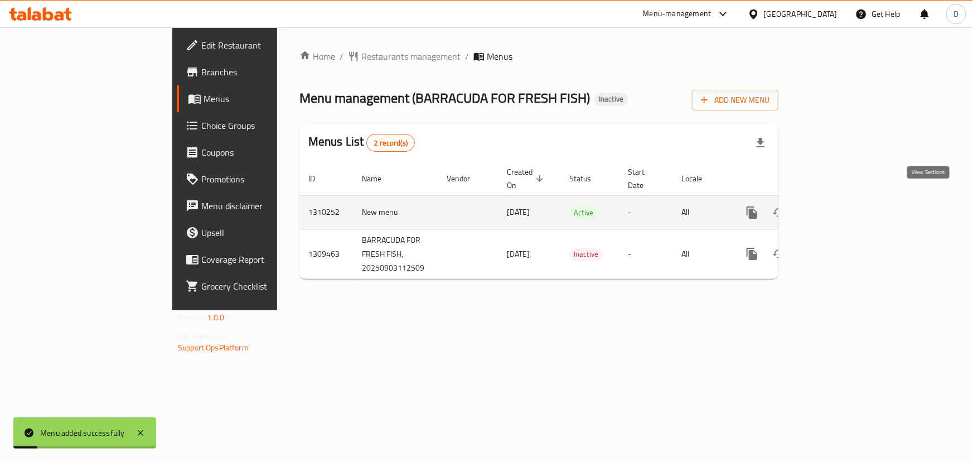
click at [840, 206] on icon "enhanced table" at bounding box center [832, 212] width 13 height 13
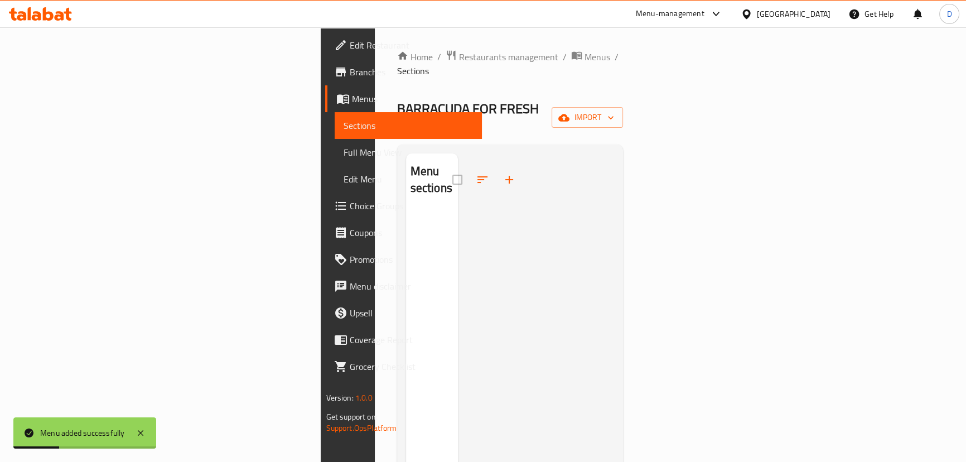
click at [624, 111] on div "Home / Restaurants management / Menus / Sections BARRACUDA FOR FRESH FISH Inact…" at bounding box center [510, 337] width 226 height 575
click at [623, 107] on button "import" at bounding box center [587, 117] width 71 height 21
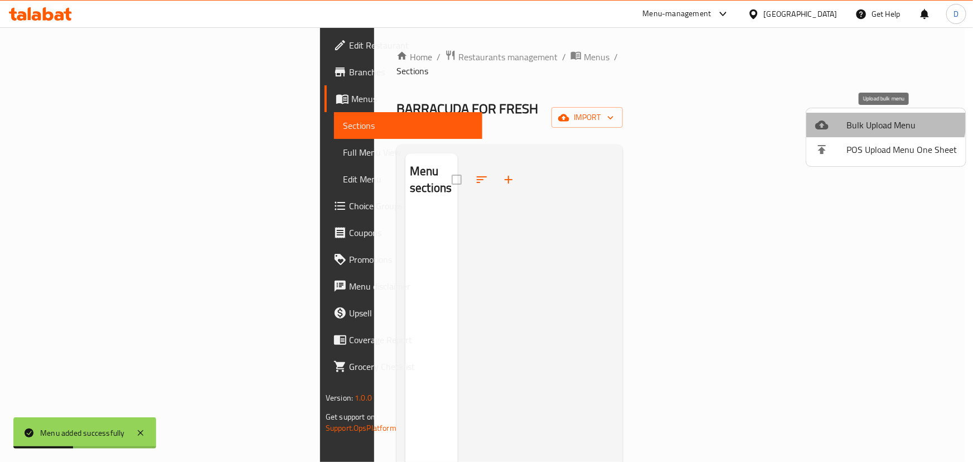
click at [882, 118] on span "Bulk Upload Menu" at bounding box center [902, 124] width 110 height 13
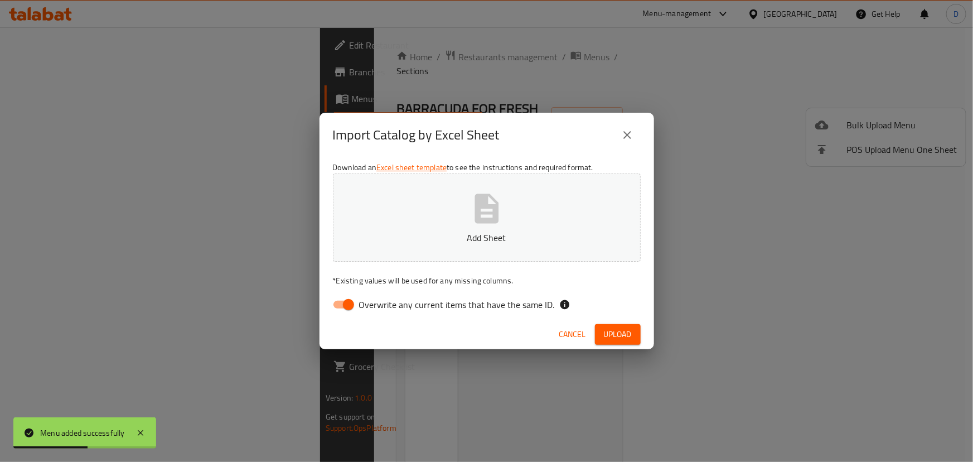
click at [519, 305] on span "Overwrite any current items that have the same ID." at bounding box center [457, 304] width 196 height 13
click at [380, 305] on input "Overwrite any current items that have the same ID." at bounding box center [349, 304] width 64 height 21
checkbox input "false"
click at [486, 245] on button "Add Sheet" at bounding box center [487, 217] width 308 height 88
click at [632, 330] on button "Upload" at bounding box center [618, 334] width 46 height 21
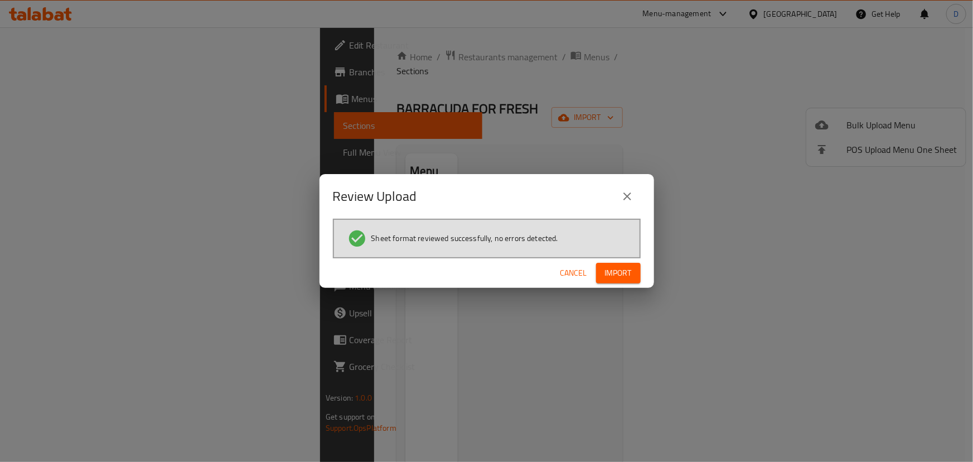
click at [604, 268] on button "Import" at bounding box center [618, 273] width 45 height 21
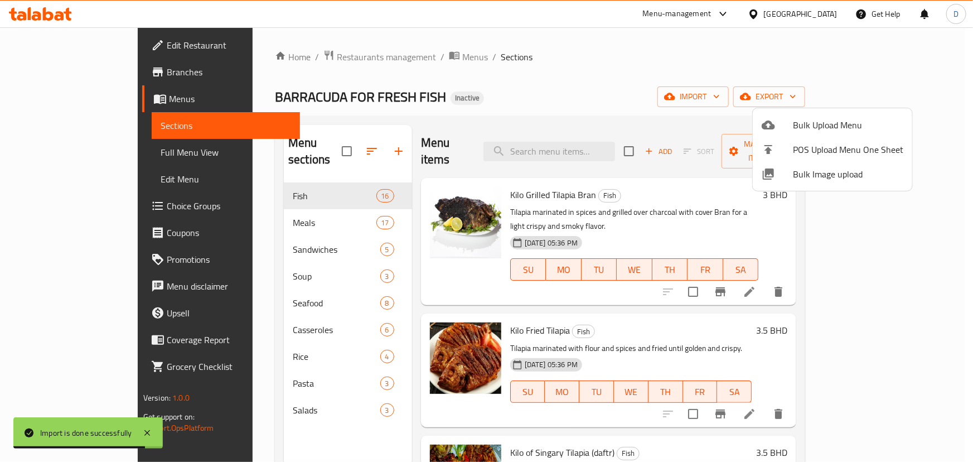
click at [218, 258] on div at bounding box center [486, 231] width 973 height 462
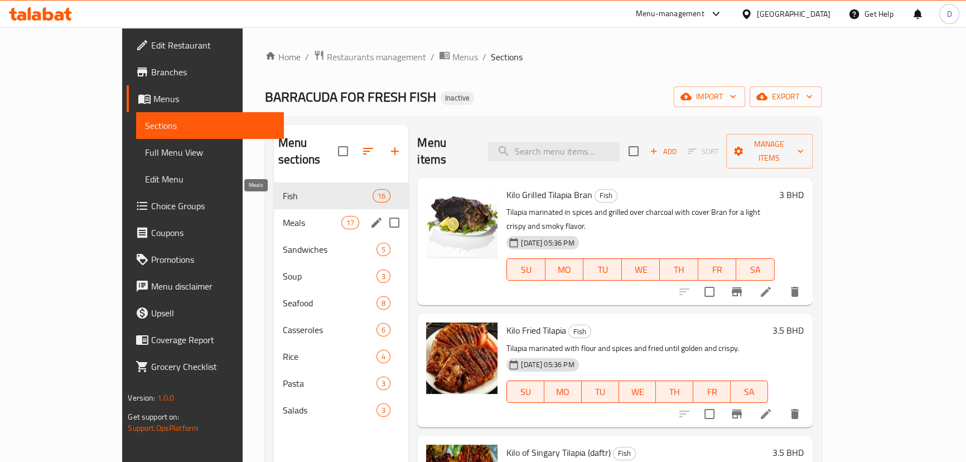
click at [283, 216] on span "Meals" at bounding box center [312, 222] width 59 height 13
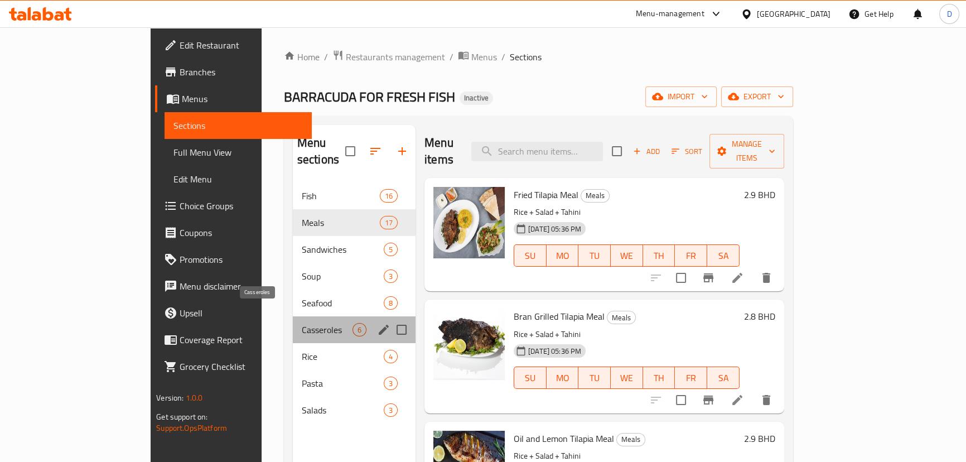
click at [302, 323] on span "Casseroles" at bounding box center [327, 329] width 51 height 13
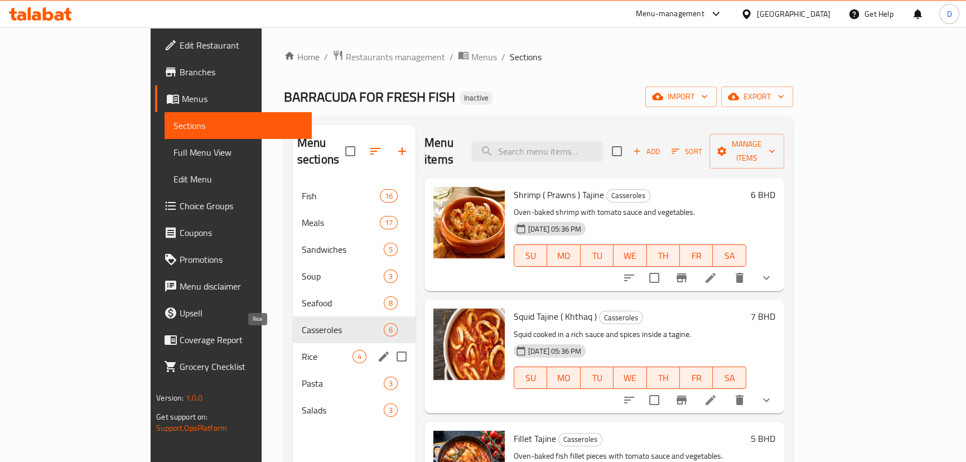
click at [302, 350] on span "Rice" at bounding box center [327, 356] width 51 height 13
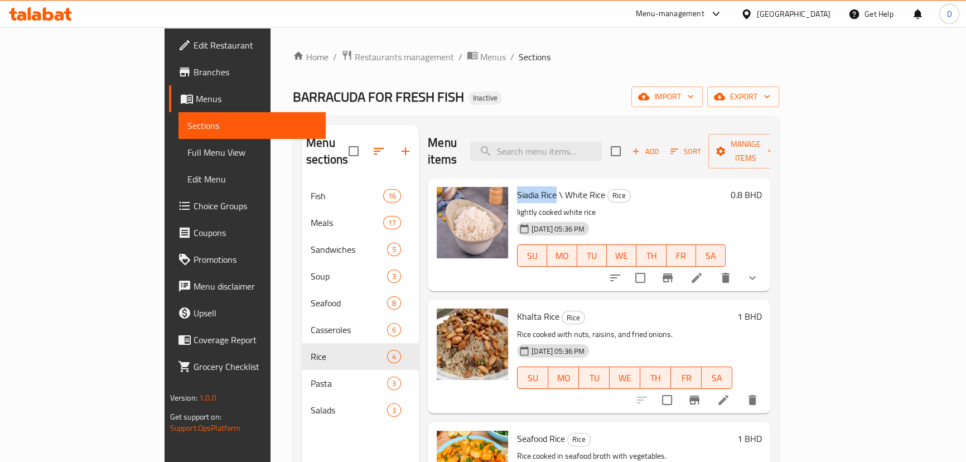
drag, startPoint x: 516, startPoint y: 176, endPoint x: 477, endPoint y: 171, distance: 39.3
click at [517, 186] on span "Siadia Rice \ White Rice" at bounding box center [561, 194] width 88 height 17
copy span "[PERSON_NAME]"
click at [703, 271] on icon at bounding box center [696, 277] width 13 height 13
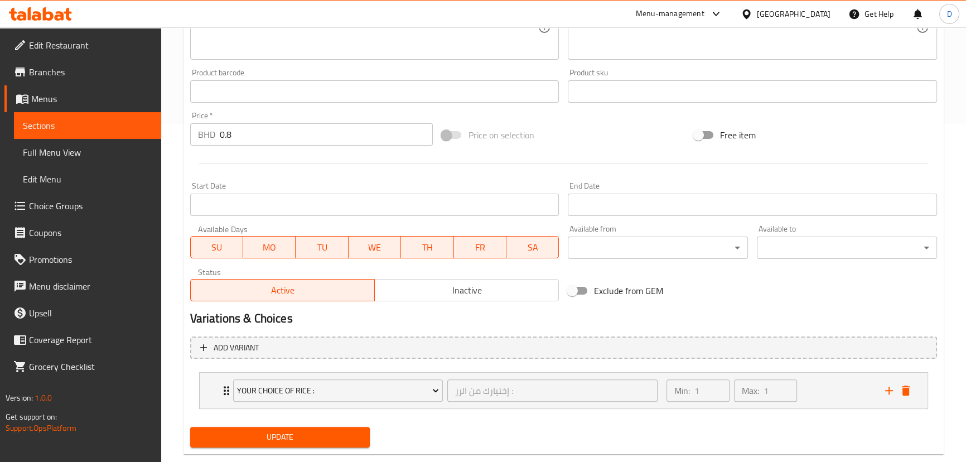
scroll to position [361, 0]
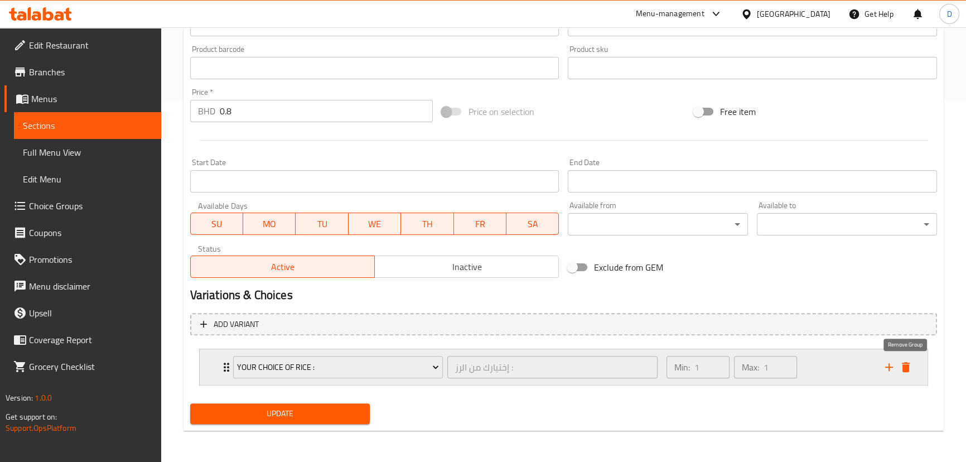
click at [906, 372] on icon "delete" at bounding box center [906, 367] width 8 height 10
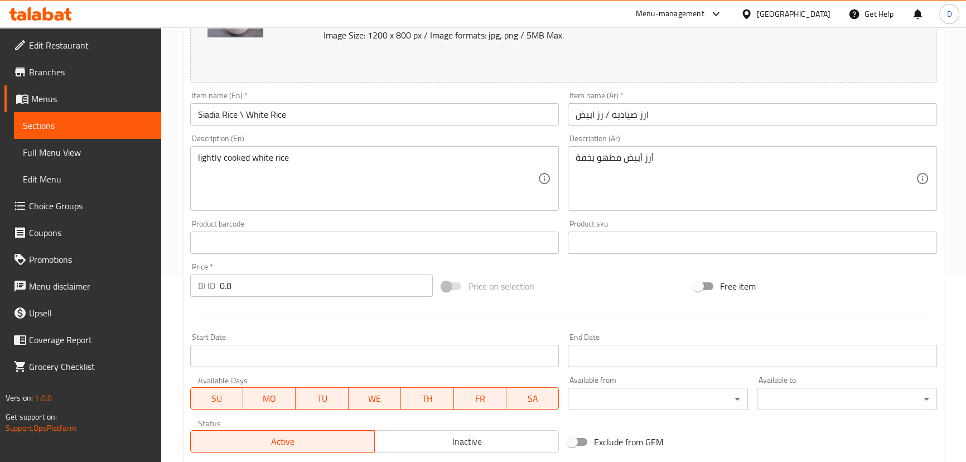
scroll to position [139, 0]
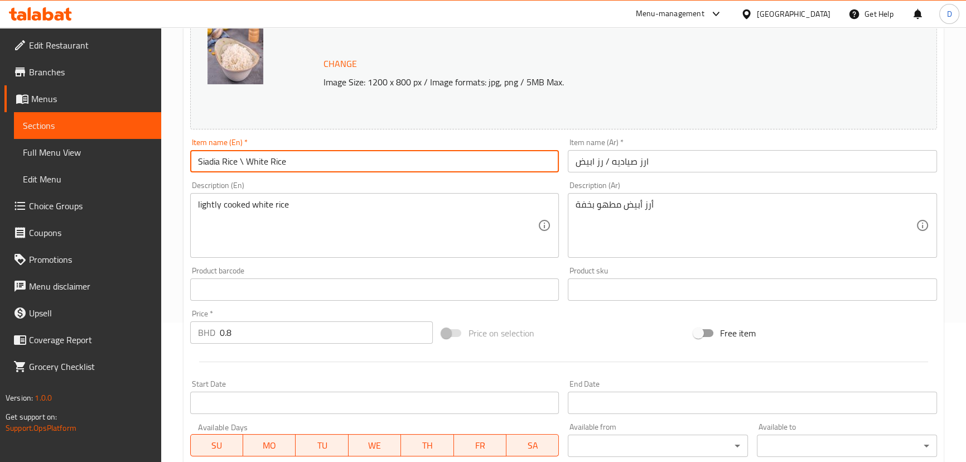
drag, startPoint x: 242, startPoint y: 162, endPoint x: 195, endPoint y: 165, distance: 46.4
click at [195, 165] on input "Siadia Rice \ White Rice" at bounding box center [374, 161] width 369 height 22
type input "White Rice"
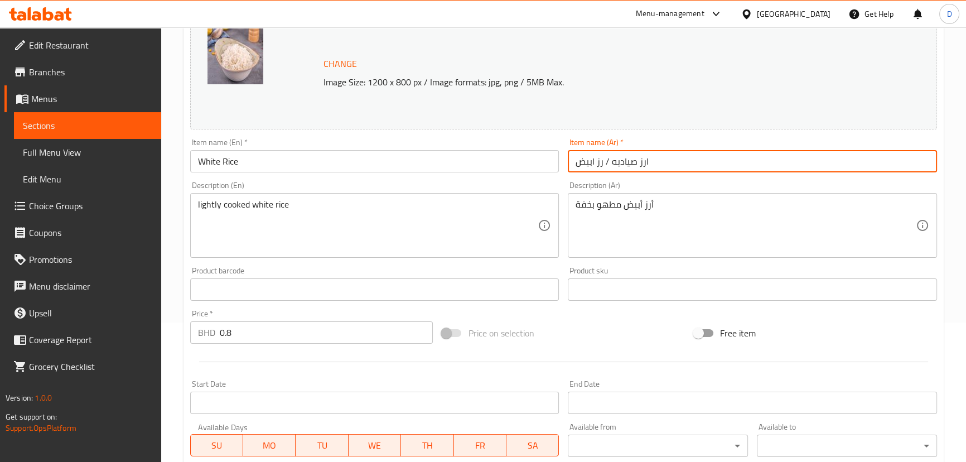
drag, startPoint x: 604, startPoint y: 161, endPoint x: 668, endPoint y: 163, distance: 64.2
click at [668, 163] on input "ارز صياديه / رز ابيض" at bounding box center [752, 161] width 369 height 22
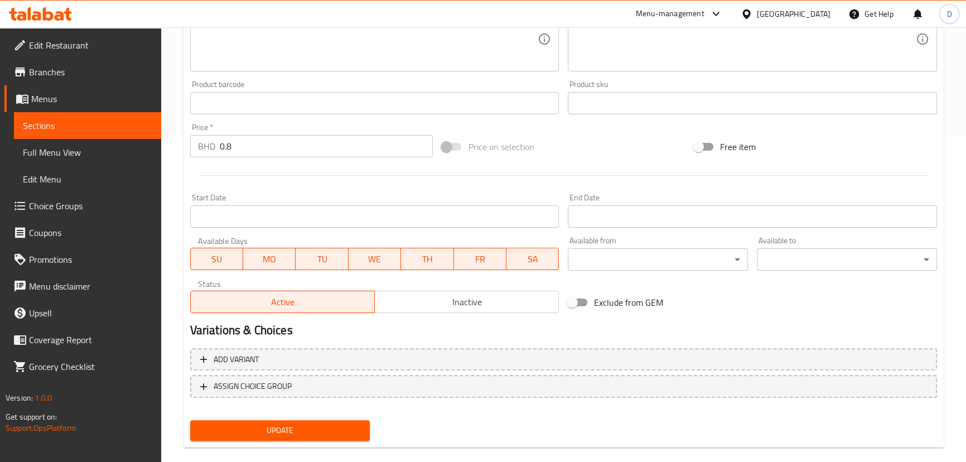
scroll to position [342, 0]
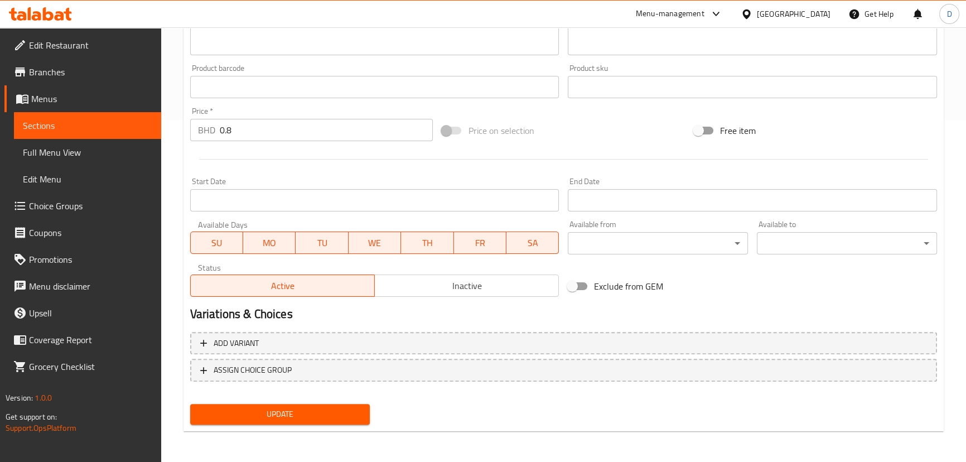
type input "رز ابيض"
click at [314, 417] on span "Update" at bounding box center [280, 414] width 162 height 14
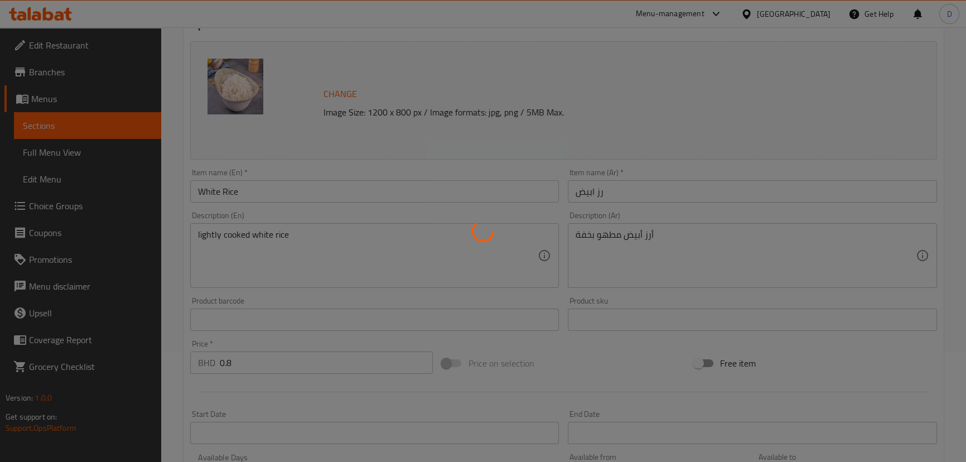
scroll to position [89, 0]
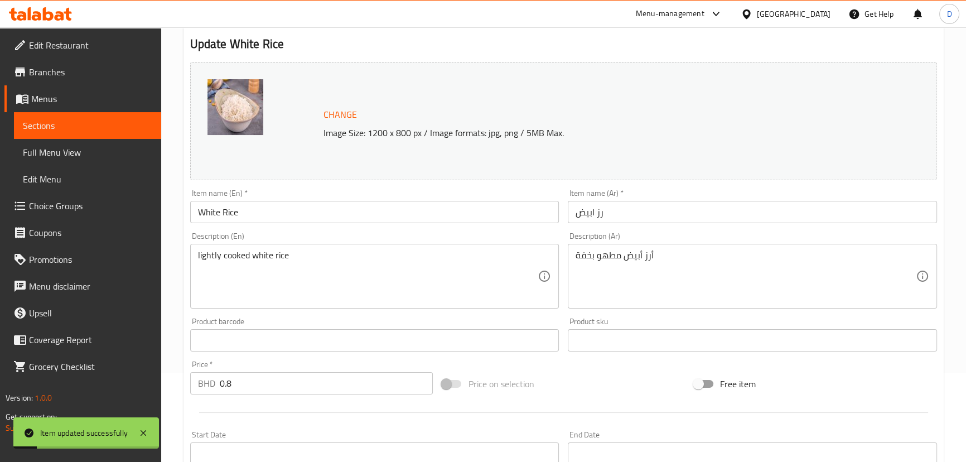
click at [118, 128] on span "Sections" at bounding box center [87, 125] width 129 height 13
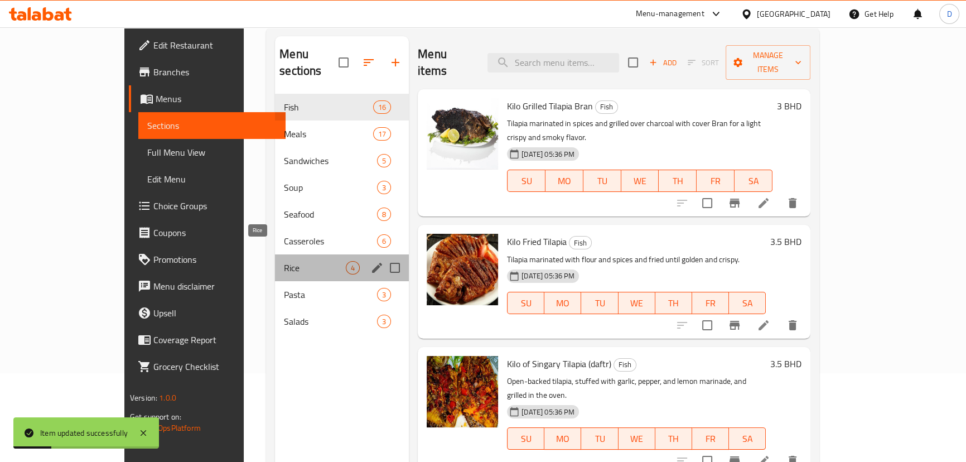
click at [284, 261] on span "Rice" at bounding box center [315, 267] width 62 height 13
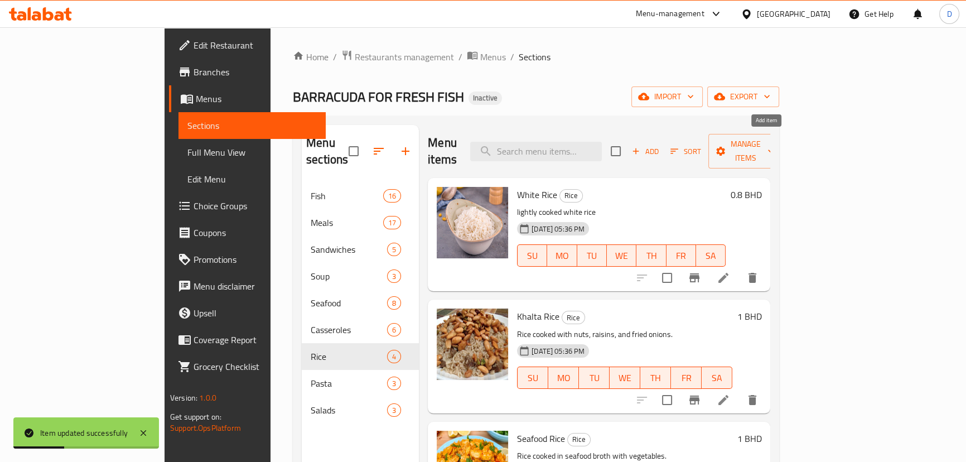
click at [660, 145] on span "Add" at bounding box center [645, 151] width 30 height 13
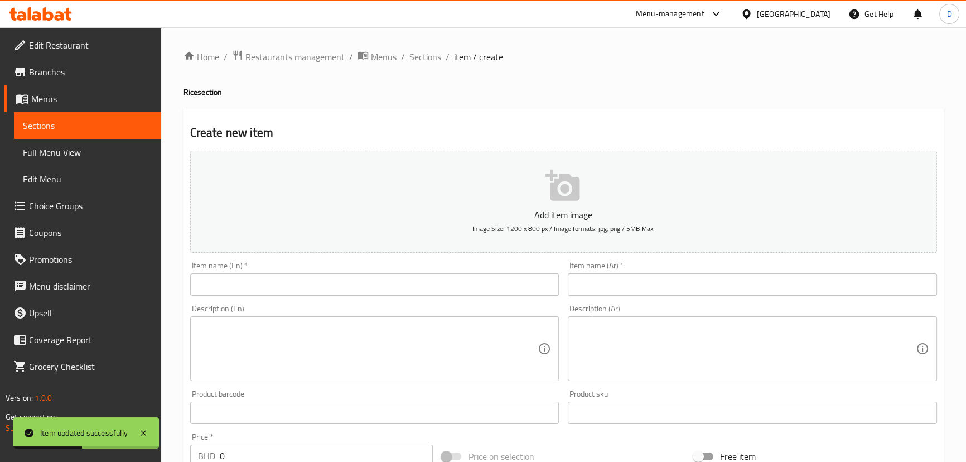
click at [355, 292] on input "text" at bounding box center [374, 284] width 369 height 22
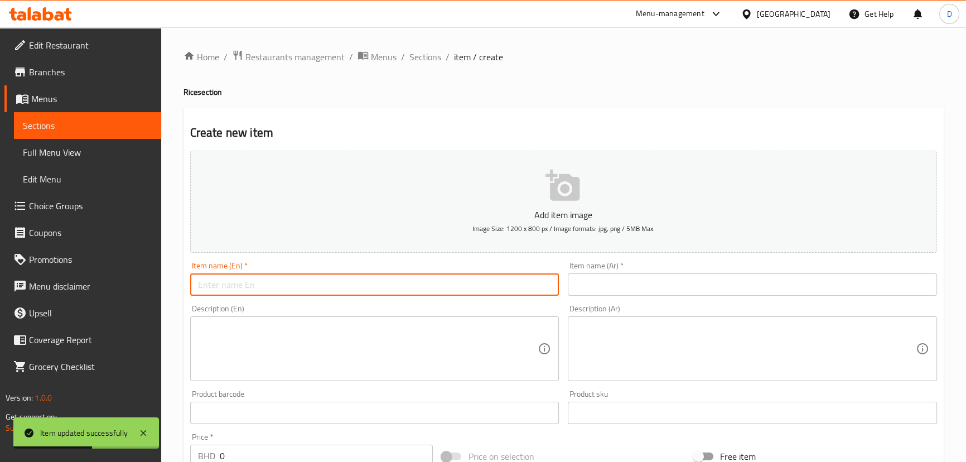
paste input "[PERSON_NAME]"
type input "[PERSON_NAME]"
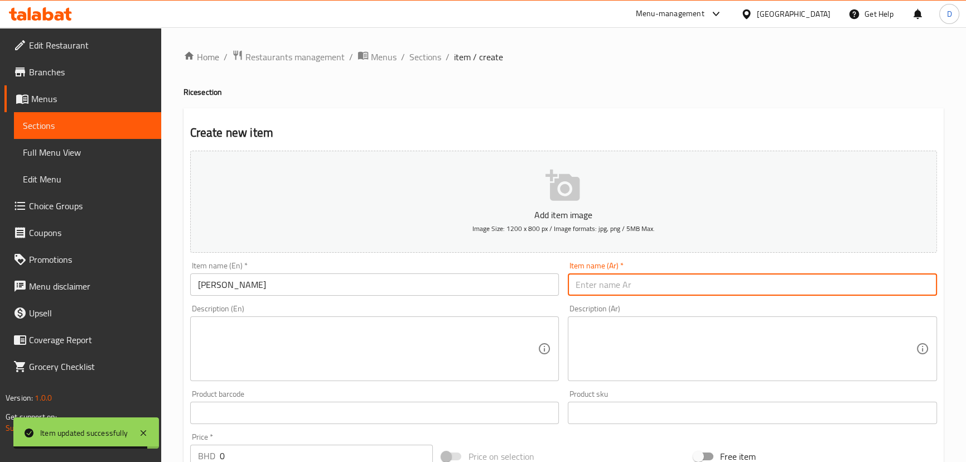
click at [570, 286] on input "text" at bounding box center [752, 284] width 369 height 22
paste input "ارز صياديه"
type input "ارز صياديه"
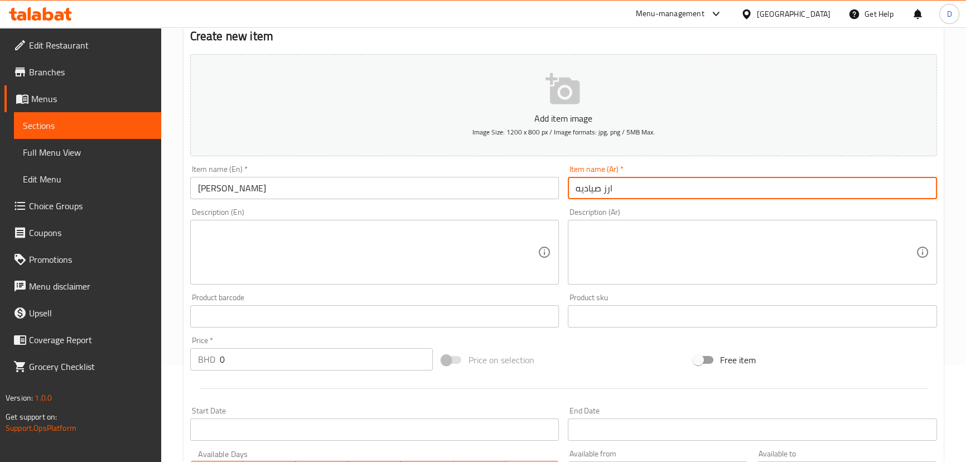
scroll to position [101, 0]
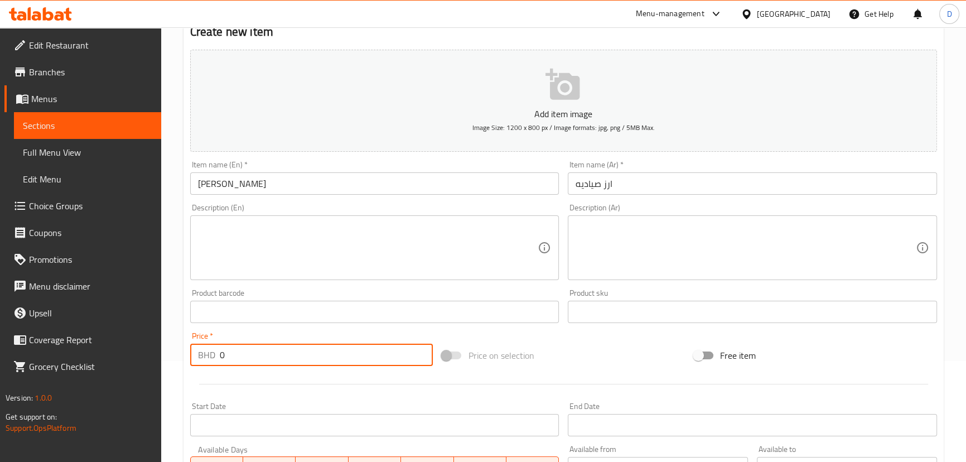
drag, startPoint x: 234, startPoint y: 361, endPoint x: 202, endPoint y: 352, distance: 33.0
click at [202, 352] on div "BHD 0 Price *" at bounding box center [311, 355] width 243 height 22
paste input ".8"
type input "0.8"
click at [186, 351] on div "Price   * BHD 0.8 Price *" at bounding box center [312, 348] width 252 height 43
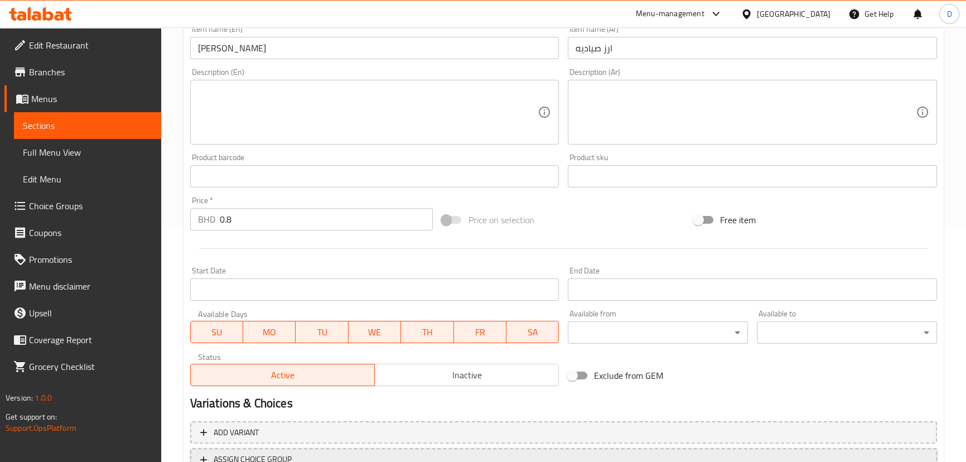
scroll to position [325, 0]
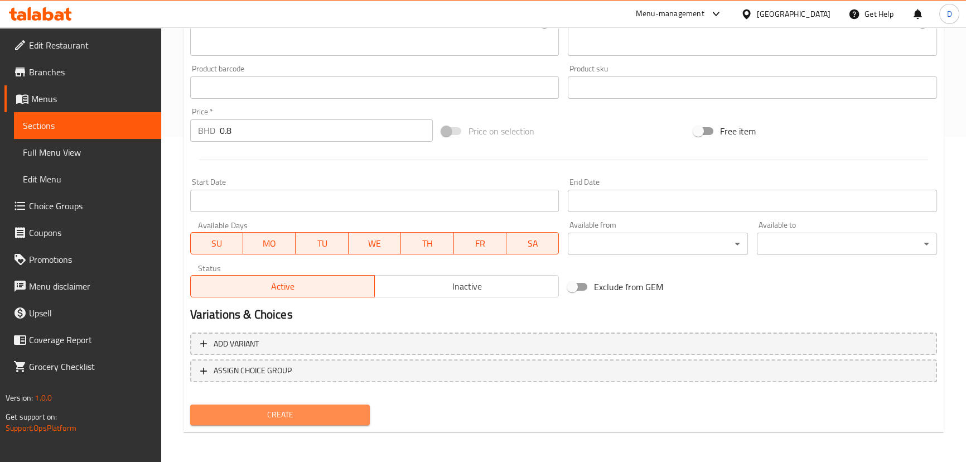
click at [293, 412] on span "Create" at bounding box center [280, 415] width 162 height 14
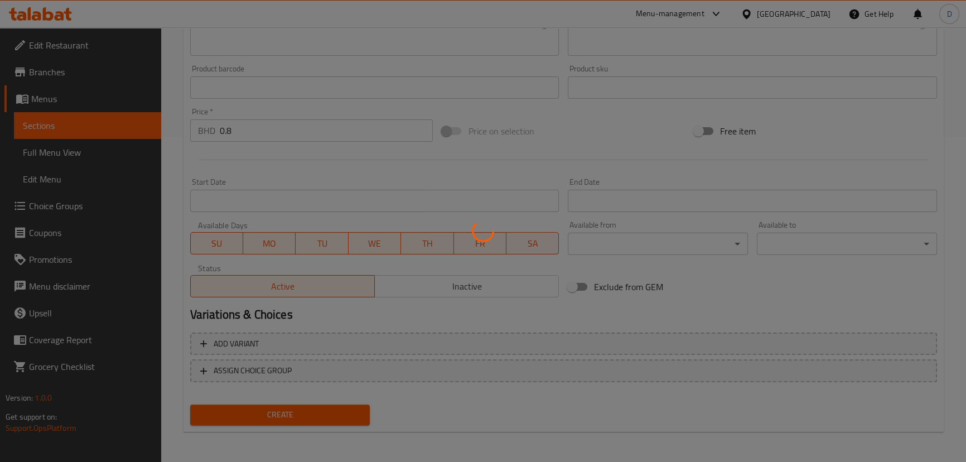
type input "0"
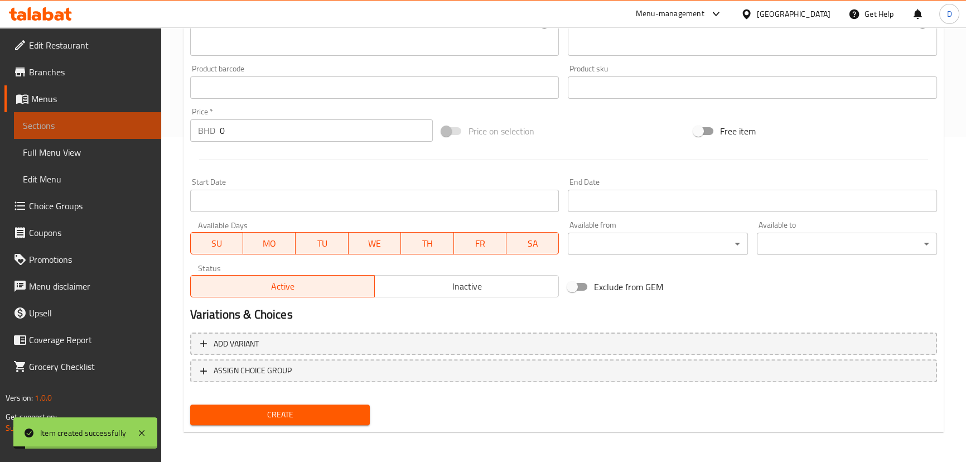
click at [118, 128] on span "Sections" at bounding box center [87, 125] width 129 height 13
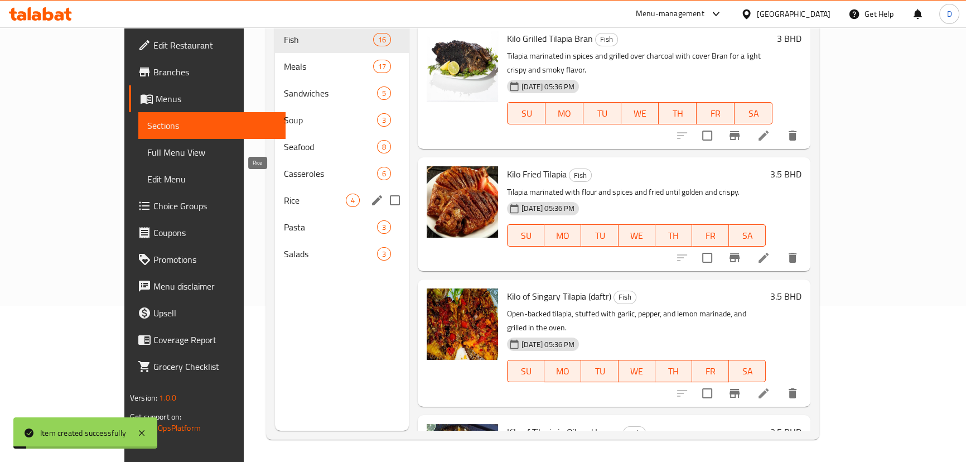
scroll to position [156, 0]
click at [275, 191] on div "Rice 4" at bounding box center [342, 200] width 134 height 27
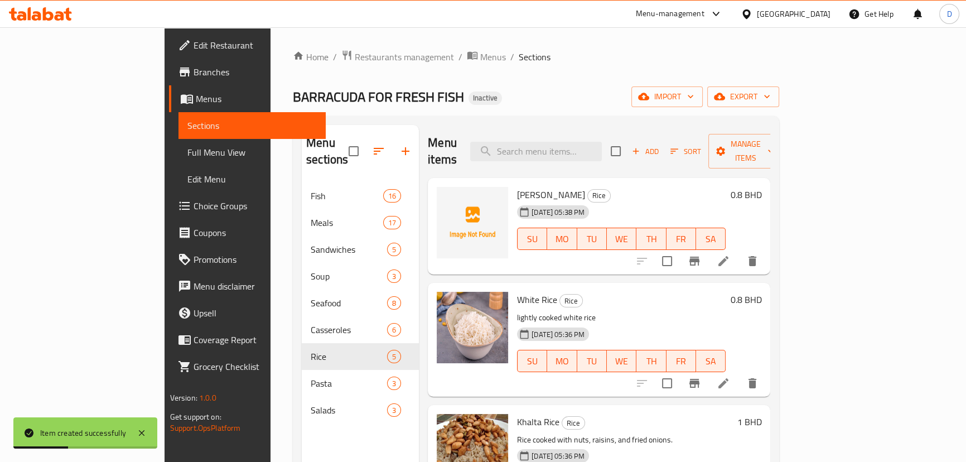
click at [701, 149] on span "Sort" at bounding box center [686, 151] width 31 height 13
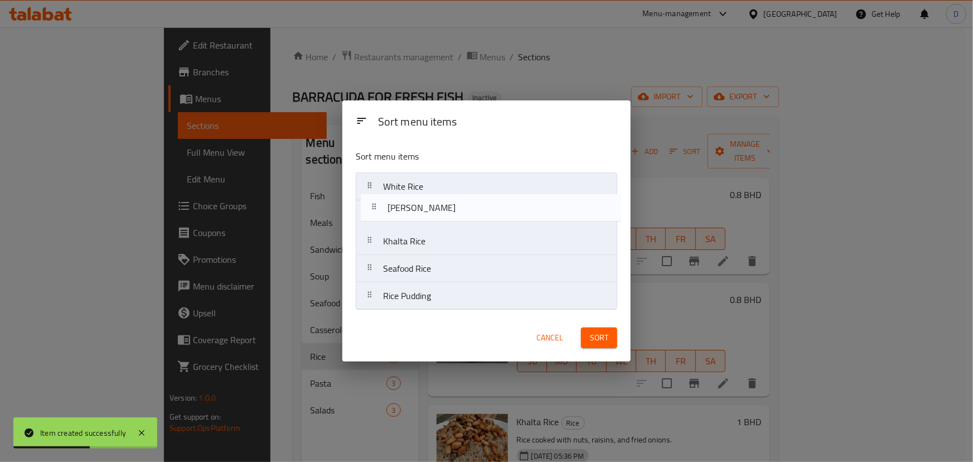
drag, startPoint x: 408, startPoint y: 192, endPoint x: 414, endPoint y: 219, distance: 28.1
click at [414, 219] on nav "Siadia Rice White Rice Khalta Rice Seafood Rice Rice Pudding" at bounding box center [487, 241] width 262 height 138
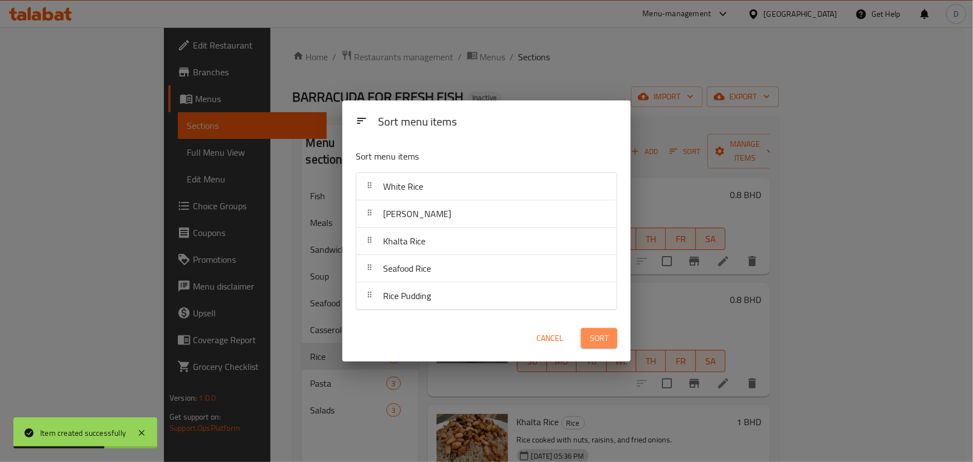
click at [597, 340] on span "Sort" at bounding box center [599, 338] width 18 height 14
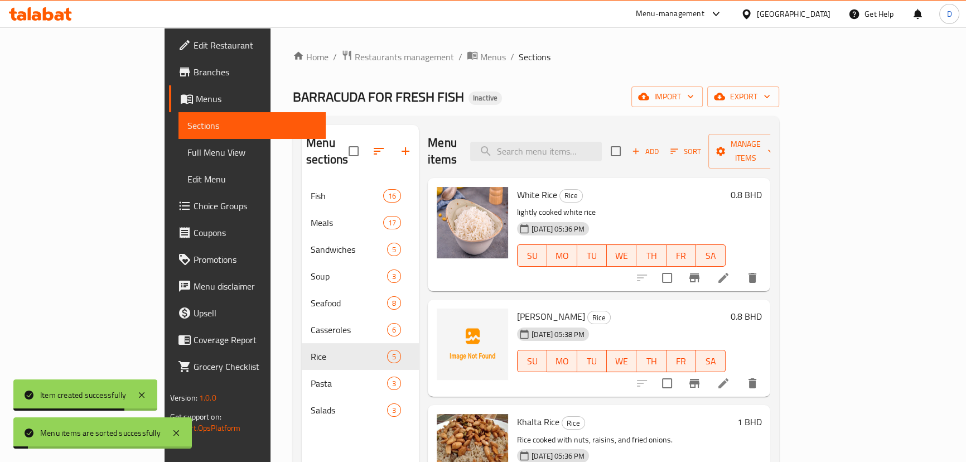
click at [758, 102] on div "BARRACUDA FOR FRESH FISH Inactive import export" at bounding box center [536, 96] width 486 height 21
click at [770, 99] on span "export" at bounding box center [743, 97] width 54 height 14
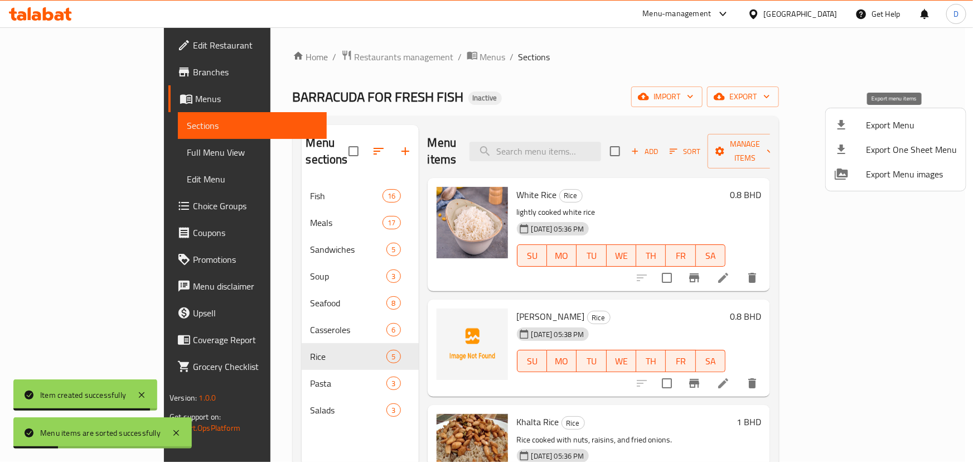
click at [884, 129] on span "Export Menu" at bounding box center [911, 124] width 91 height 13
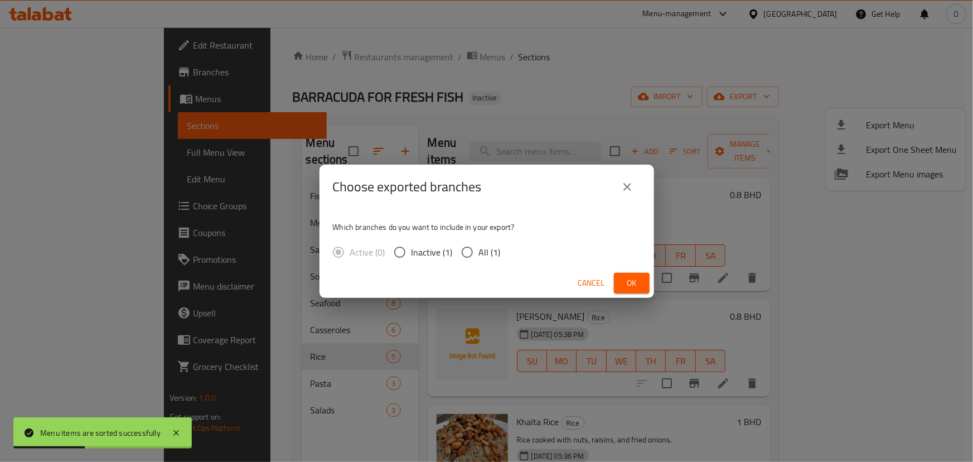
click at [469, 248] on input "All (1)" at bounding box center [467, 251] width 23 height 23
radio input "true"
click at [623, 285] on span "Ok" at bounding box center [632, 283] width 18 height 14
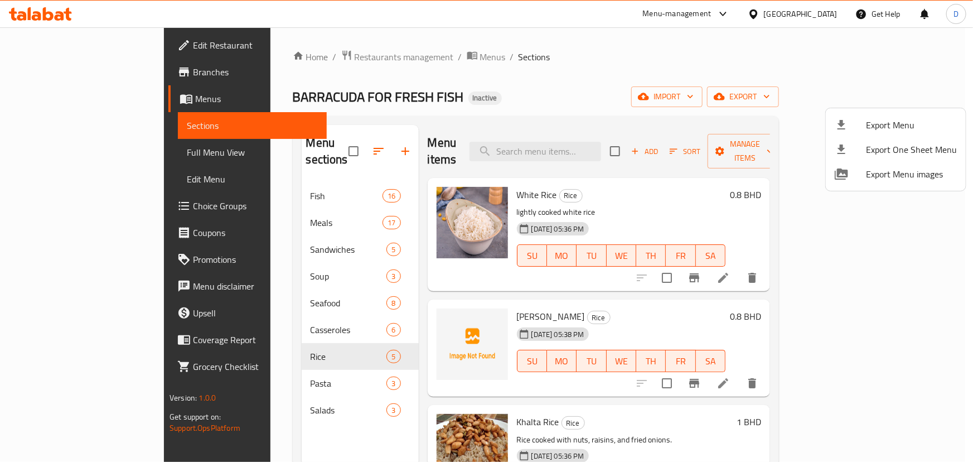
click at [44, 51] on div at bounding box center [486, 231] width 973 height 462
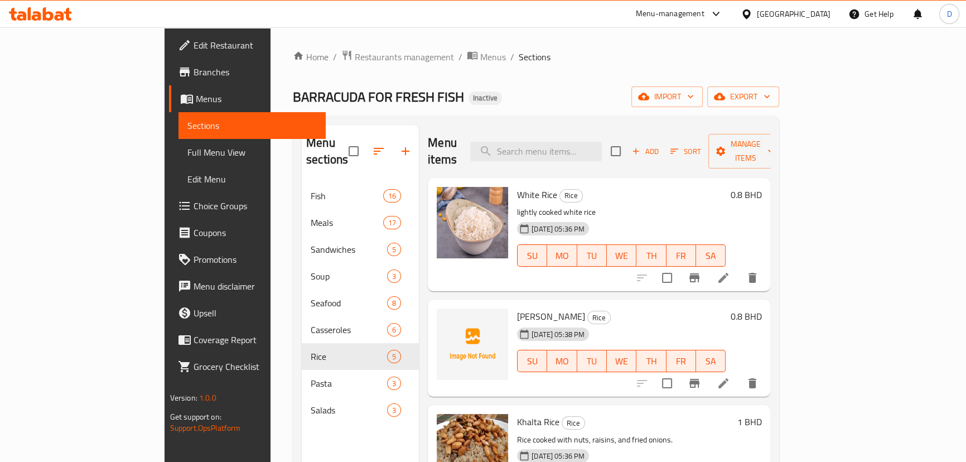
click at [194, 47] on span "Edit Restaurant" at bounding box center [255, 44] width 123 height 13
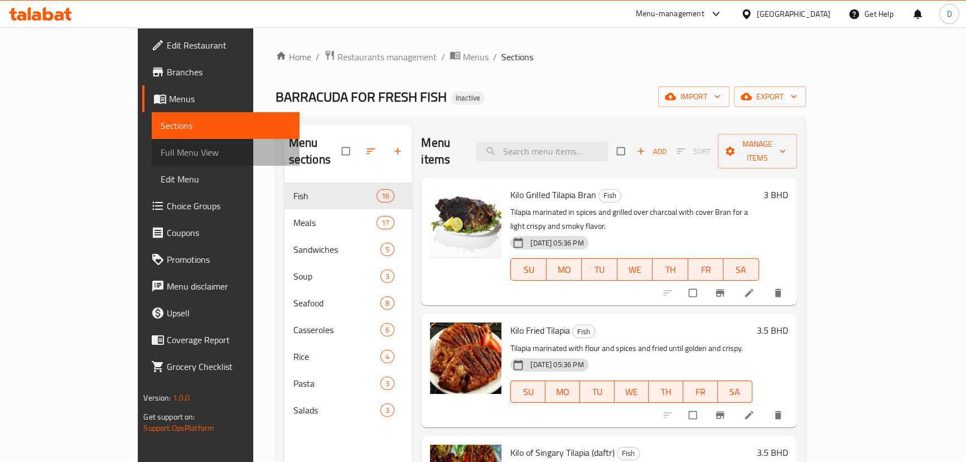
click at [152, 159] on link "Full Menu View" at bounding box center [225, 152] width 147 height 27
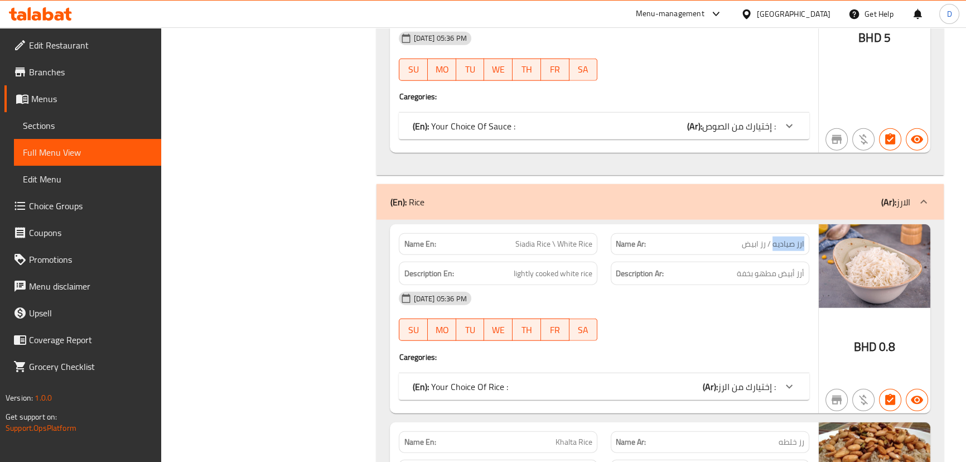
drag, startPoint x: 773, startPoint y: 233, endPoint x: 806, endPoint y: 234, distance: 32.9
click at [806, 234] on div "Name Ar: ارز صياديه / رز ابيض" at bounding box center [710, 244] width 199 height 22
copy span "ارز صياديه"
click at [877, 339] on div "BHD 0.8" at bounding box center [875, 347] width 42 height 17
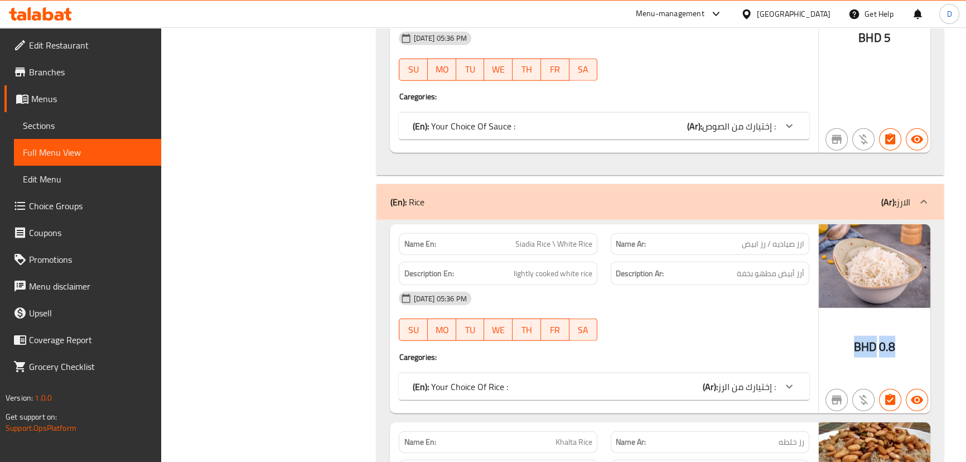
click at [878, 339] on div "BHD 0.8" at bounding box center [875, 347] width 42 height 17
click at [879, 336] on span "0.8" at bounding box center [887, 347] width 16 height 22
click at [885, 336] on span "0.8" at bounding box center [887, 347] width 16 height 22
drag, startPoint x: 562, startPoint y: 229, endPoint x: 598, endPoint y: 230, distance: 36.3
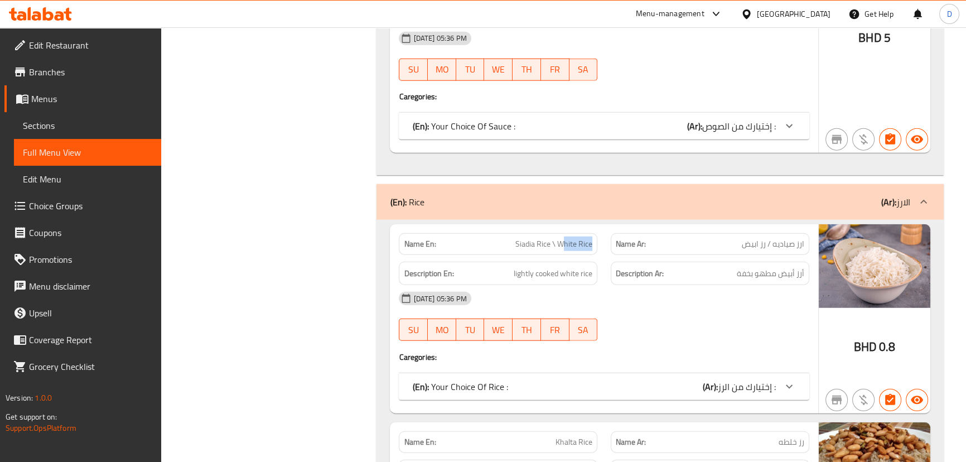
click at [598, 230] on div "Name En: [PERSON_NAME] \ White Rice" at bounding box center [498, 243] width 212 height 35
copy span "hite Rice"
